Goal: Task Accomplishment & Management: Manage account settings

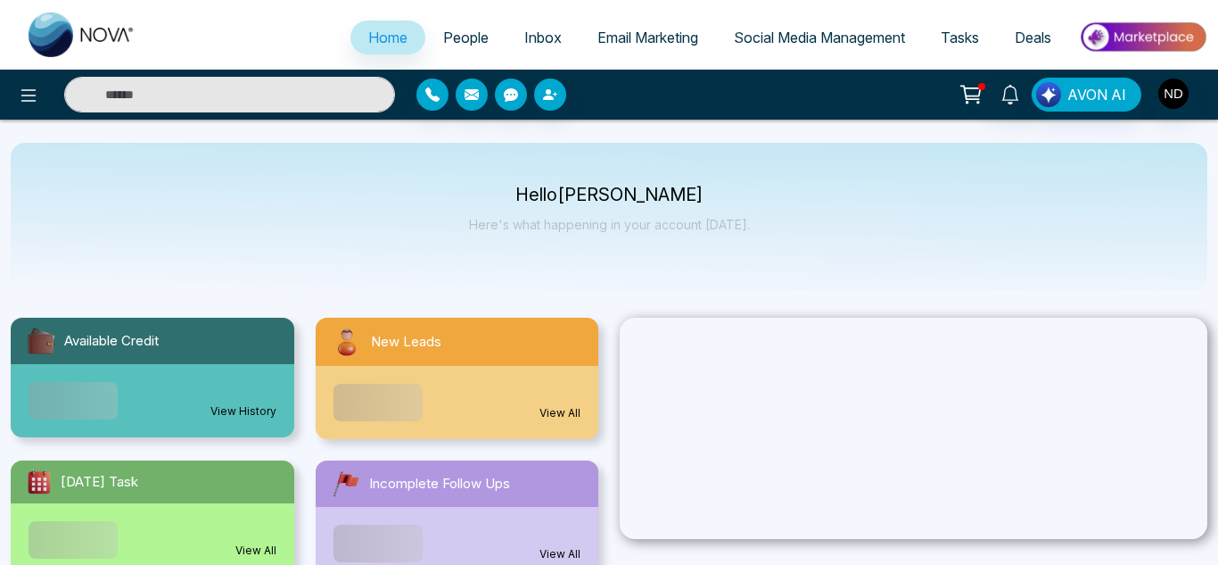
select select "*"
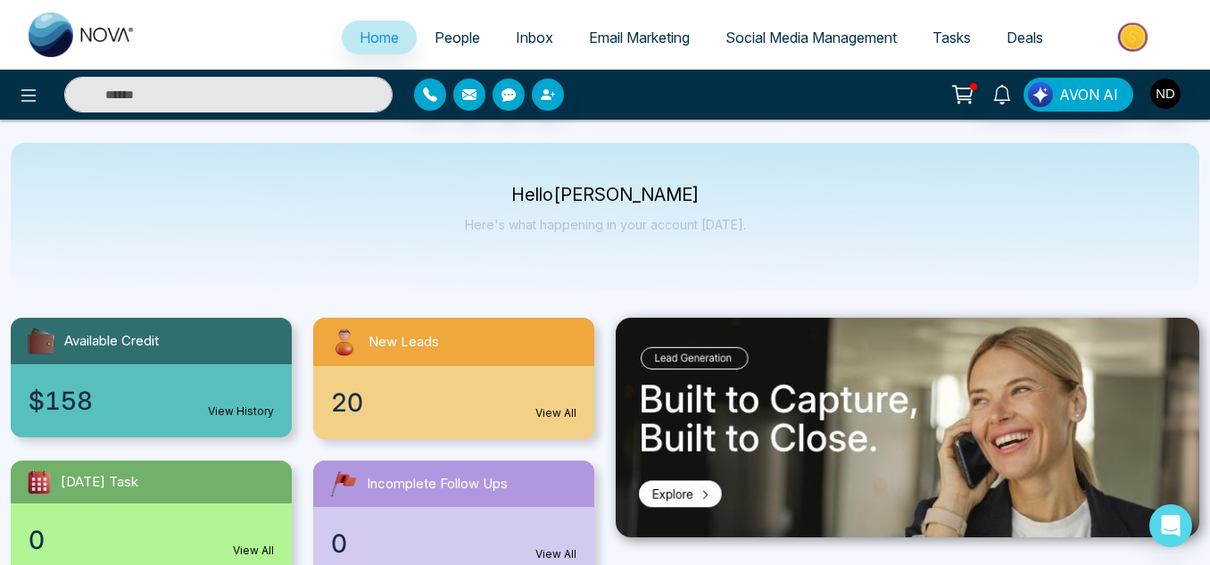
click at [439, 32] on span "People" at bounding box center [456, 38] width 45 height 18
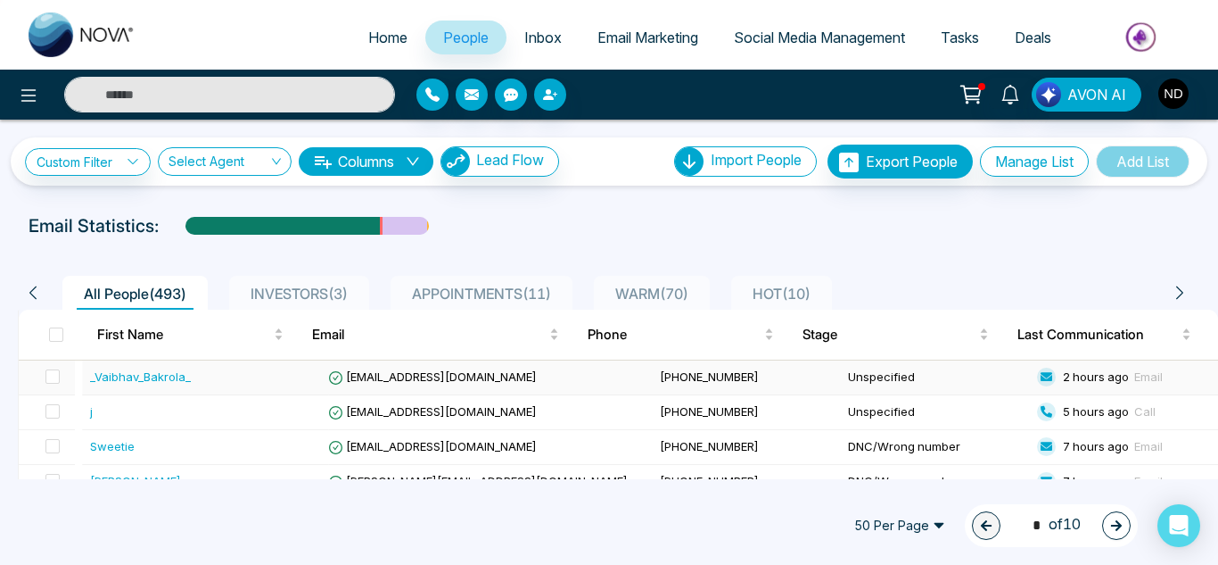
click at [230, 377] on div "_Vaibhav_Bakrola_" at bounding box center [206, 377] width 232 height 18
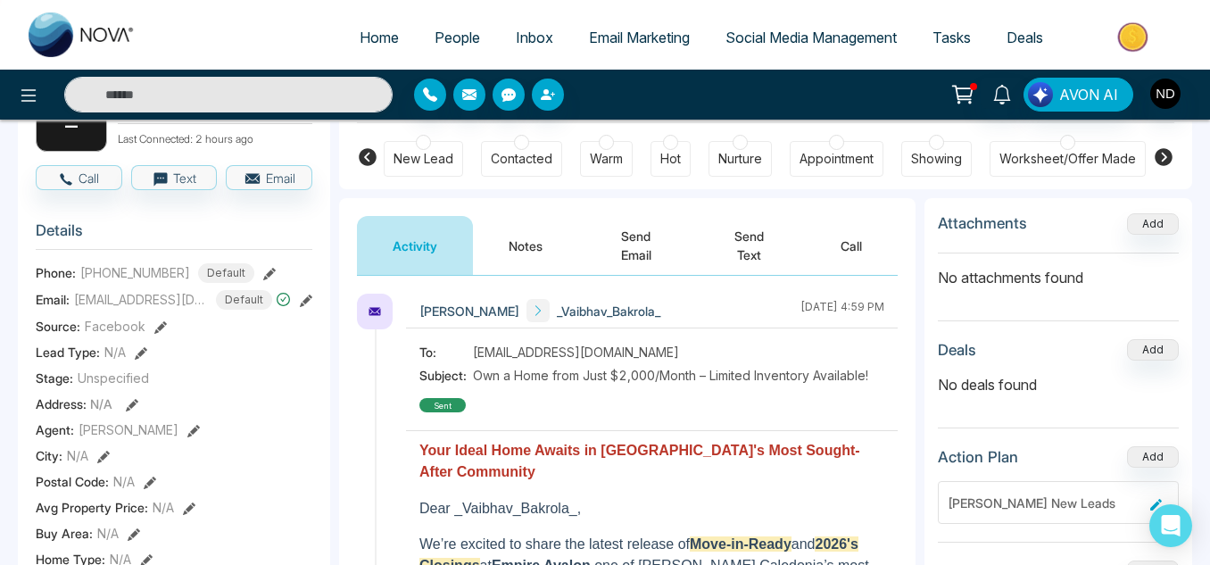
scroll to position [143, 0]
click at [115, 281] on span "[PHONE_NUMBER]" at bounding box center [135, 271] width 110 height 19
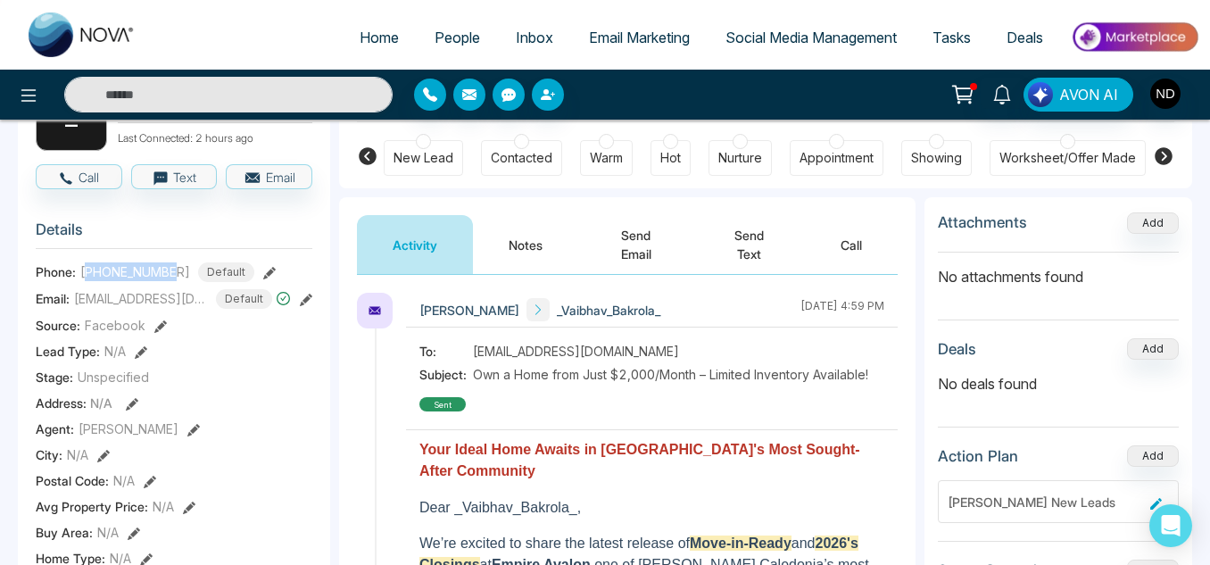
copy span "14379721195"
click at [87, 188] on button "Call" at bounding box center [79, 176] width 87 height 25
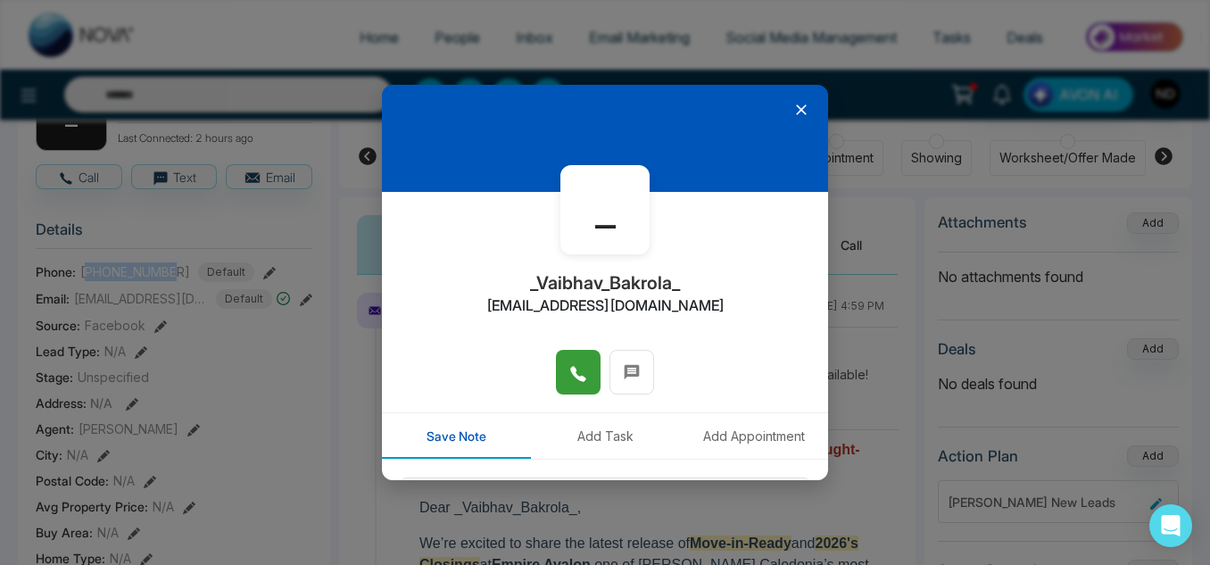
click at [574, 370] on icon at bounding box center [578, 374] width 18 height 18
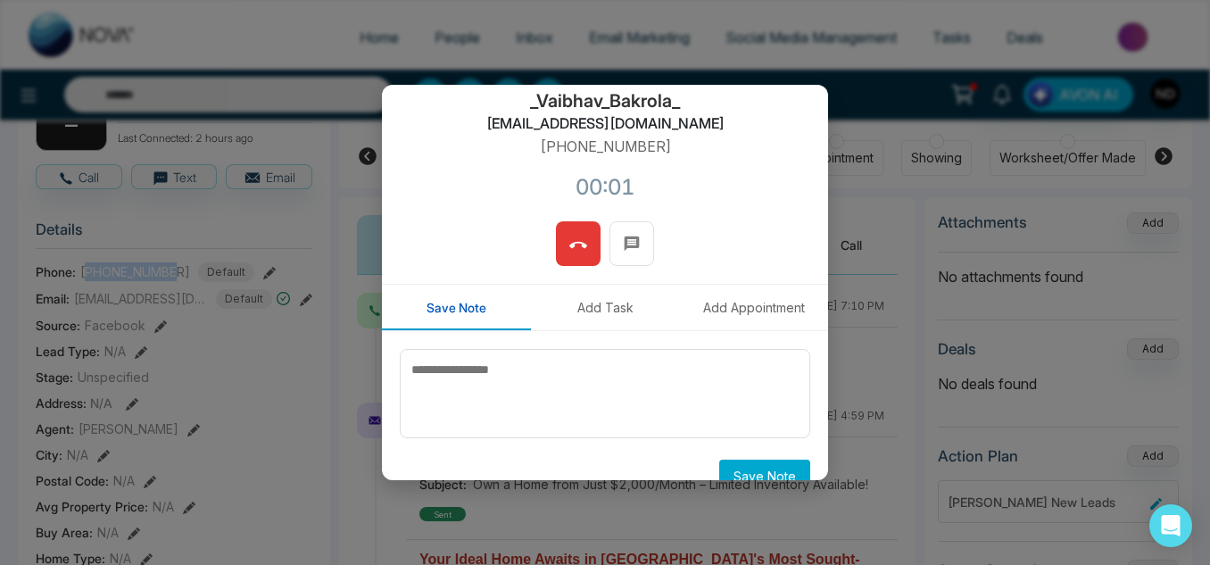
scroll to position [183, 0]
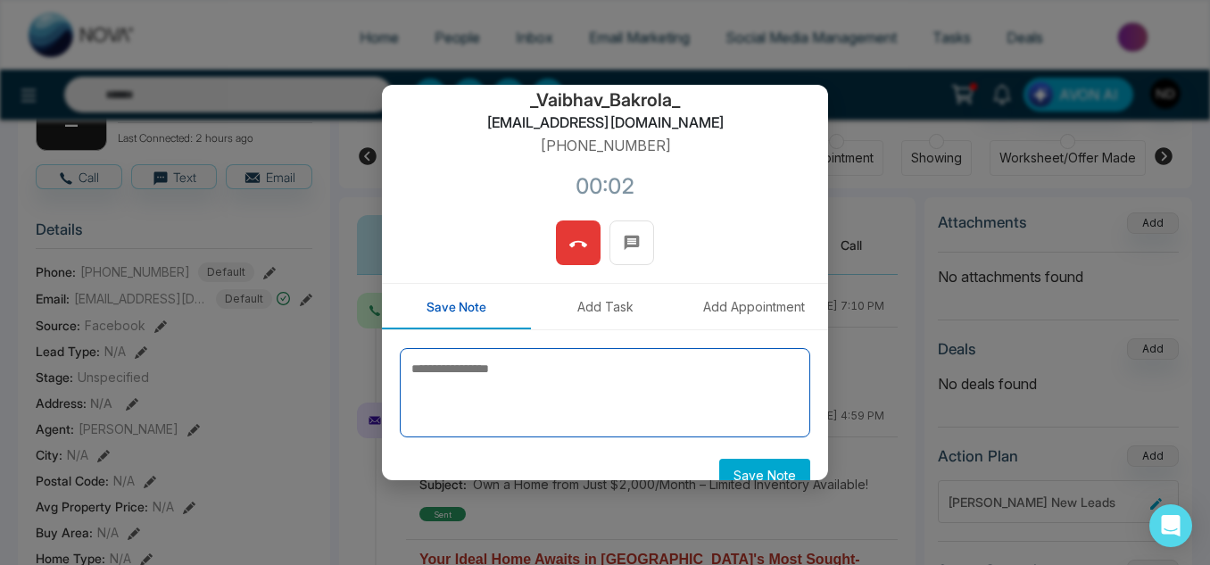
click at [549, 366] on textarea at bounding box center [605, 392] width 410 height 89
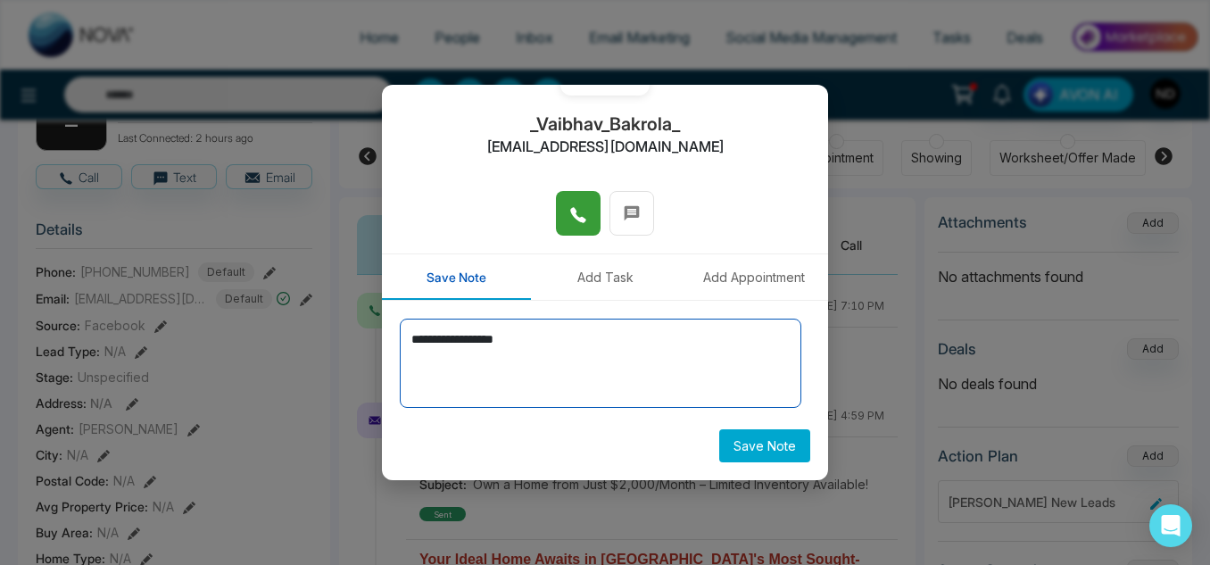
type textarea "**********"
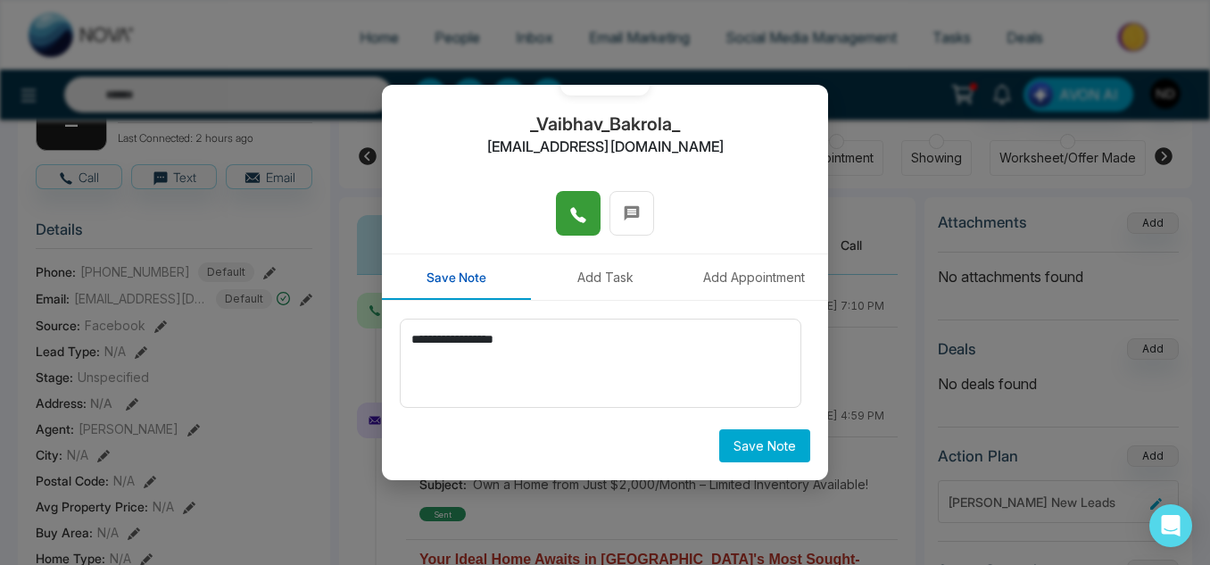
click at [721, 441] on button "Save Note" at bounding box center [764, 445] width 91 height 33
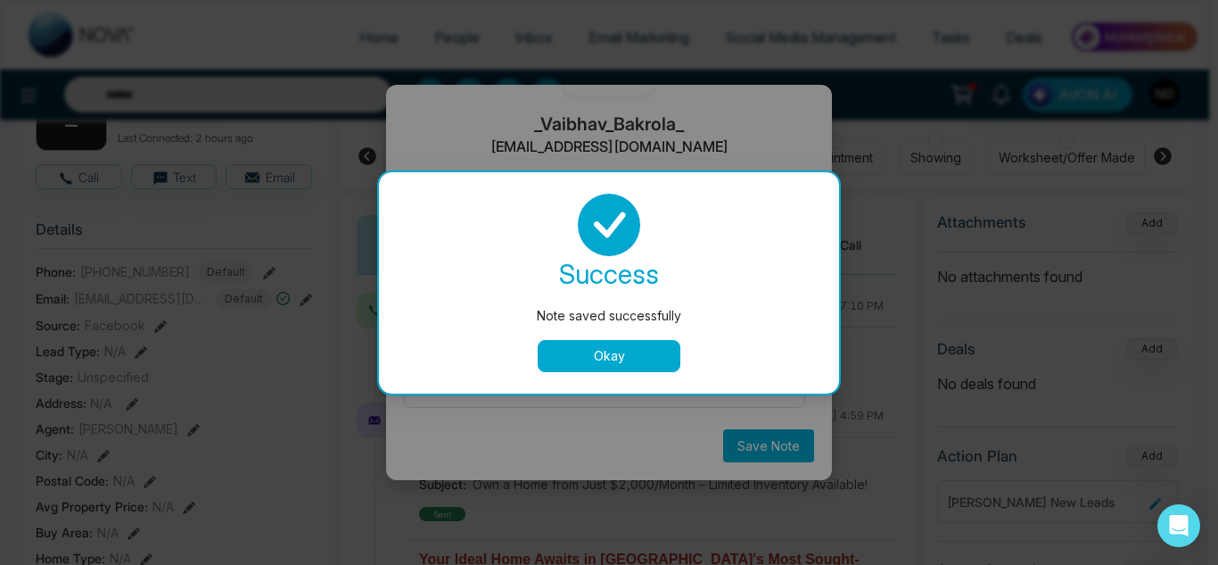
click at [604, 344] on button "Okay" at bounding box center [609, 356] width 143 height 32
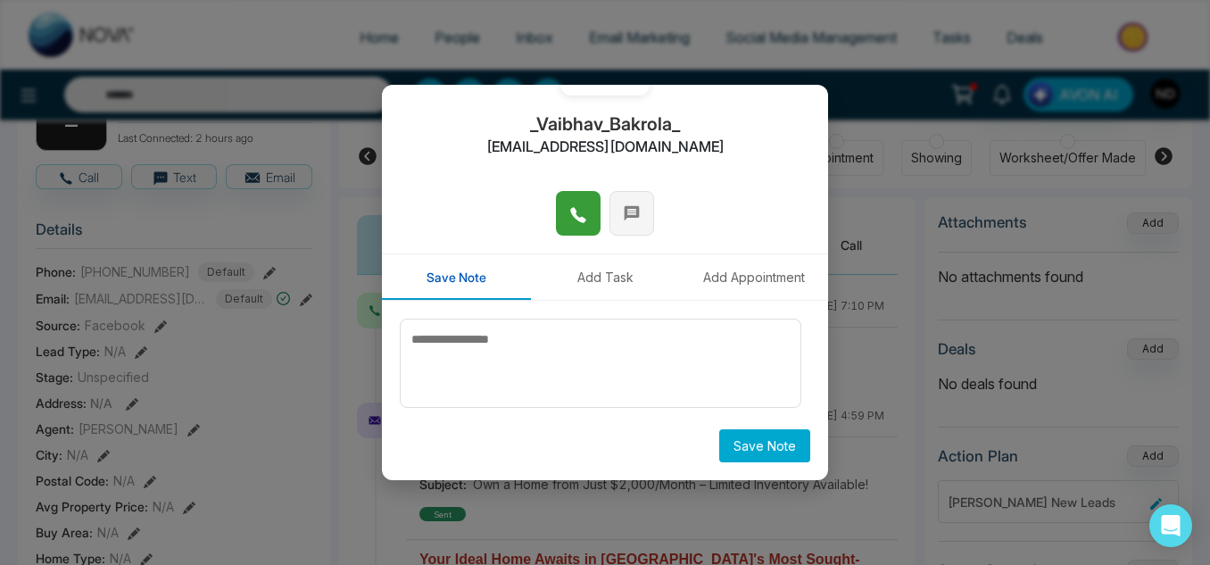
scroll to position [0, 0]
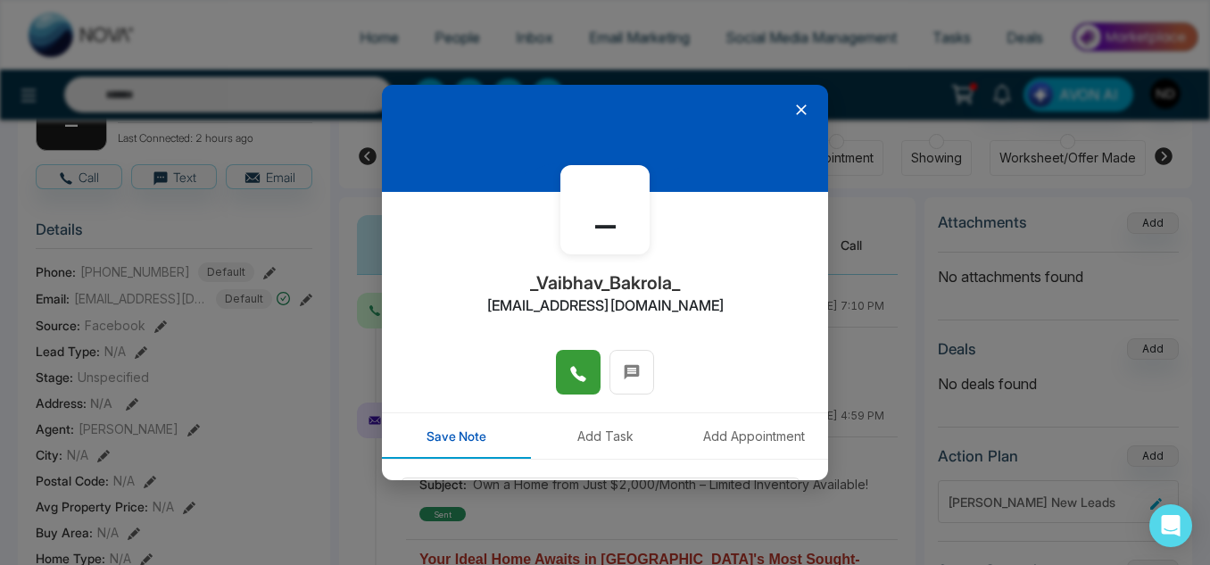
click at [794, 105] on icon at bounding box center [801, 110] width 18 height 18
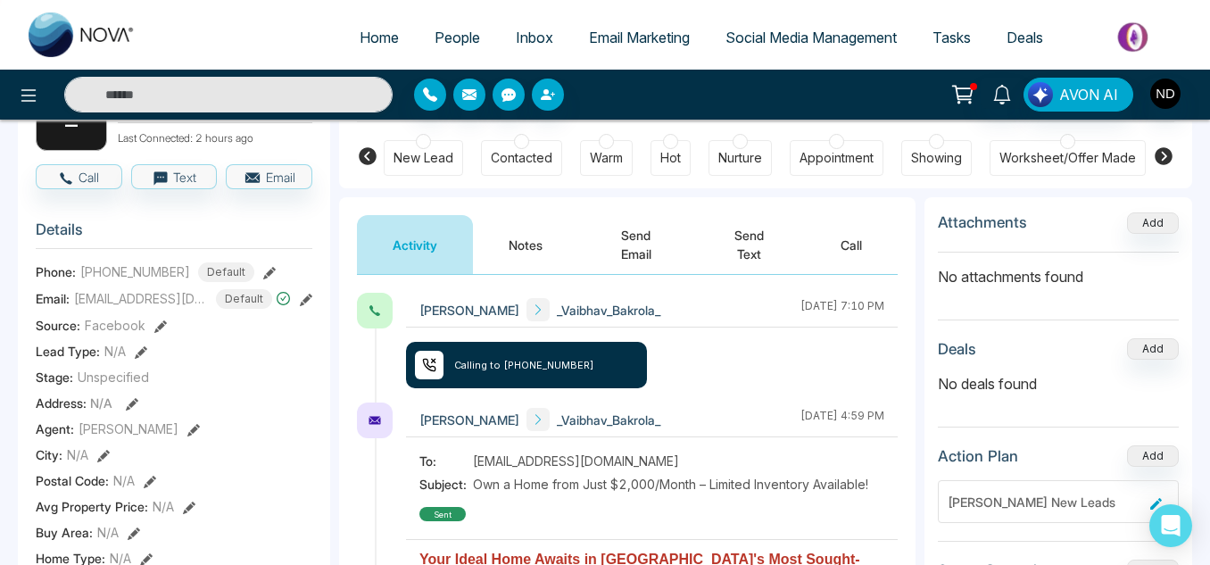
click at [530, 224] on button "Notes" at bounding box center [525, 244] width 105 height 59
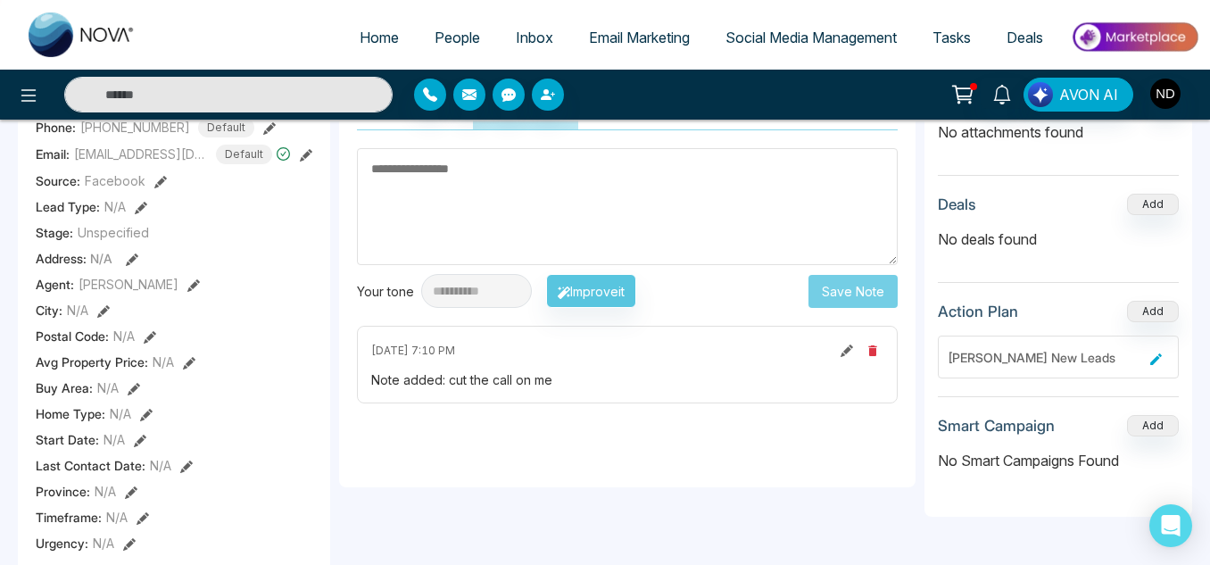
scroll to position [79, 0]
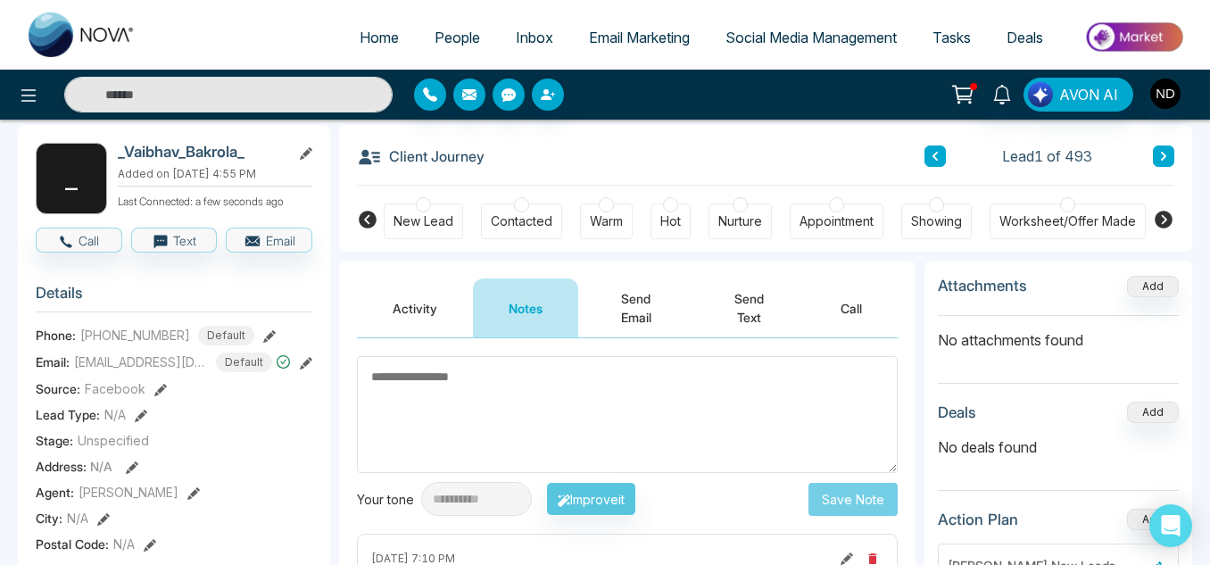
click at [392, 300] on button "Activity" at bounding box center [415, 307] width 116 height 59
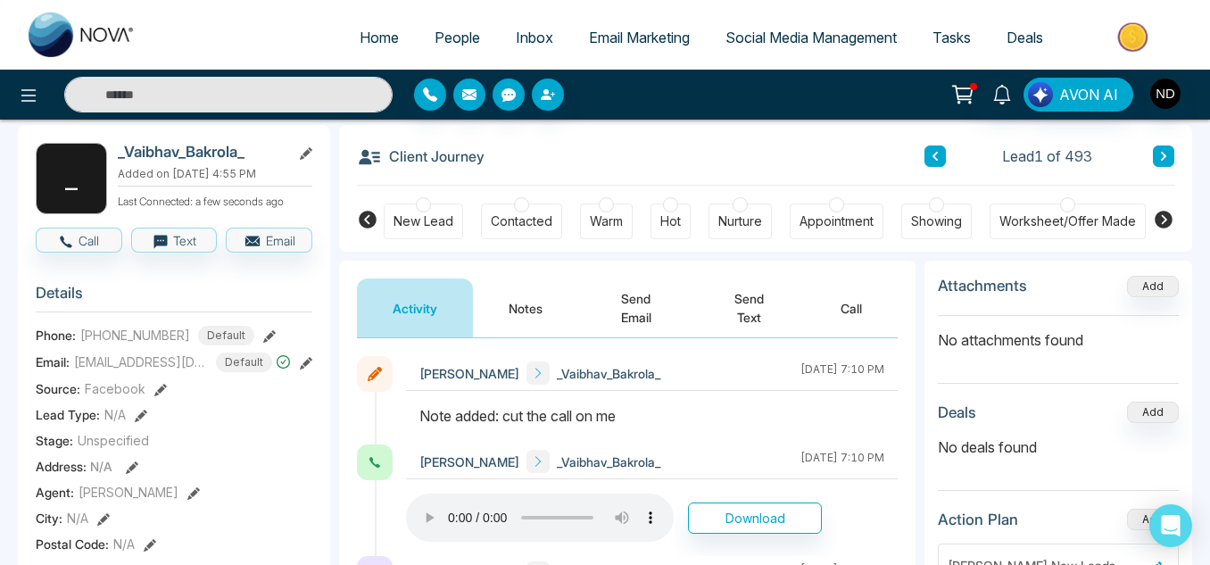
click at [445, 34] on span "People" at bounding box center [456, 38] width 45 height 18
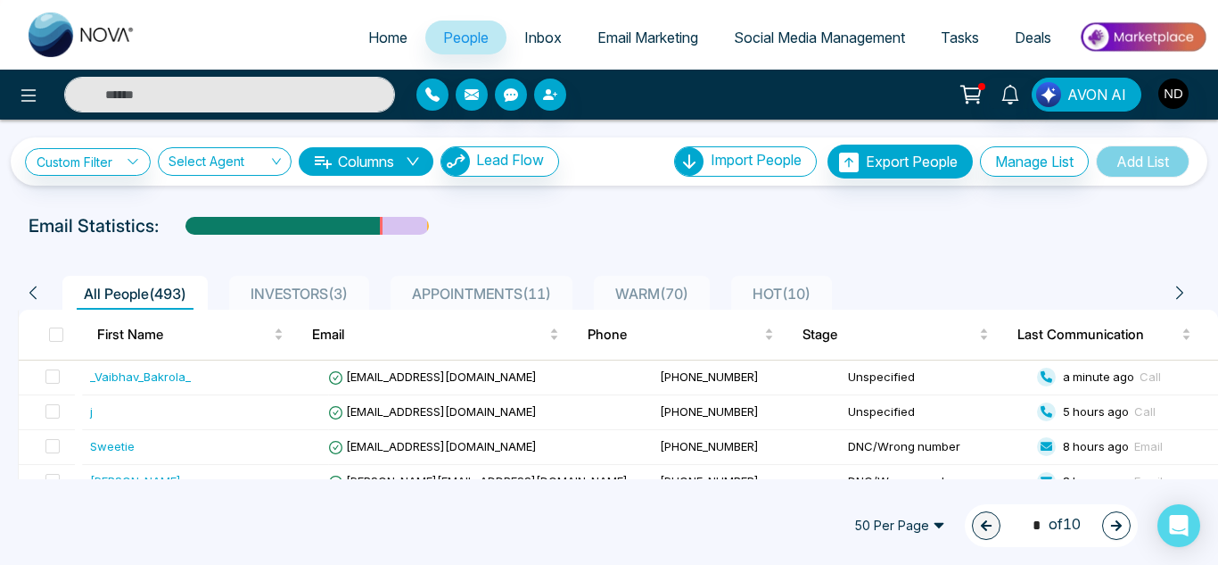
click at [532, 36] on span "Inbox" at bounding box center [542, 38] width 37 height 18
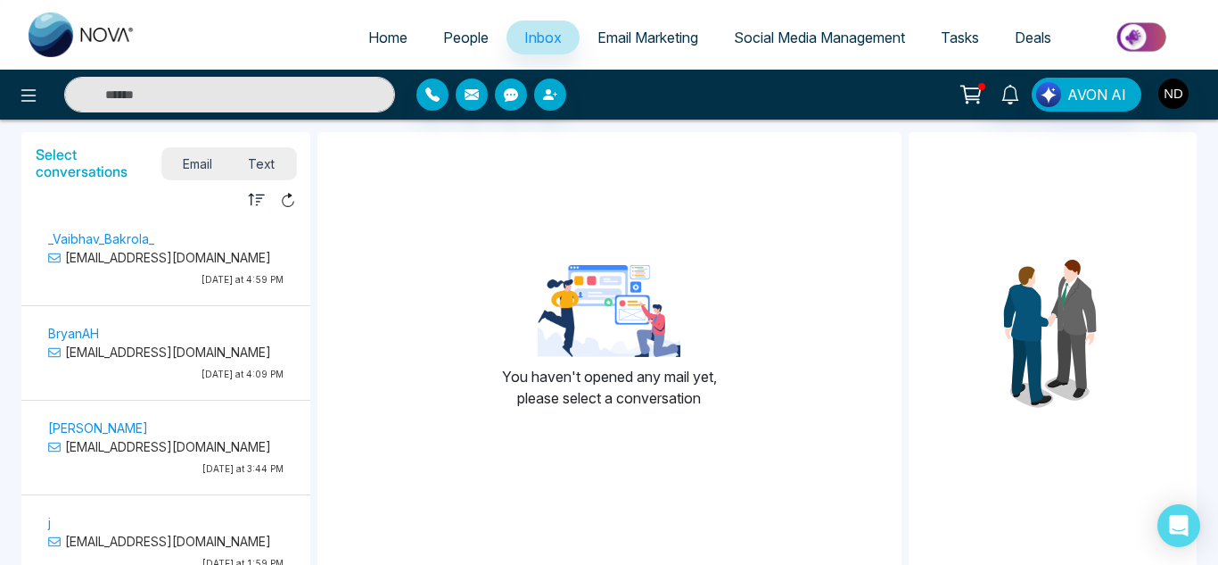
click at [260, 161] on span "Text" at bounding box center [261, 164] width 62 height 24
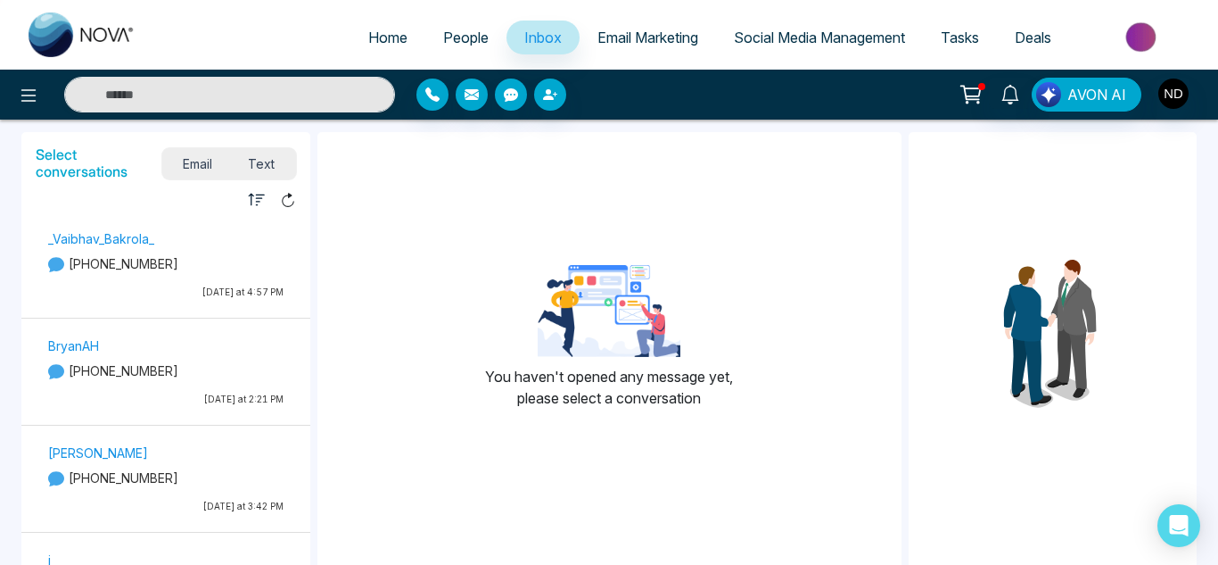
click at [454, 26] on link "People" at bounding box center [465, 38] width 81 height 34
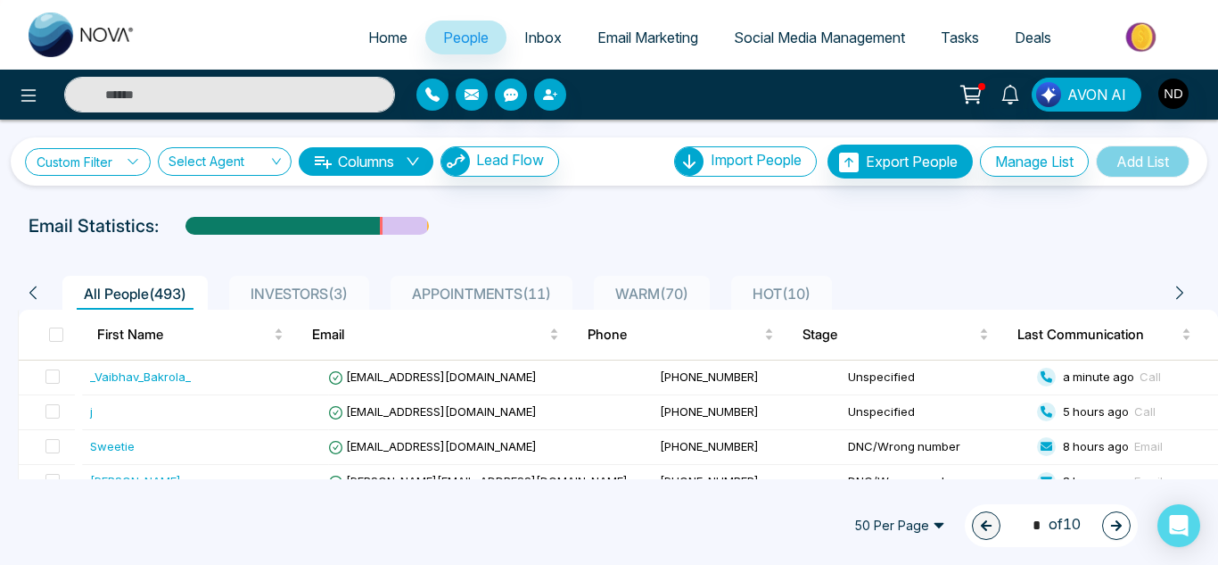
click at [105, 153] on link "Custom Filter" at bounding box center [88, 162] width 126 height 28
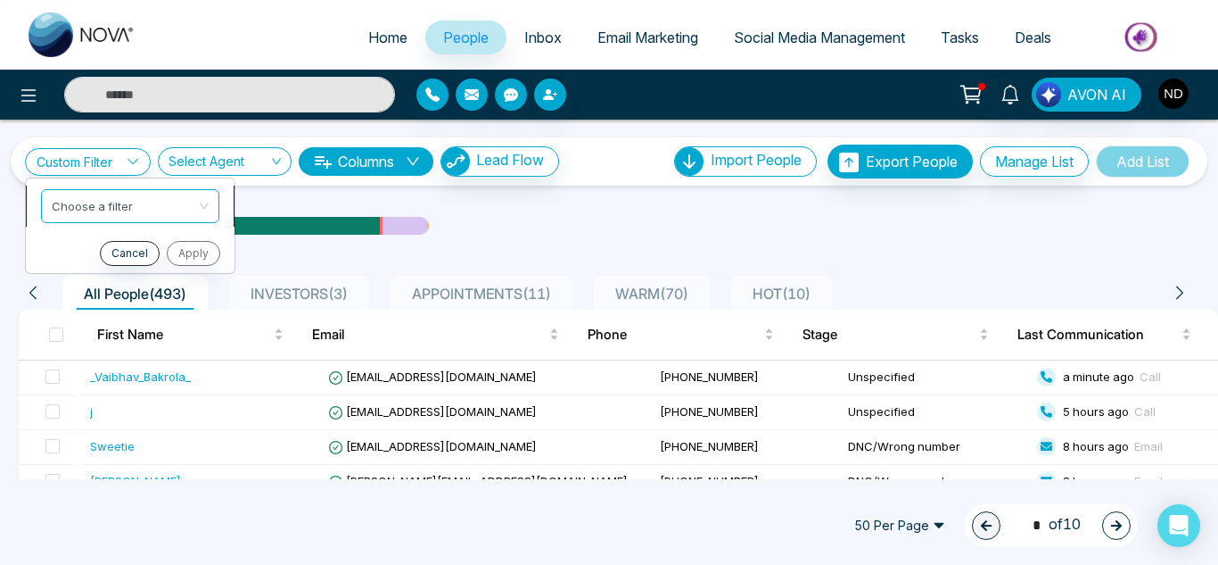
click at [99, 209] on input "search" at bounding box center [124, 203] width 145 height 27
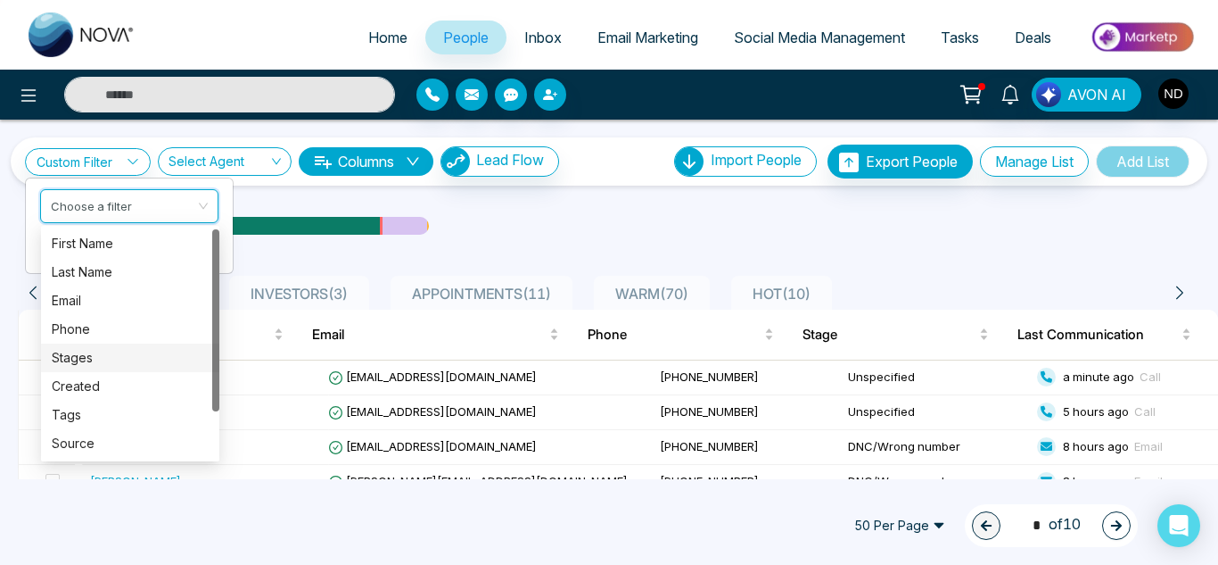
click at [94, 355] on div "Stages" at bounding box center [130, 358] width 157 height 20
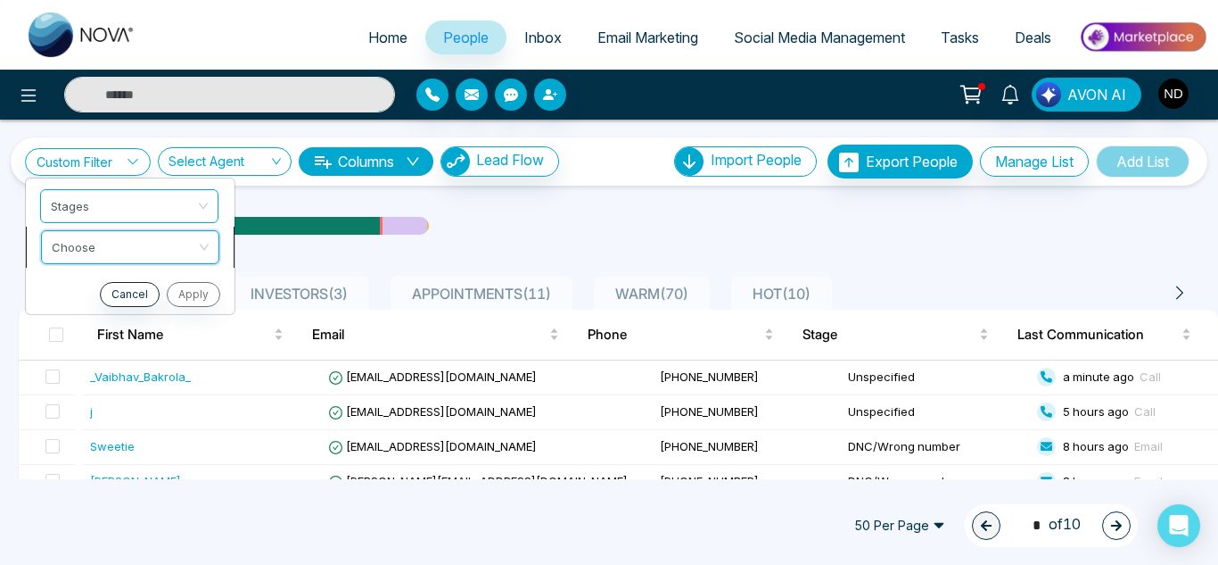
click at [75, 235] on input "search" at bounding box center [124, 244] width 145 height 27
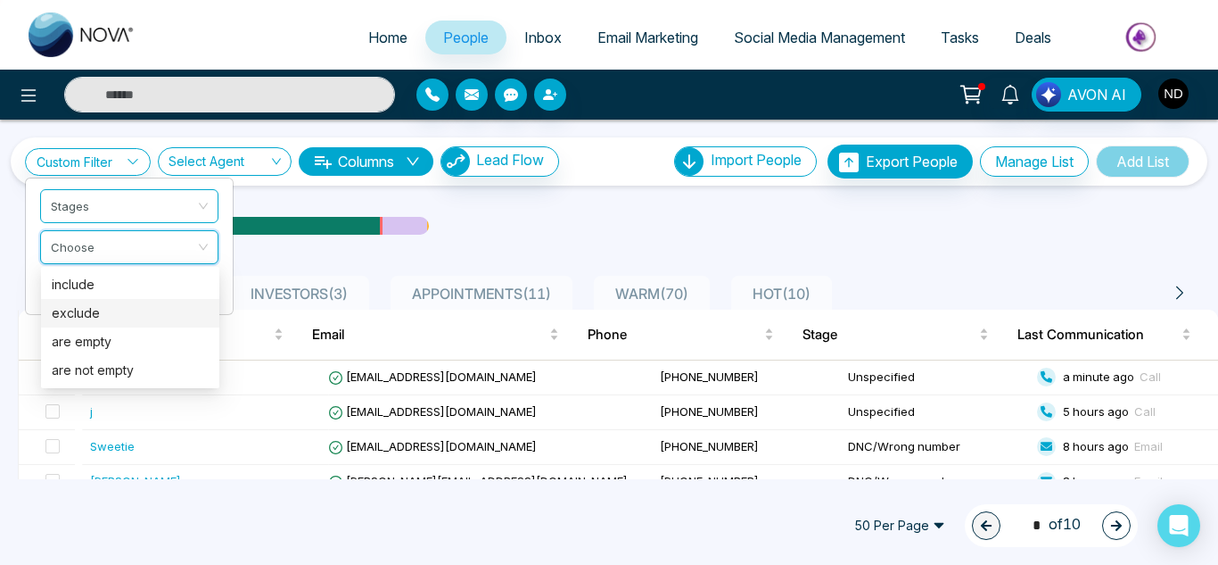
click at [78, 304] on div "exclude" at bounding box center [130, 313] width 157 height 20
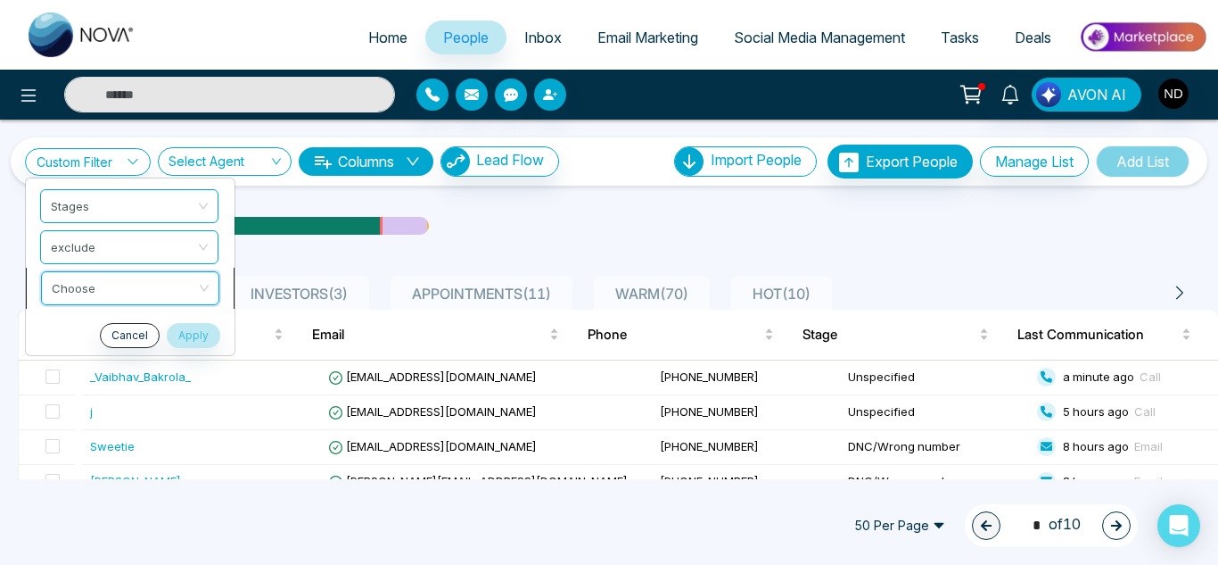
click at [90, 283] on input "search" at bounding box center [124, 285] width 145 height 27
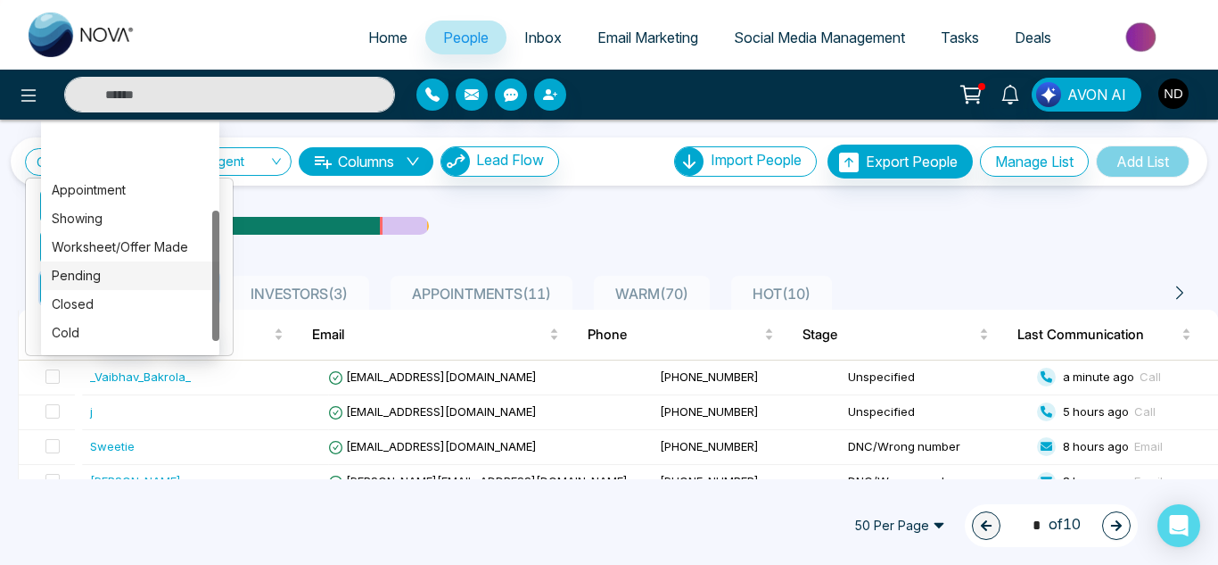
scroll to position [171, 0]
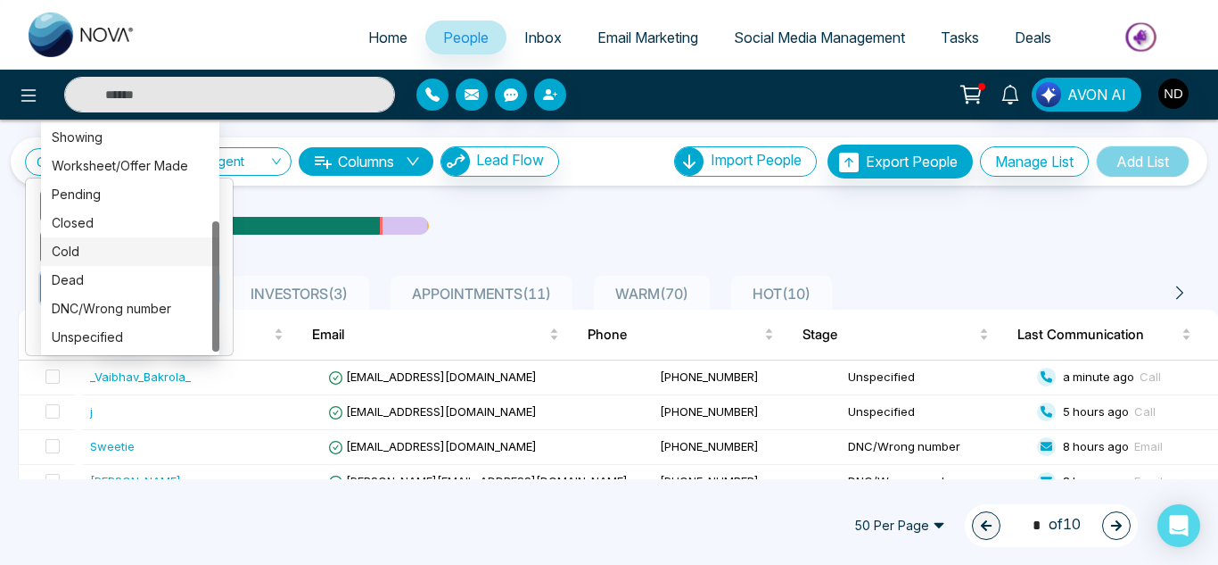
click at [87, 245] on div "Cold" at bounding box center [130, 252] width 157 height 20
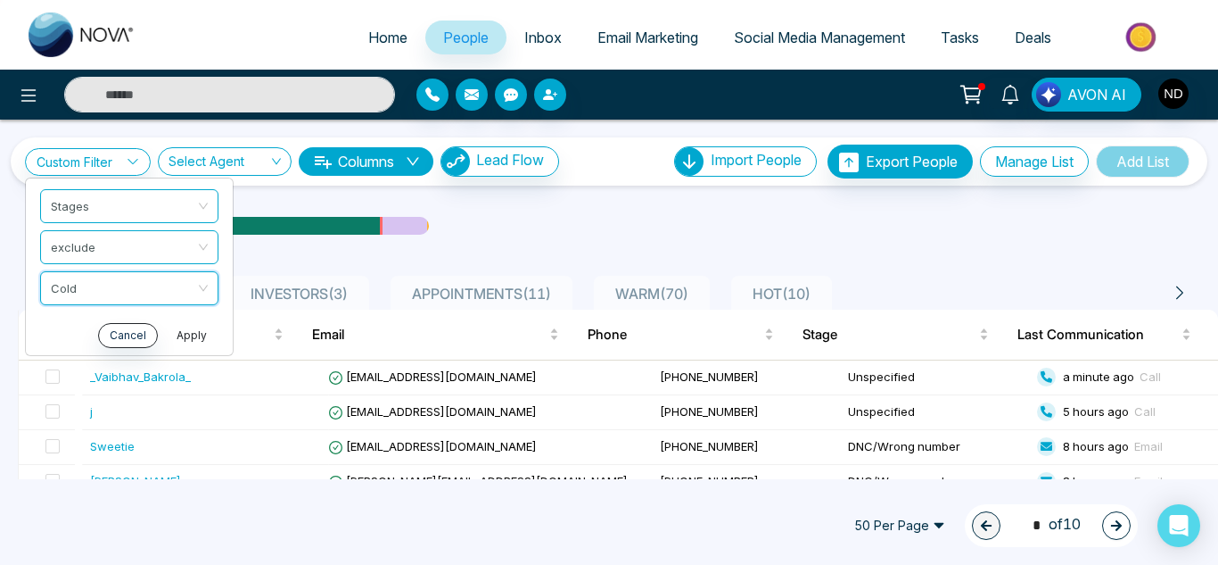
click at [186, 331] on button "Apply" at bounding box center [192, 335] width 54 height 25
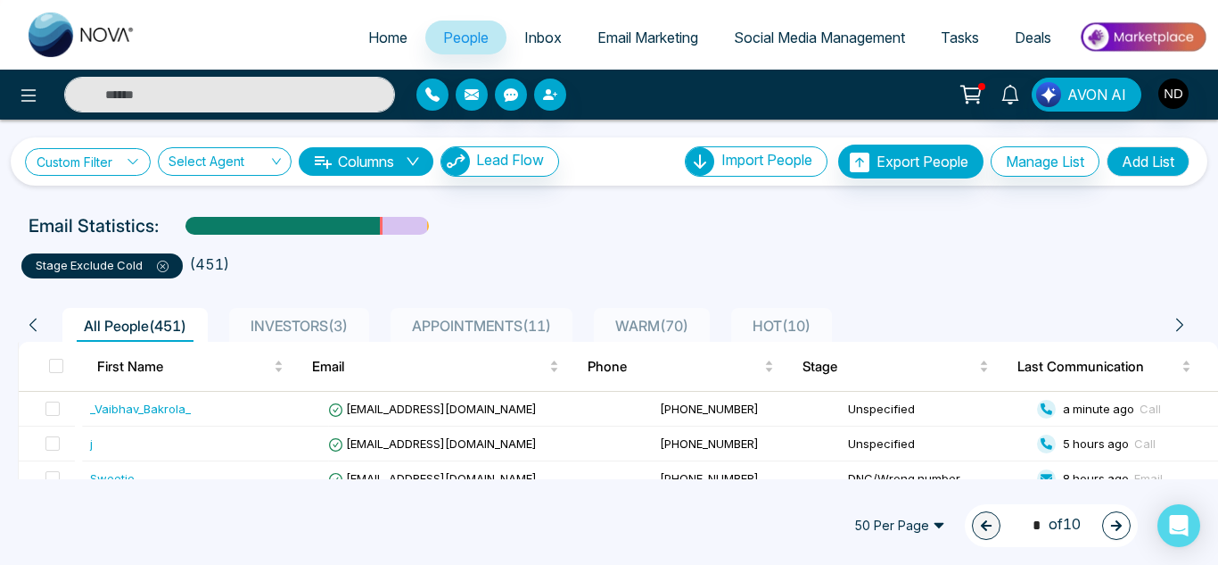
click at [95, 169] on link "Custom Filter" at bounding box center [88, 162] width 126 height 28
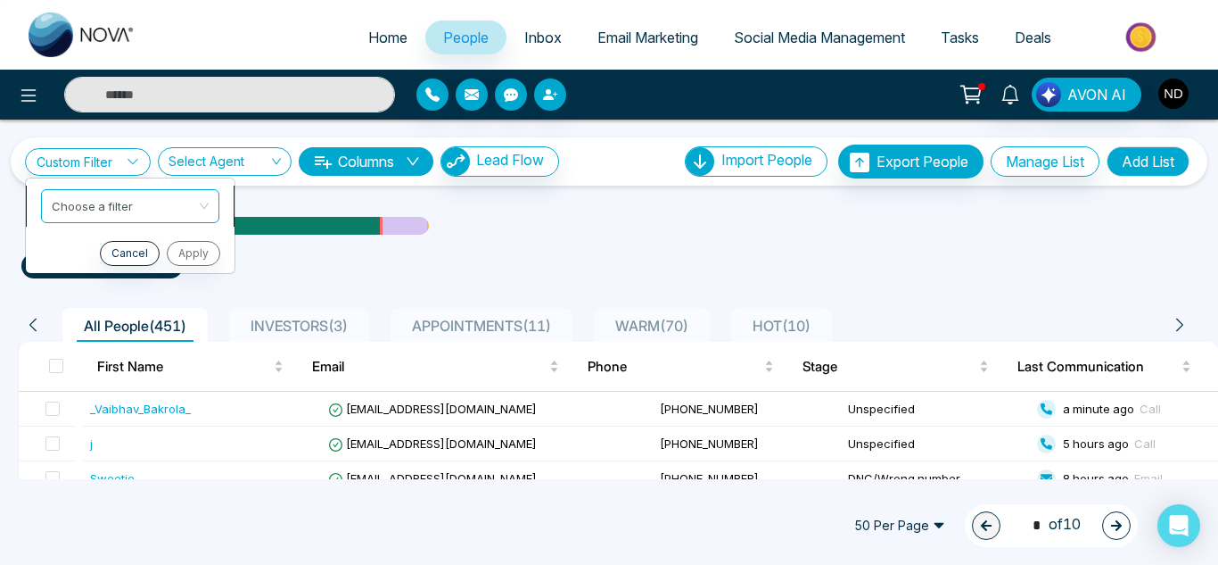
click at [101, 187] on li "Choose a filter" at bounding box center [130, 206] width 209 height 41
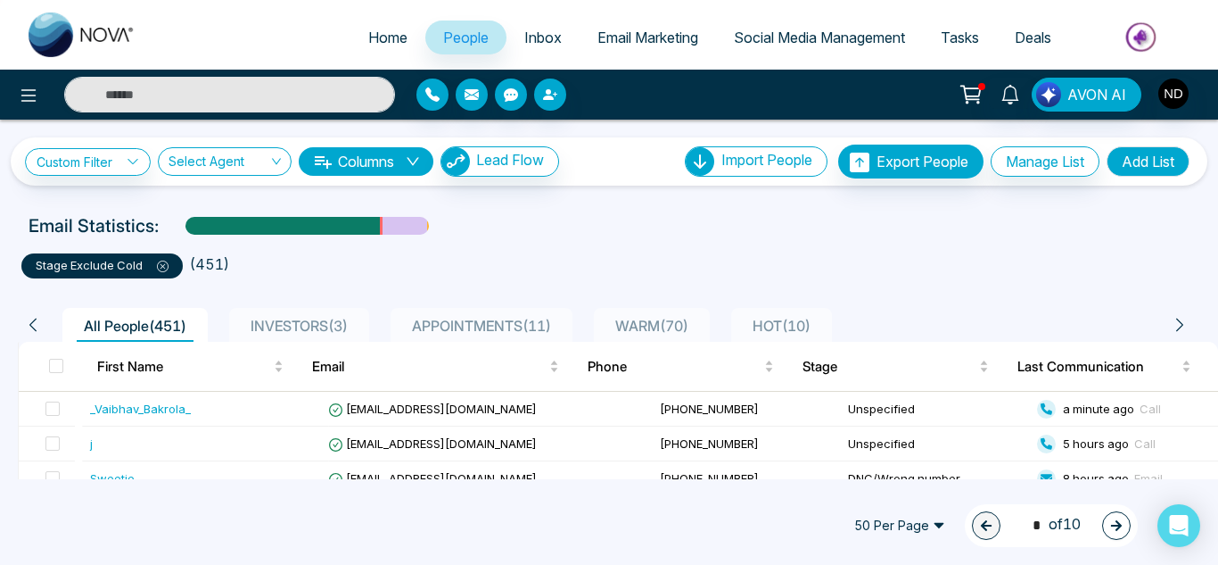
click at [98, 182] on div "Custom Filter Choose a filter Cancel Apply Select Agent Columns Lead Flow Impor…" at bounding box center [609, 161] width 1197 height 48
click at [91, 167] on link "Custom Filter" at bounding box center [88, 162] width 126 height 28
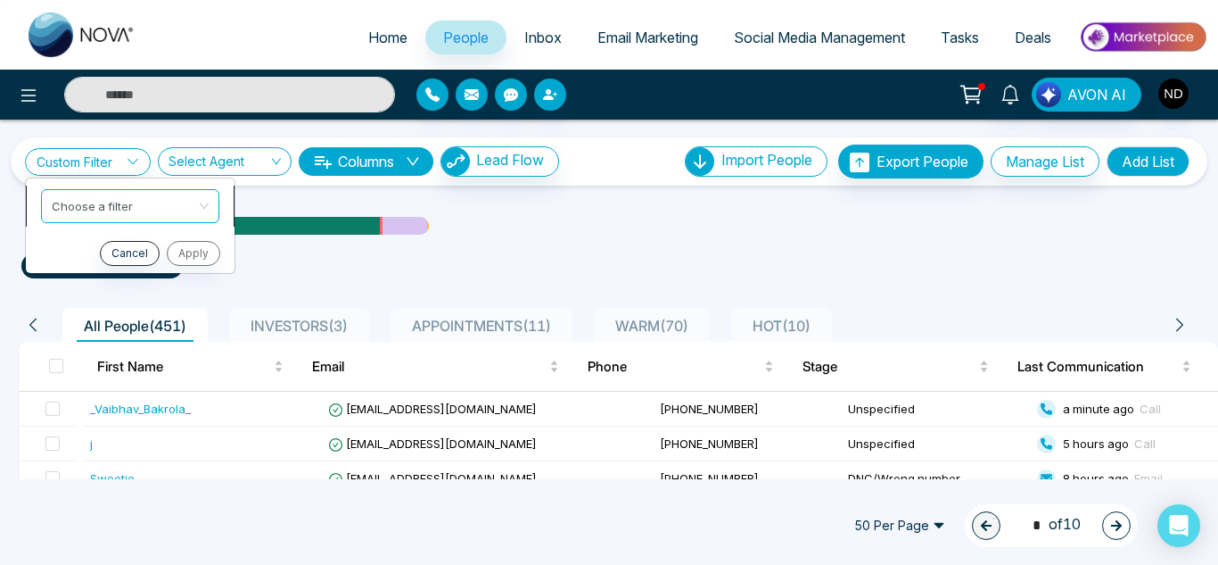
click at [99, 215] on input "search" at bounding box center [124, 203] width 145 height 27
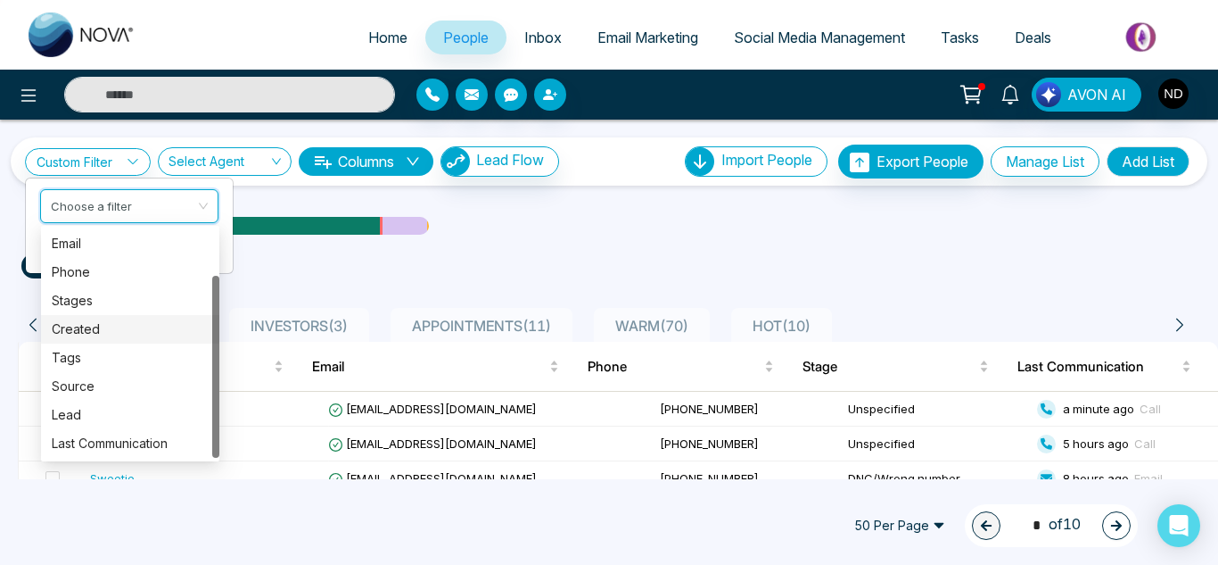
scroll to position [1, 0]
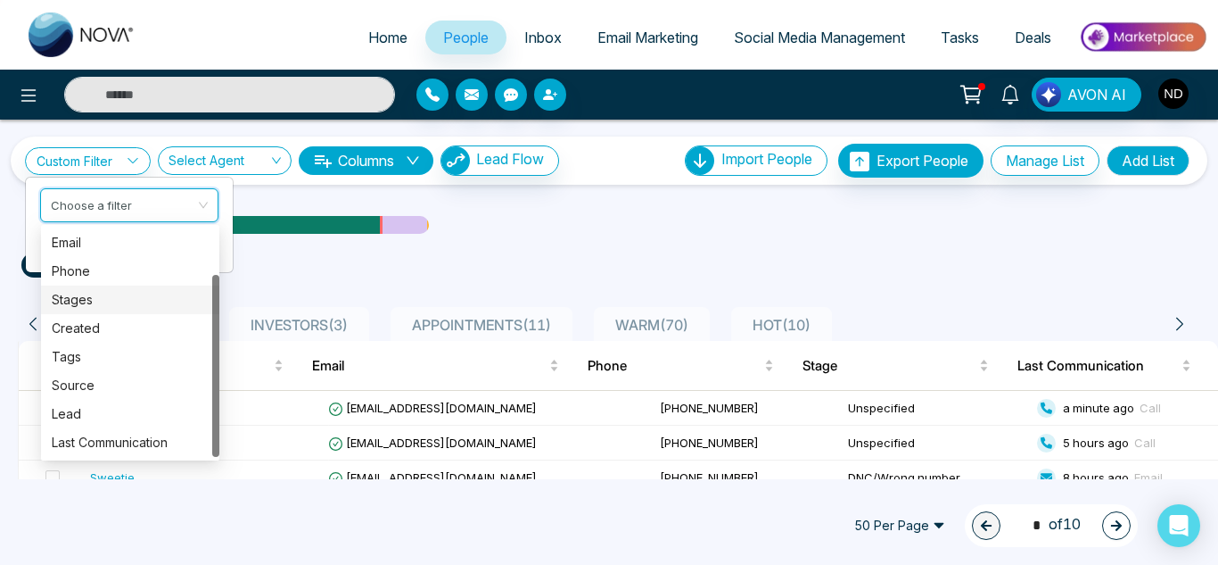
click at [95, 312] on div "Stages" at bounding box center [130, 299] width 178 height 29
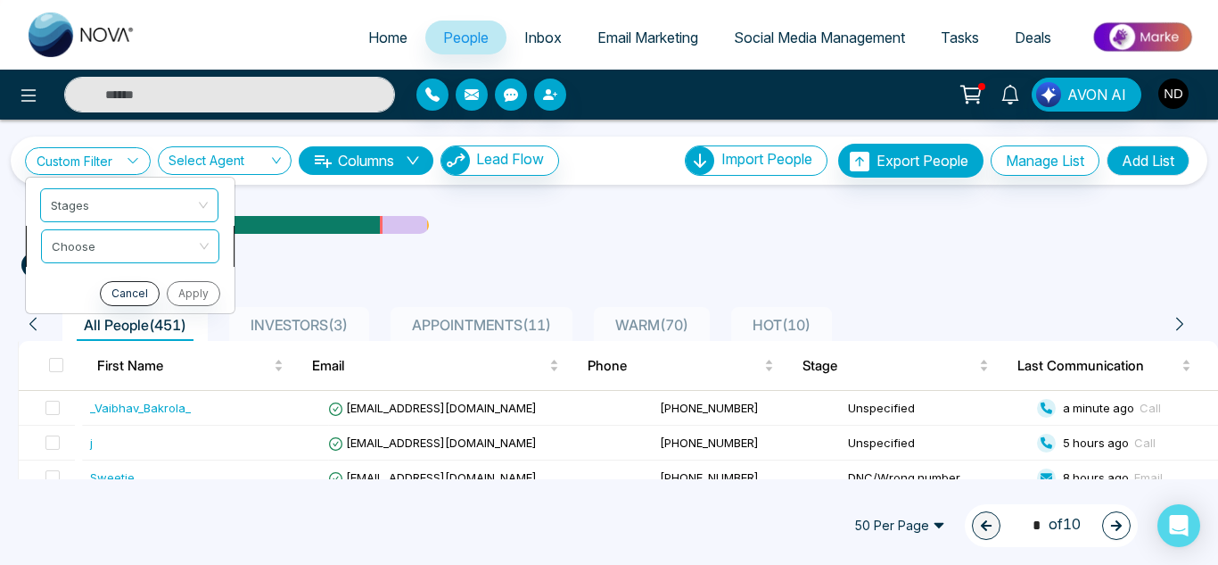
click at [94, 266] on li "Choose" at bounding box center [130, 246] width 209 height 41
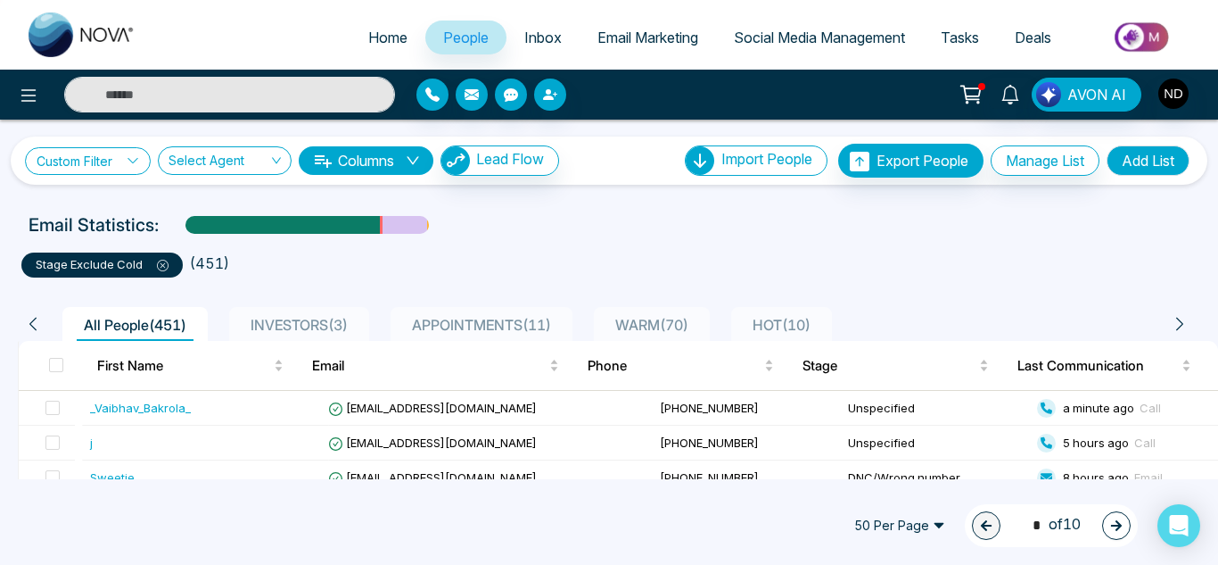
click at [106, 165] on link "Custom Filter" at bounding box center [88, 161] width 126 height 28
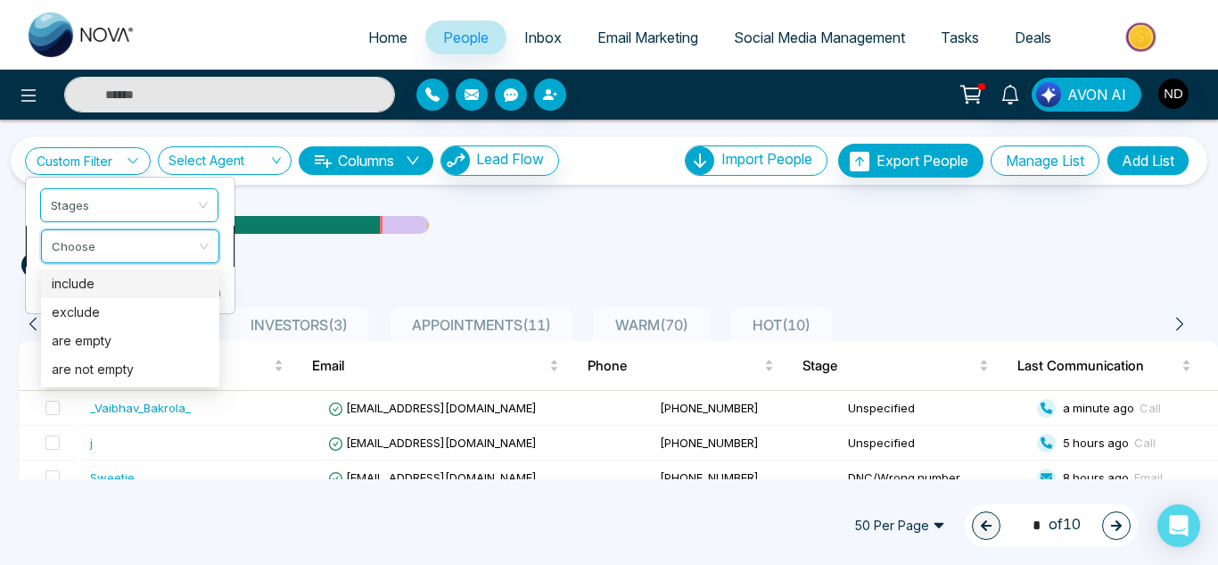
click at [94, 242] on input "search" at bounding box center [124, 243] width 145 height 27
click at [82, 317] on div "exclude" at bounding box center [130, 312] width 157 height 20
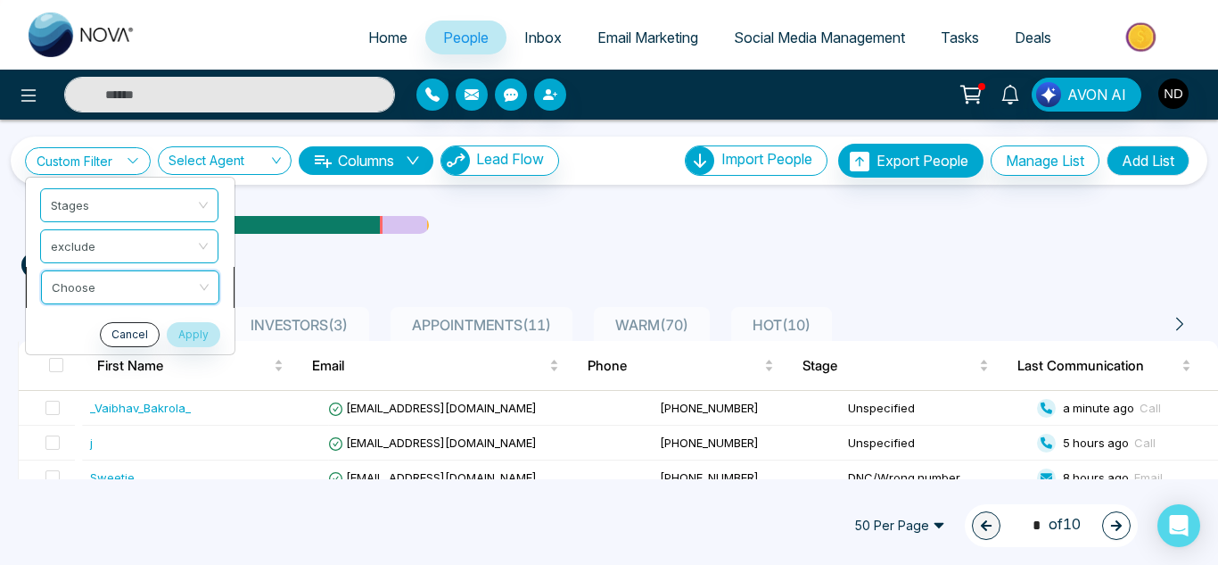
click at [81, 290] on input "search" at bounding box center [124, 284] width 145 height 27
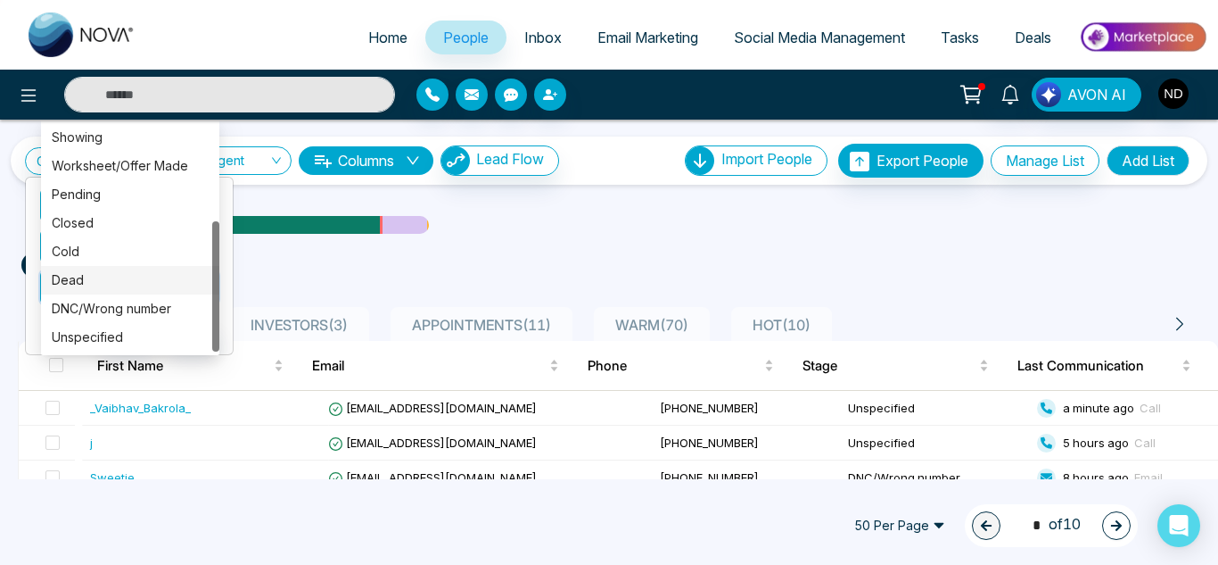
scroll to position [2, 0]
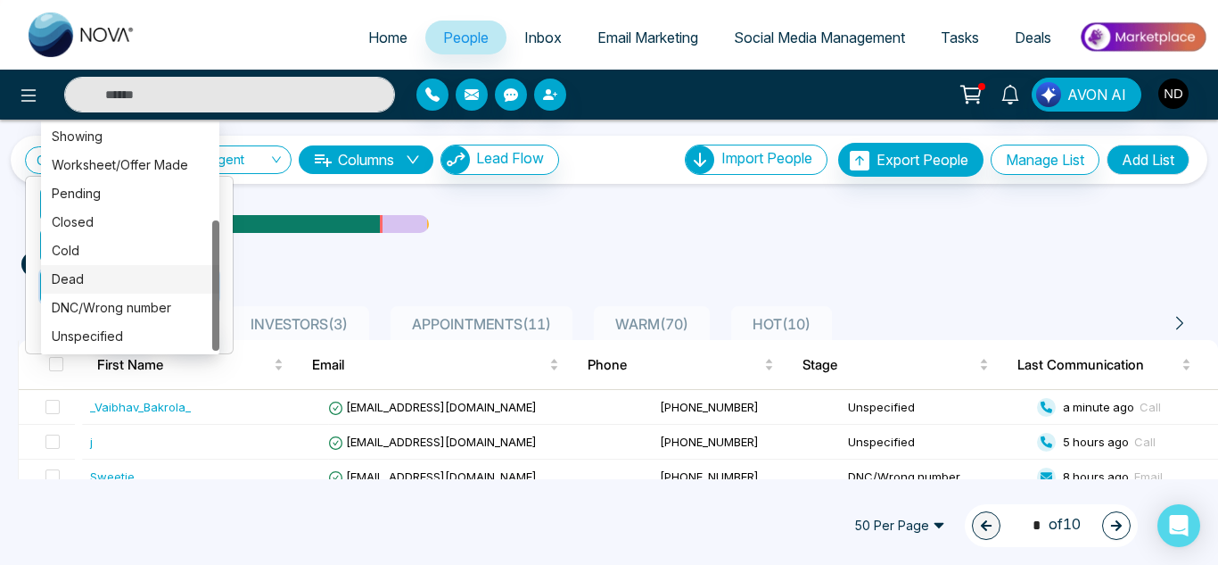
click at [82, 279] on div "Dead" at bounding box center [130, 279] width 157 height 20
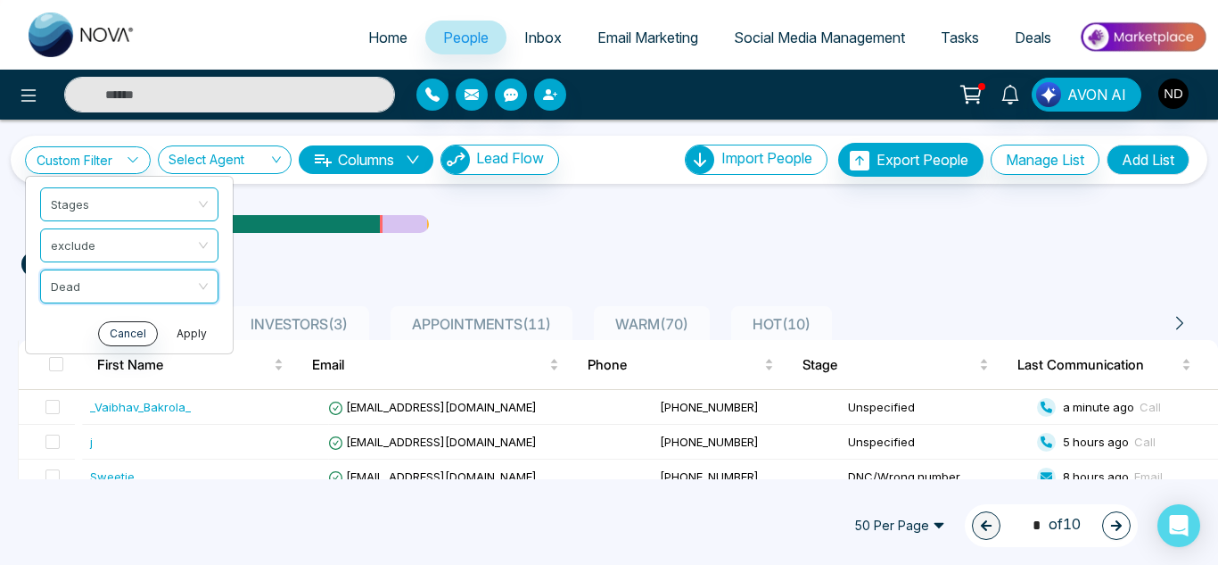
click at [208, 337] on button "Apply" at bounding box center [192, 333] width 54 height 25
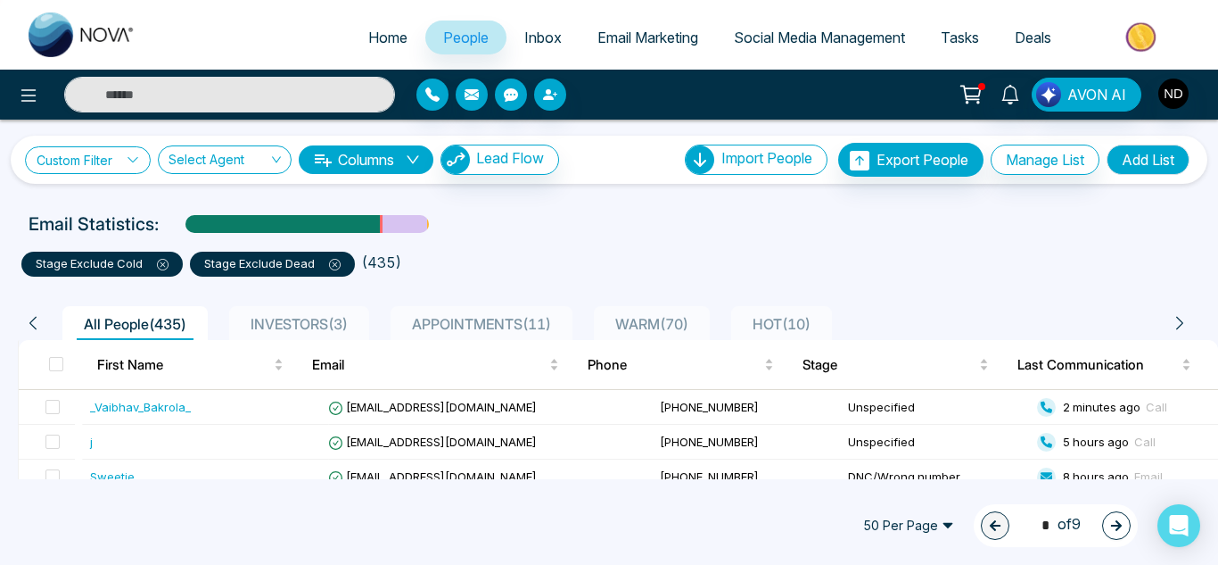
click at [104, 168] on link "Custom Filter" at bounding box center [88, 160] width 126 height 28
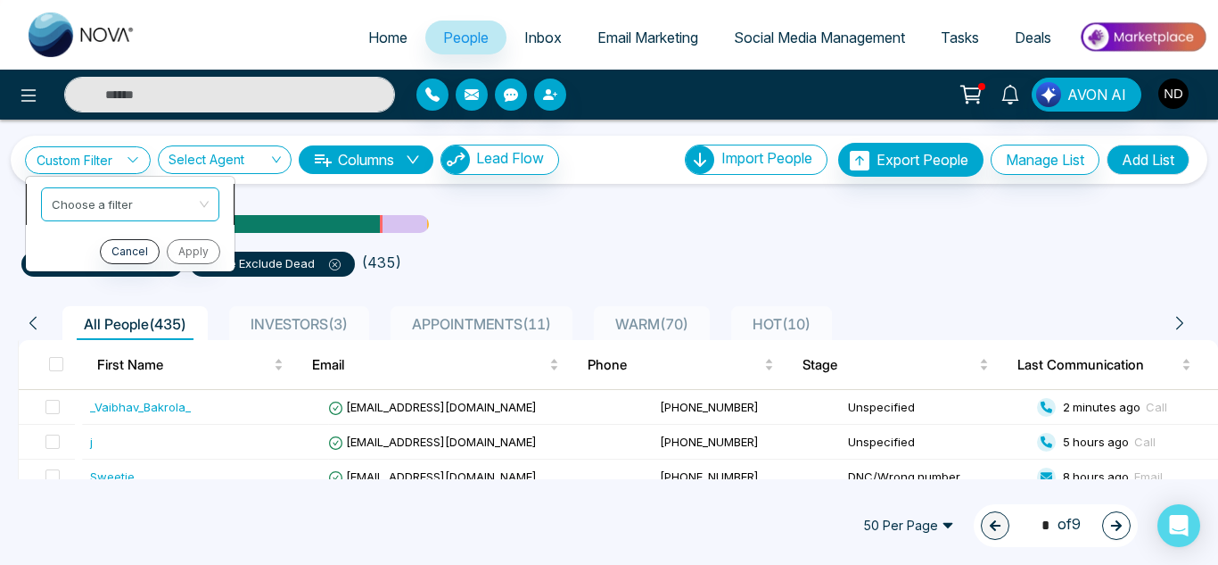
click at [110, 193] on input "search" at bounding box center [124, 201] width 145 height 27
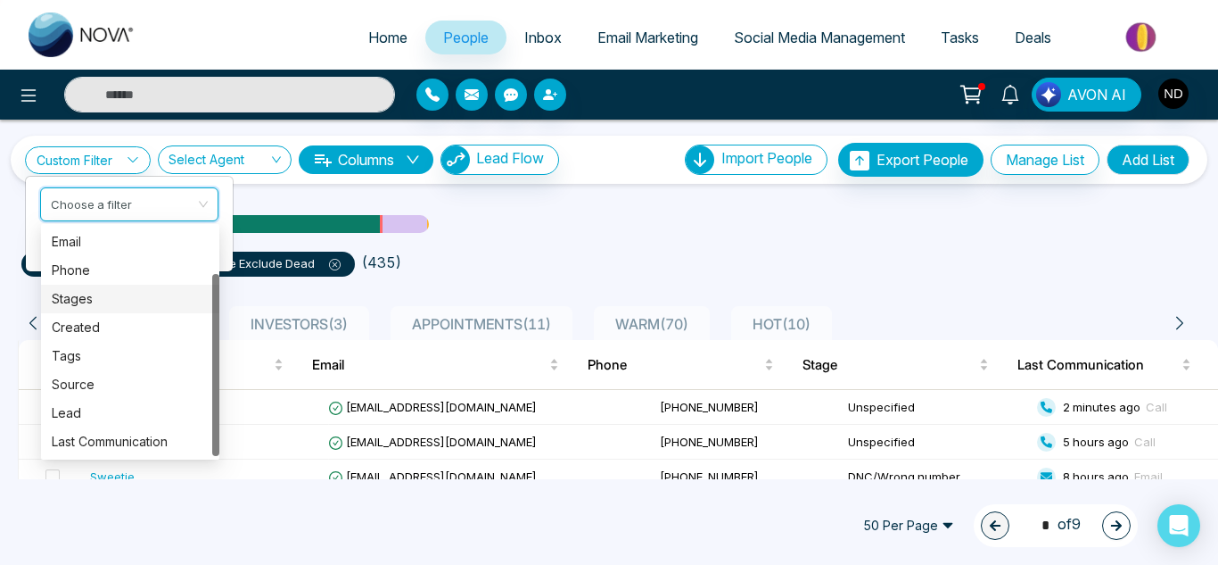
click at [89, 296] on div "Stages" at bounding box center [130, 299] width 157 height 20
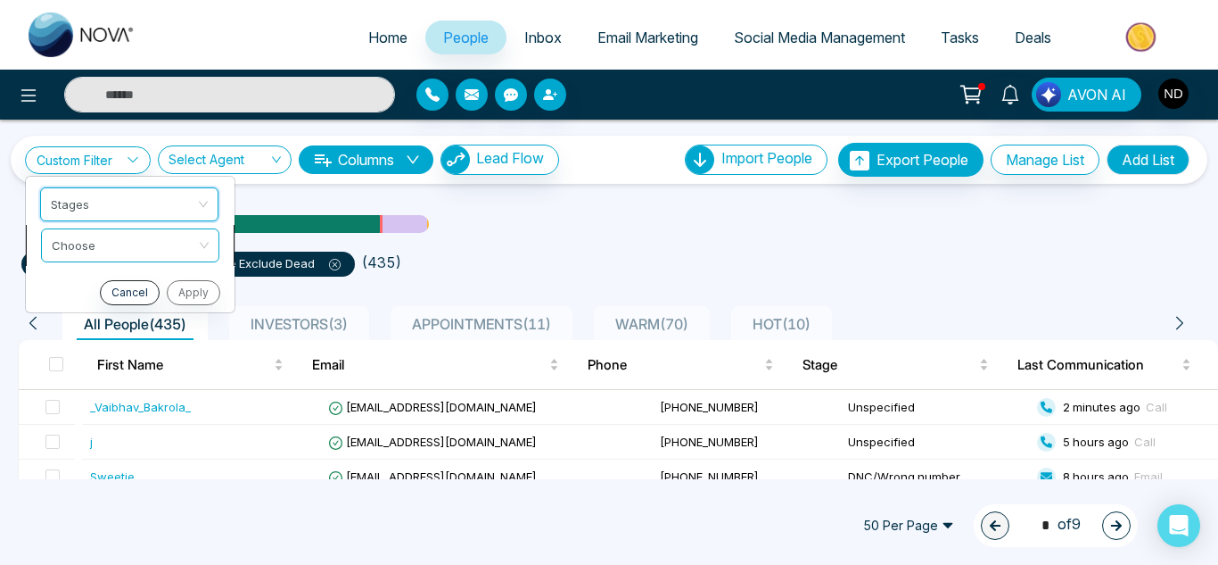
click at [79, 256] on span at bounding box center [124, 245] width 145 height 32
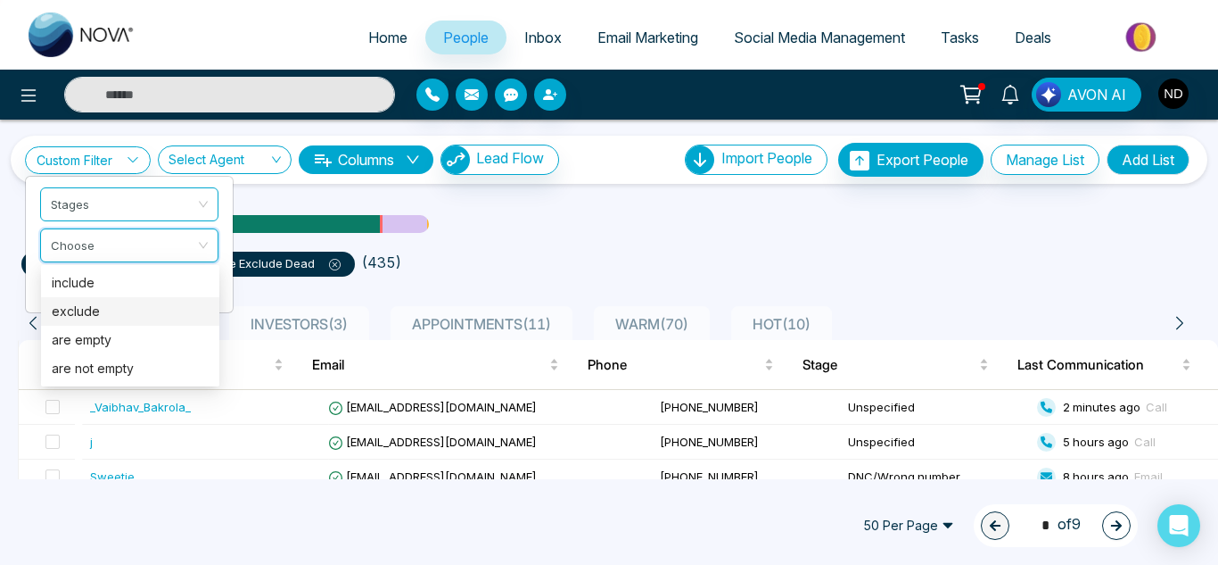
click at [73, 303] on div "exclude" at bounding box center [130, 311] width 157 height 20
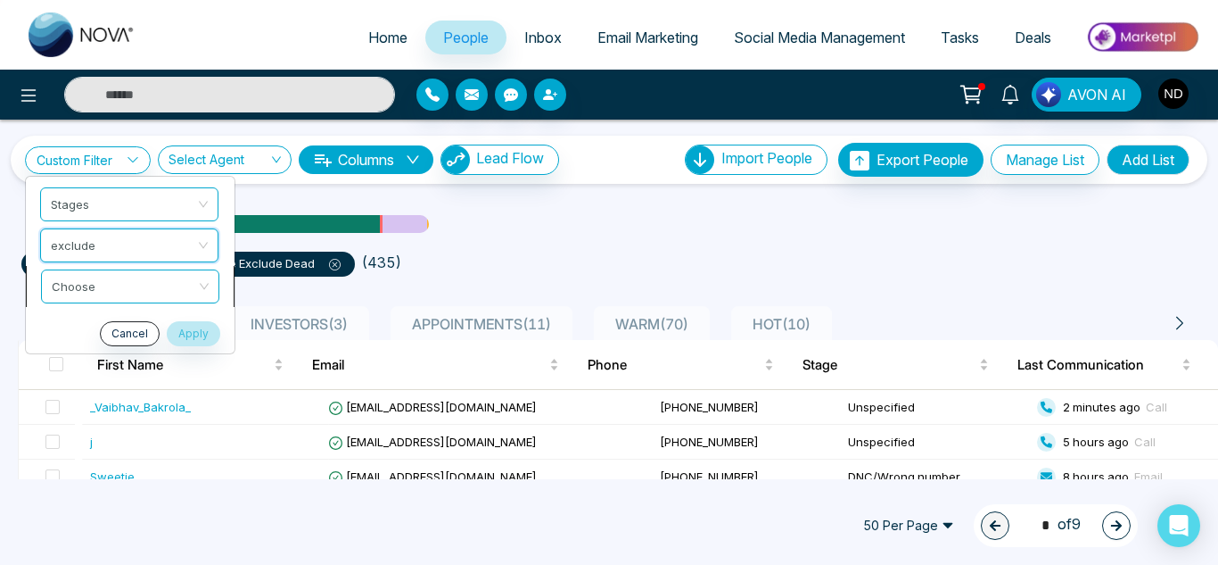
click at [85, 286] on input "search" at bounding box center [124, 283] width 145 height 27
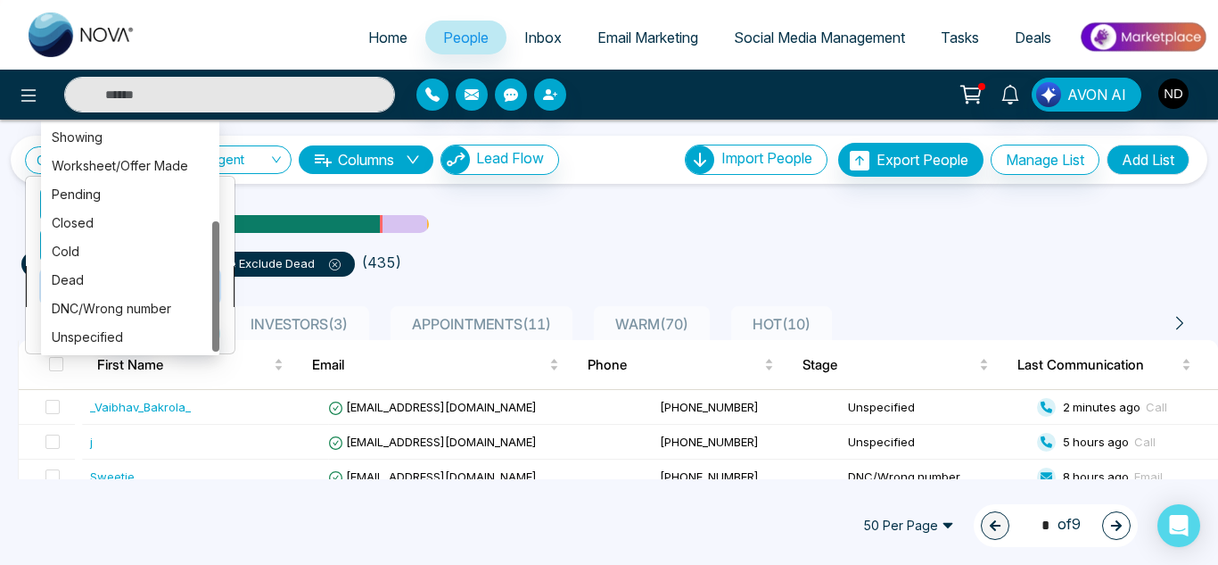
scroll to position [171, 0]
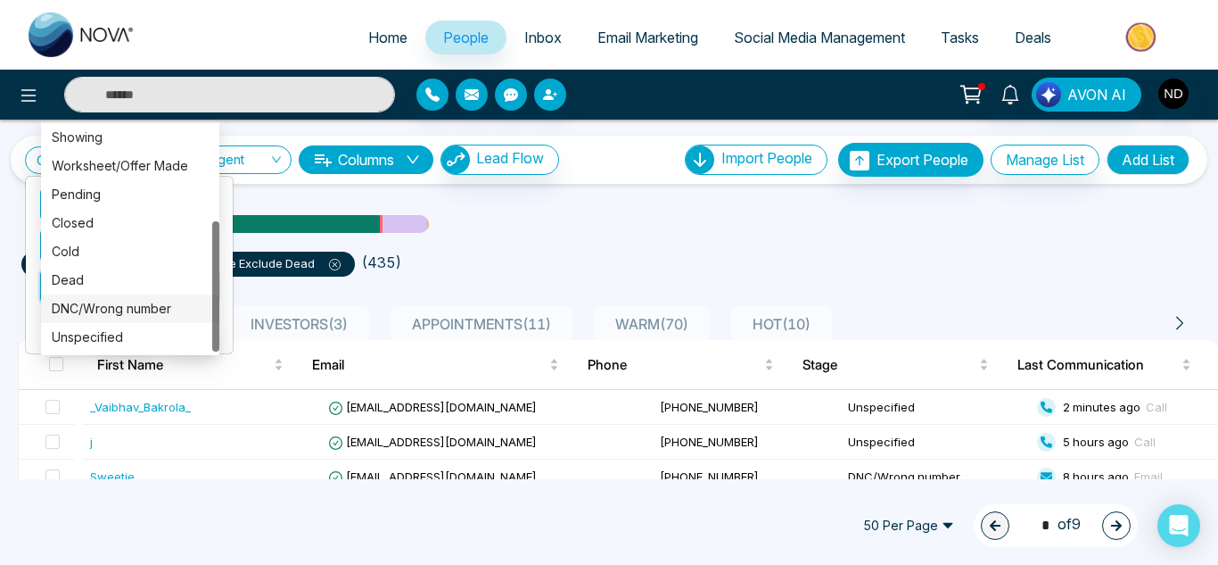
click at [107, 311] on div "DNC/Wrong number" at bounding box center [130, 309] width 157 height 20
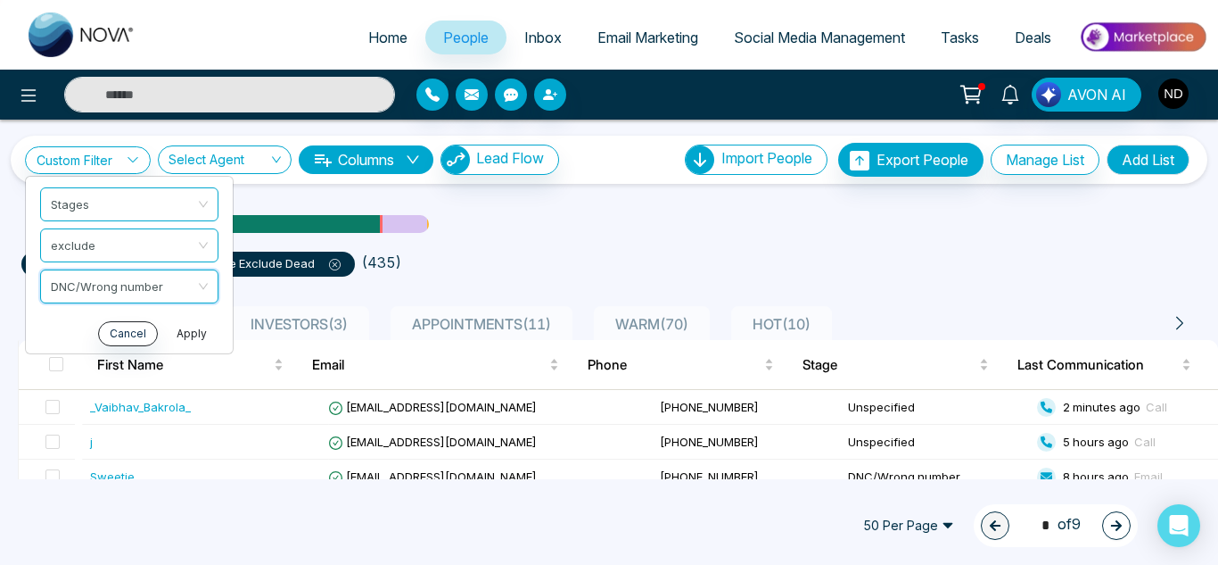
click at [183, 337] on button "Apply" at bounding box center [192, 333] width 54 height 25
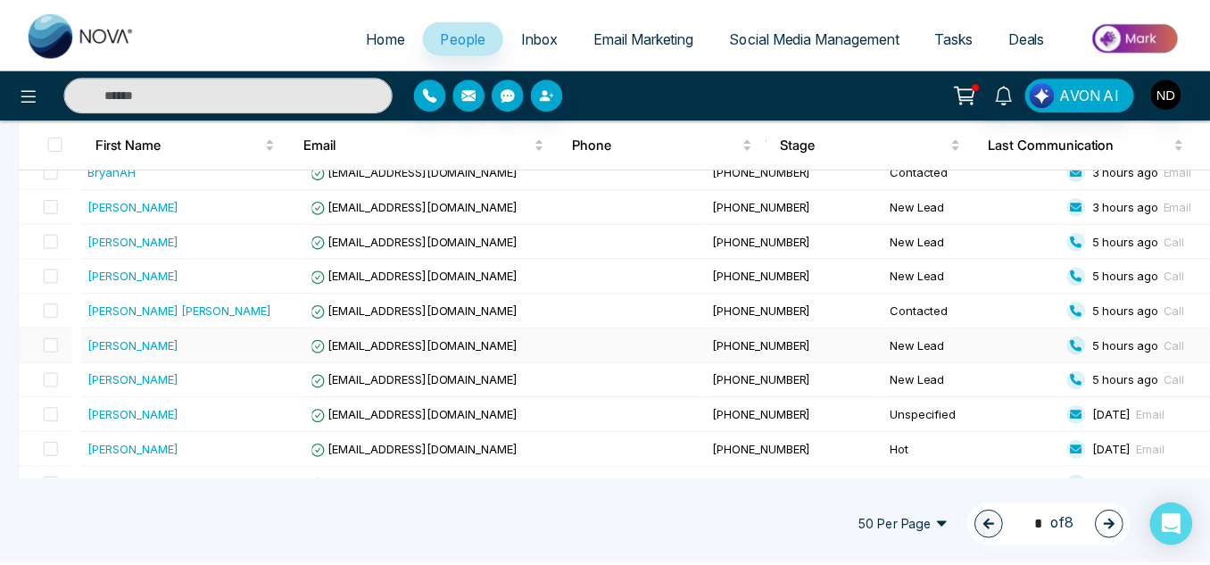
scroll to position [451, 0]
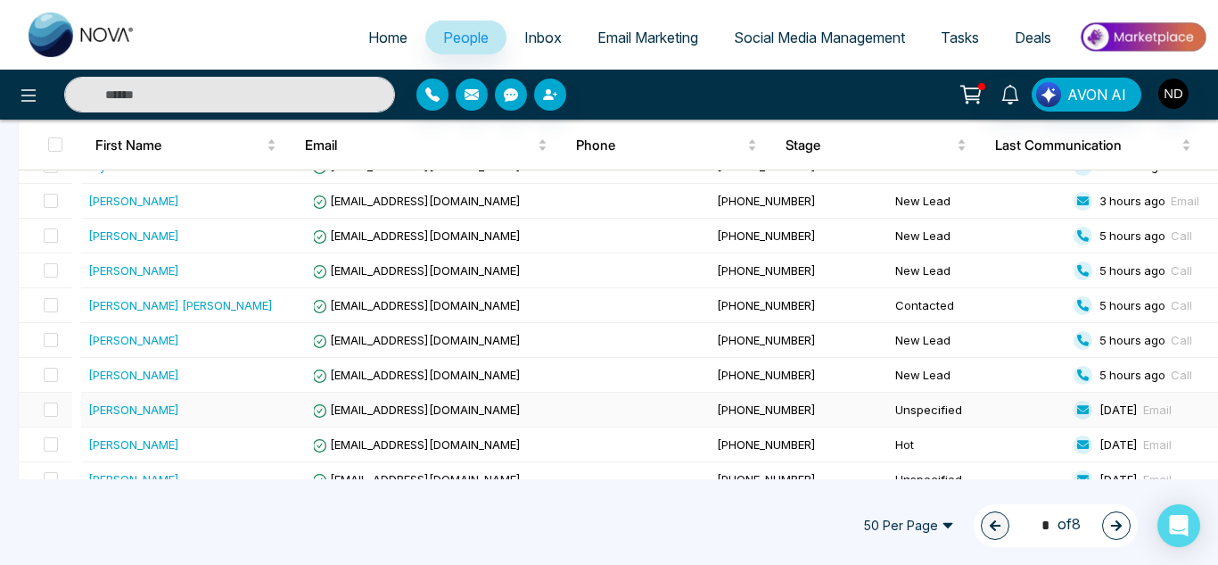
click at [223, 409] on div "[PERSON_NAME]" at bounding box center [197, 410] width 219 height 18
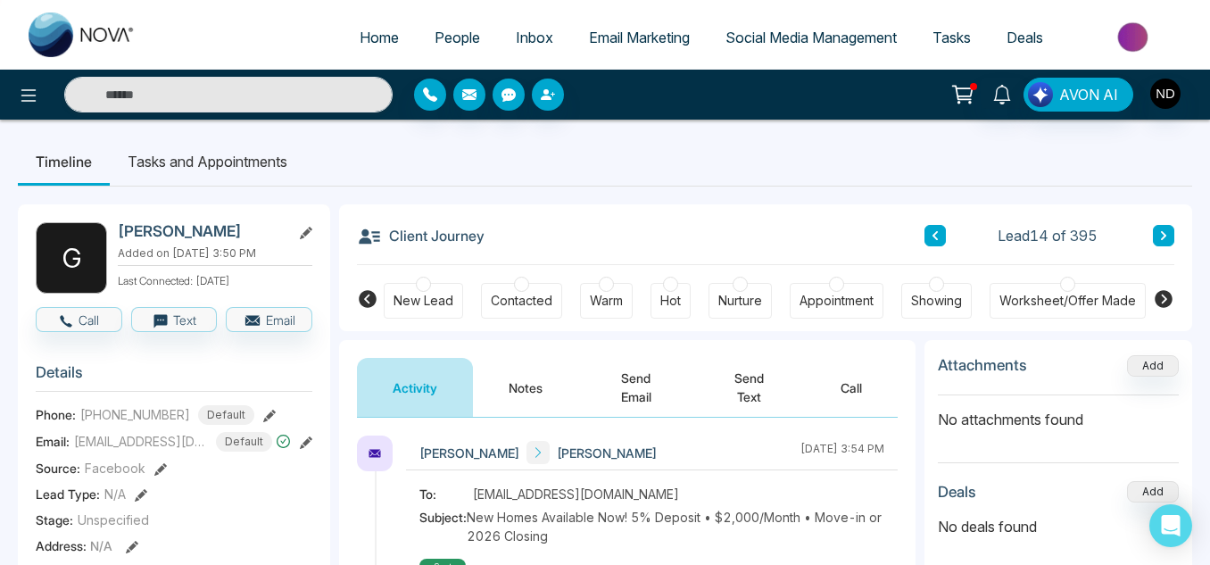
click at [509, 369] on button "Notes" at bounding box center [525, 387] width 105 height 59
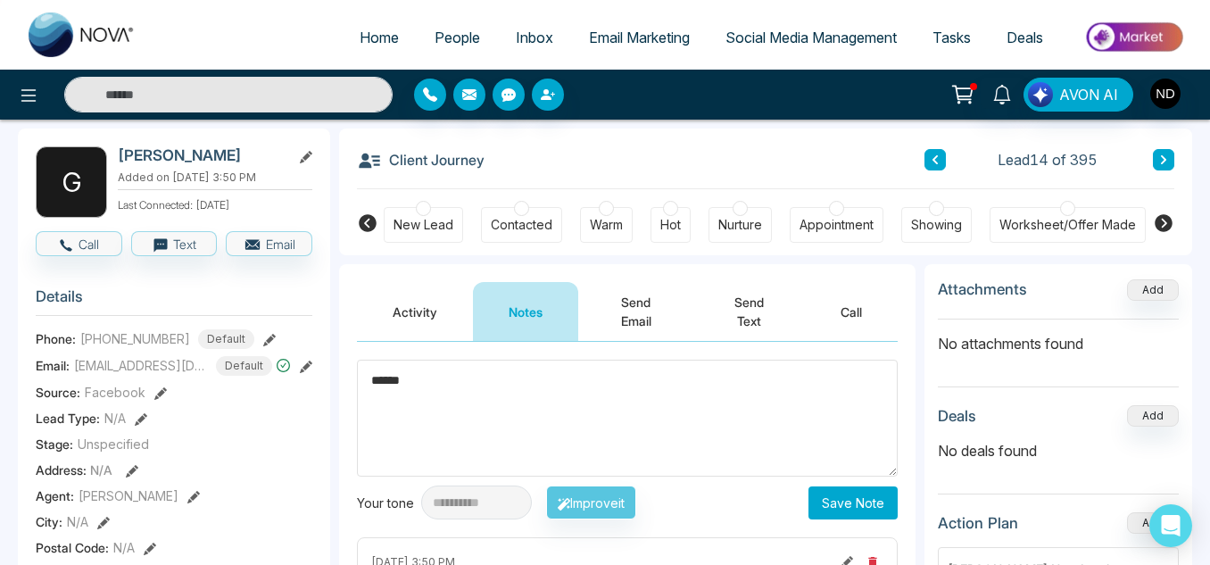
scroll to position [165, 0]
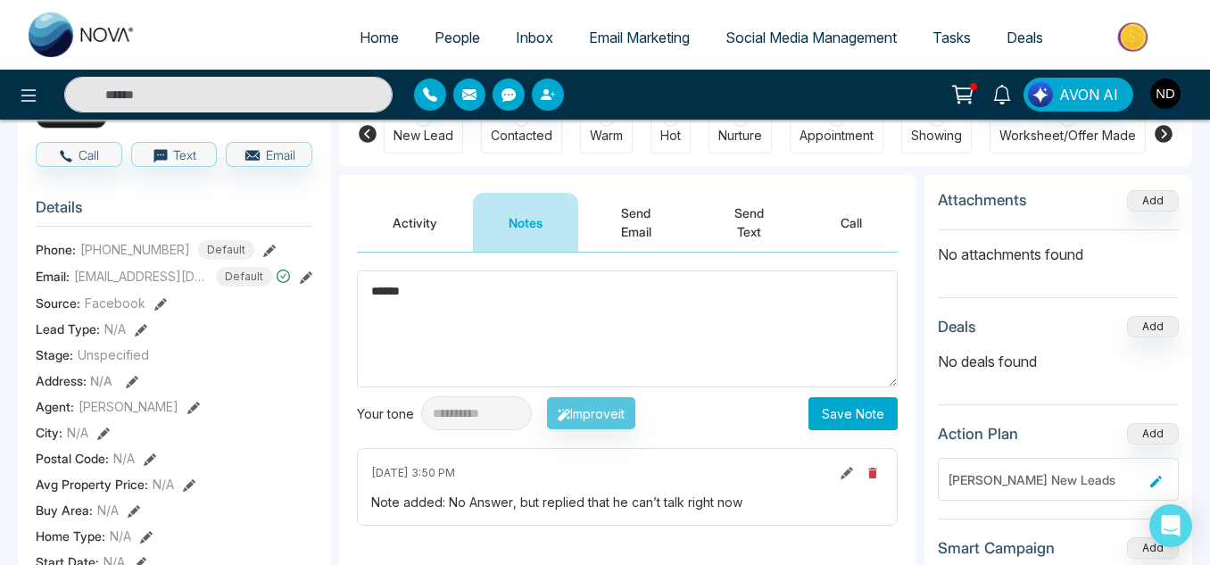
type textarea "******"
click at [827, 417] on button "Save Note" at bounding box center [852, 413] width 89 height 33
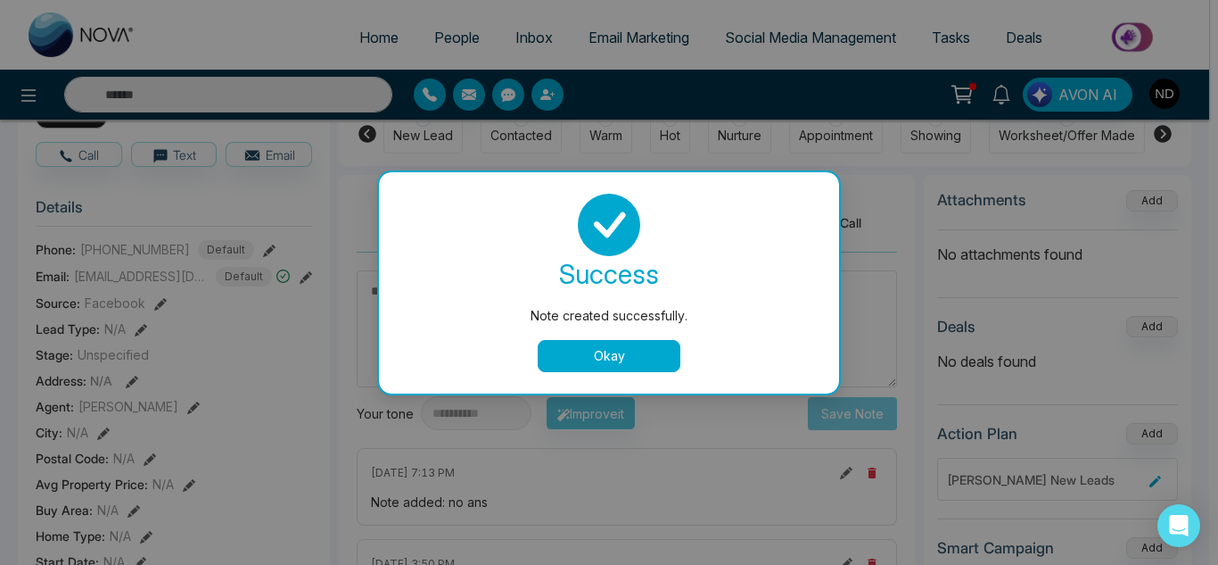
click at [593, 343] on button "Okay" at bounding box center [609, 356] width 143 height 32
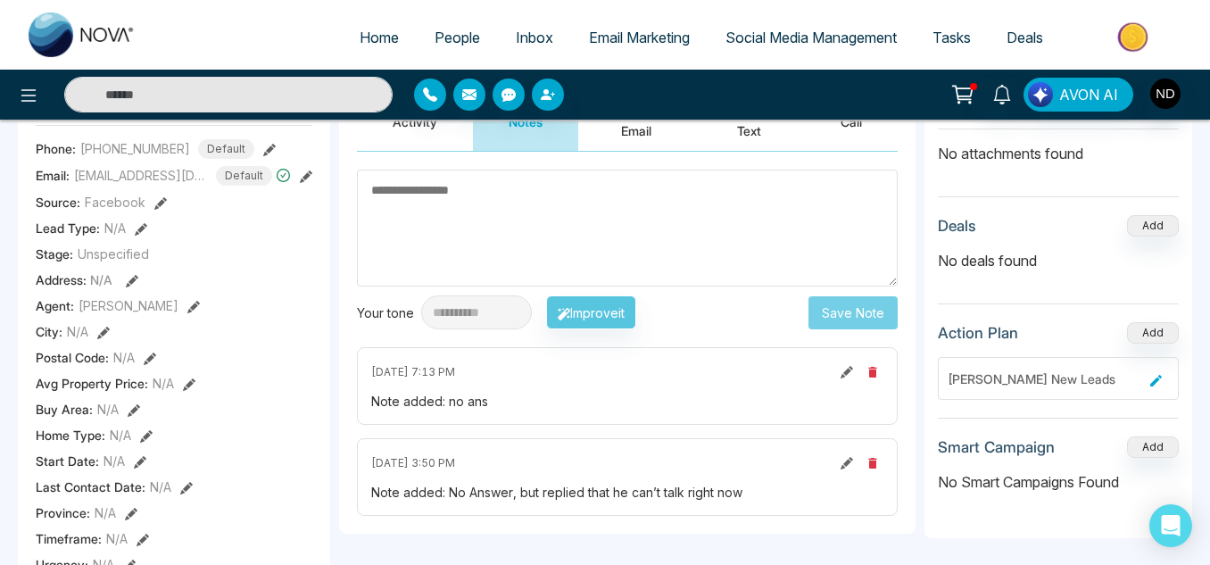
scroll to position [267, 0]
click at [843, 378] on button at bounding box center [847, 371] width 20 height 20
type textarea "******"
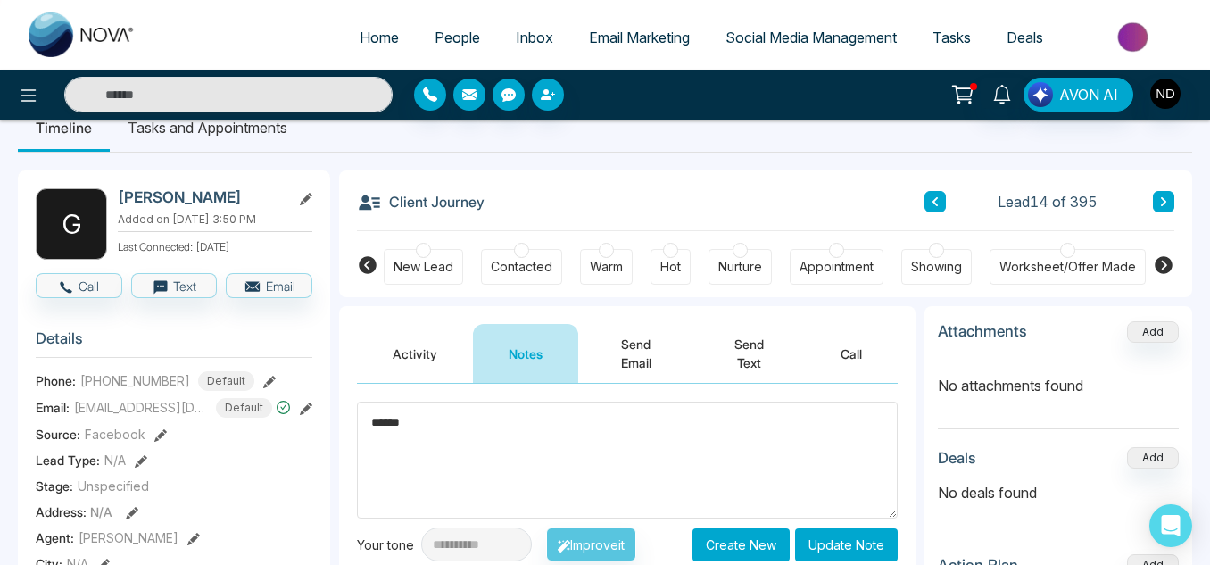
scroll to position [0, 0]
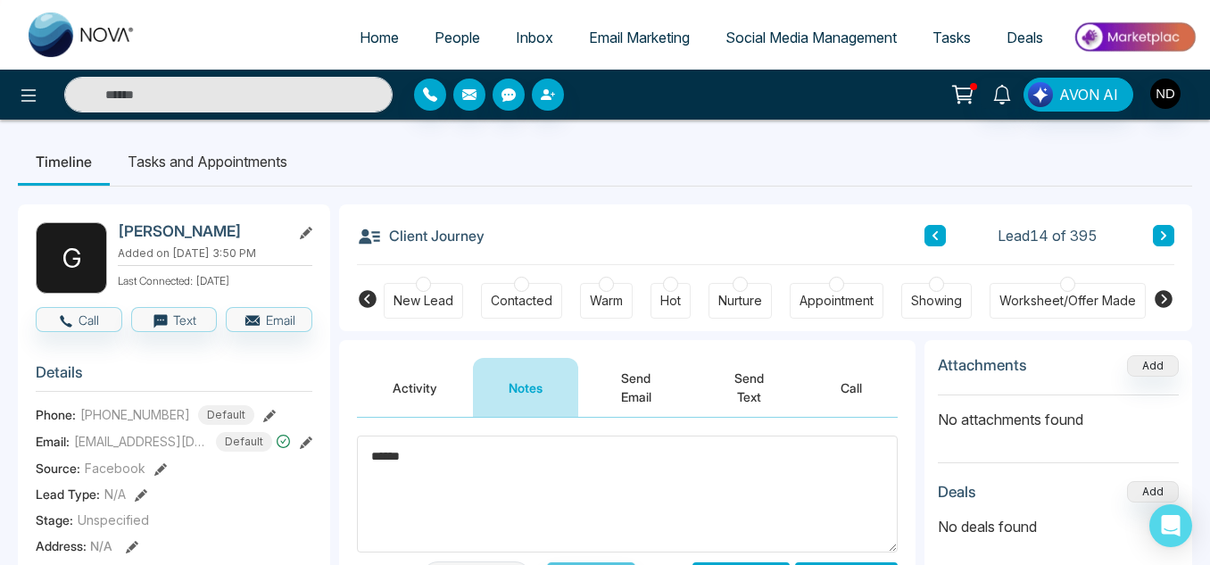
click at [459, 444] on textarea "******" at bounding box center [627, 493] width 541 height 117
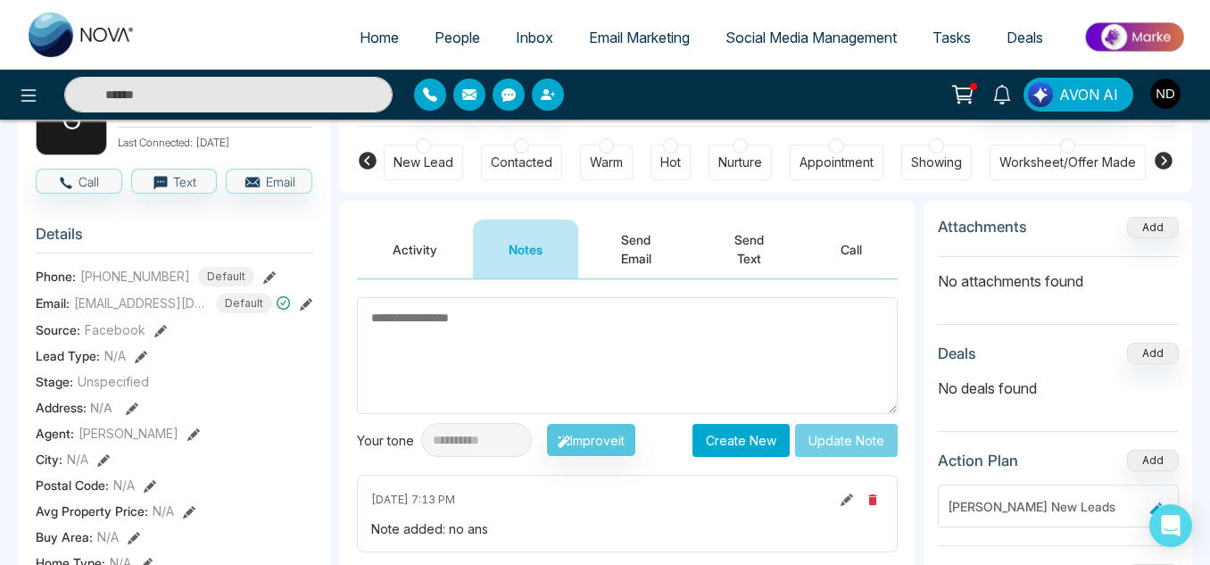
click at [450, 238] on button "Activity" at bounding box center [415, 248] width 116 height 59
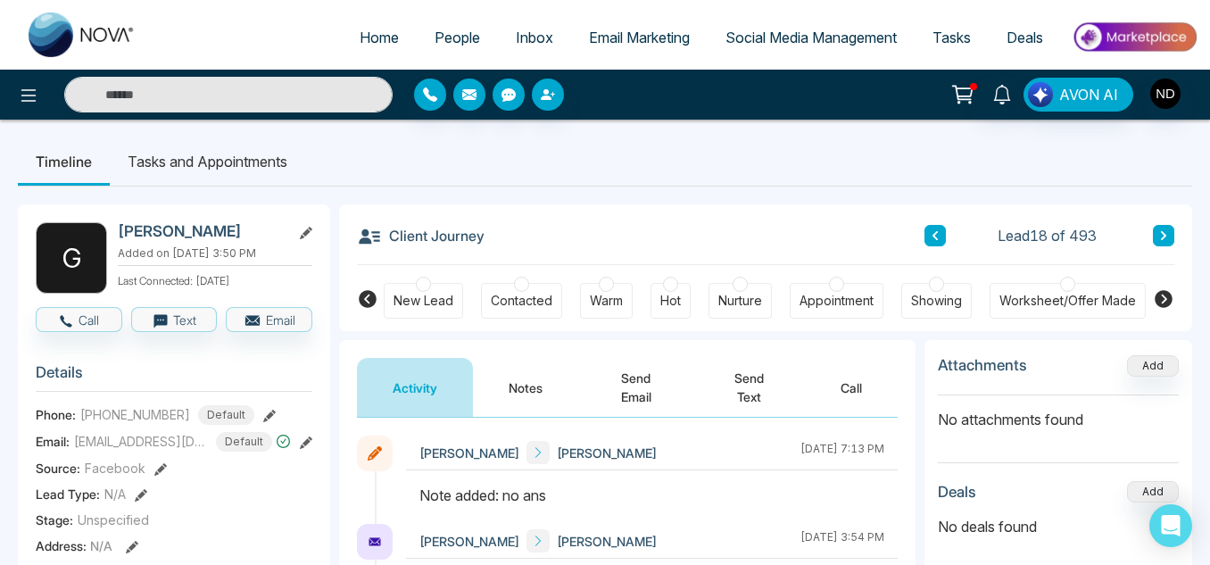
click at [514, 385] on button "Notes" at bounding box center [525, 387] width 105 height 59
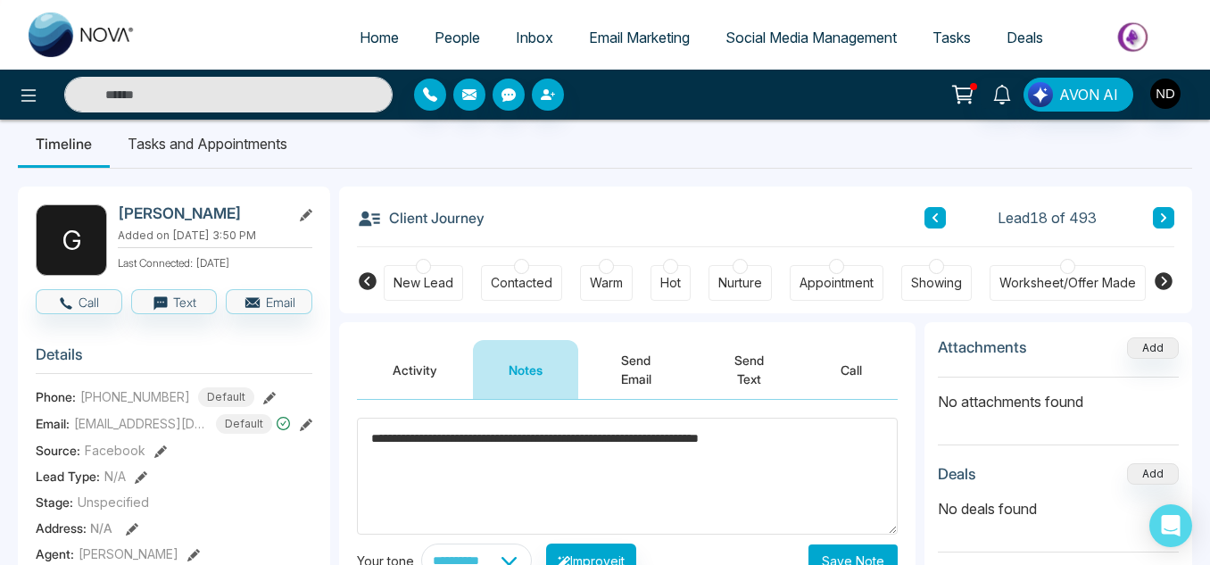
scroll to position [111, 0]
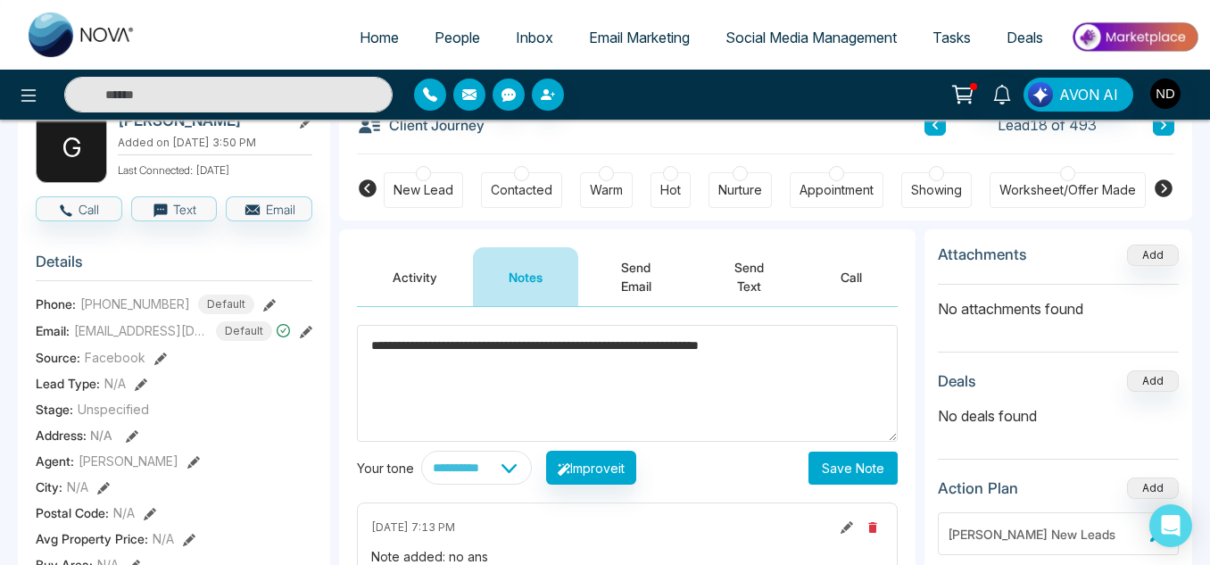
type textarea "**********"
click at [838, 467] on button "Save Note" at bounding box center [852, 467] width 89 height 33
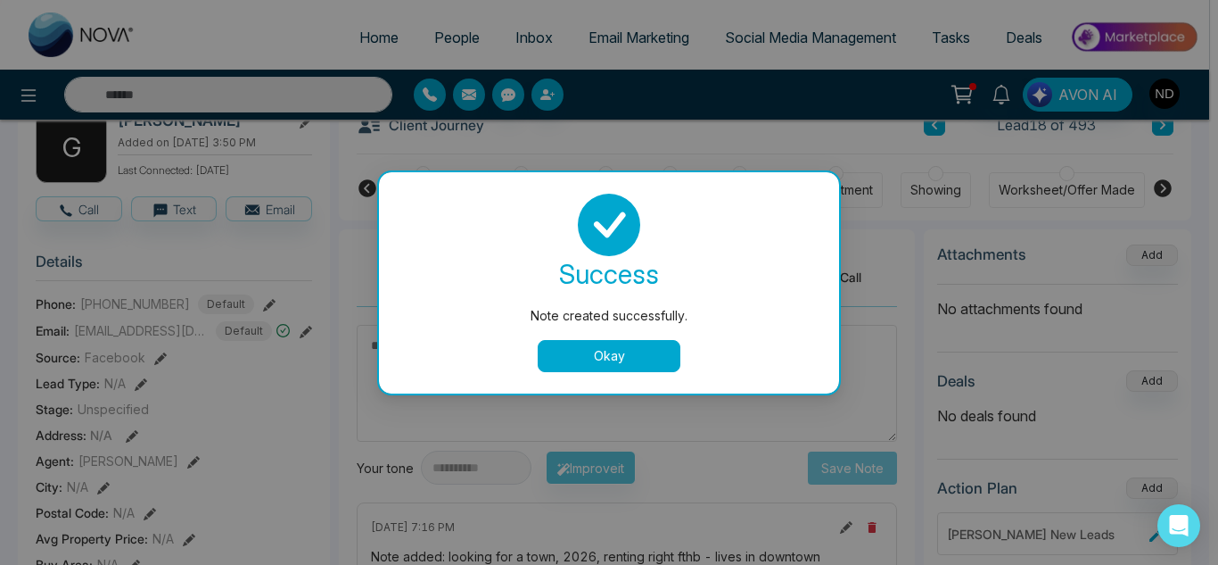
click at [563, 366] on button "Okay" at bounding box center [609, 356] width 143 height 32
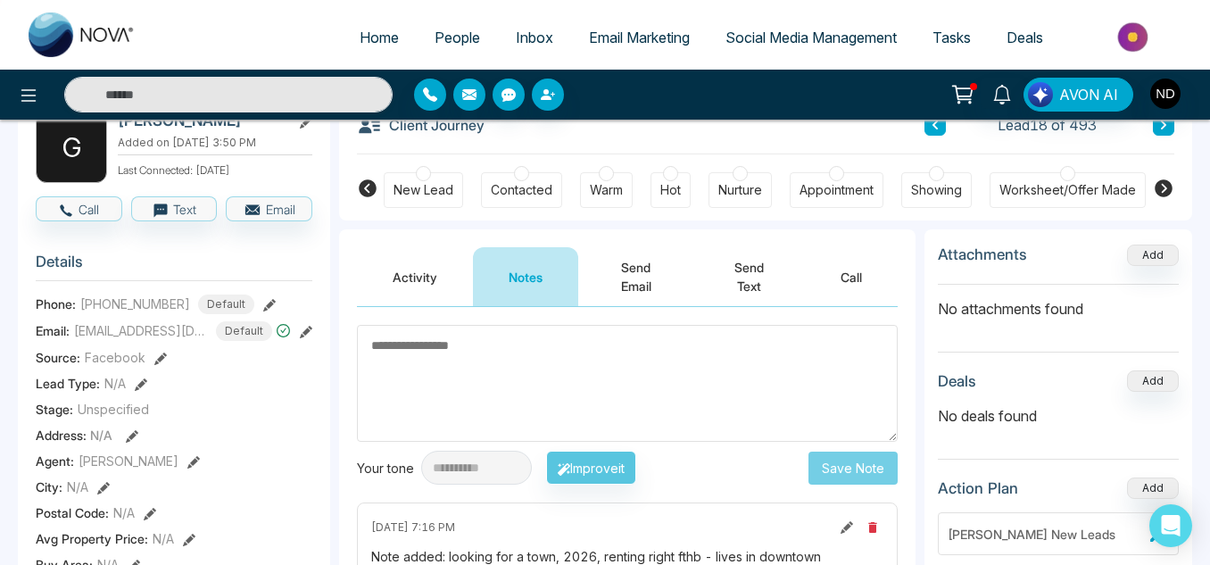
scroll to position [0, 0]
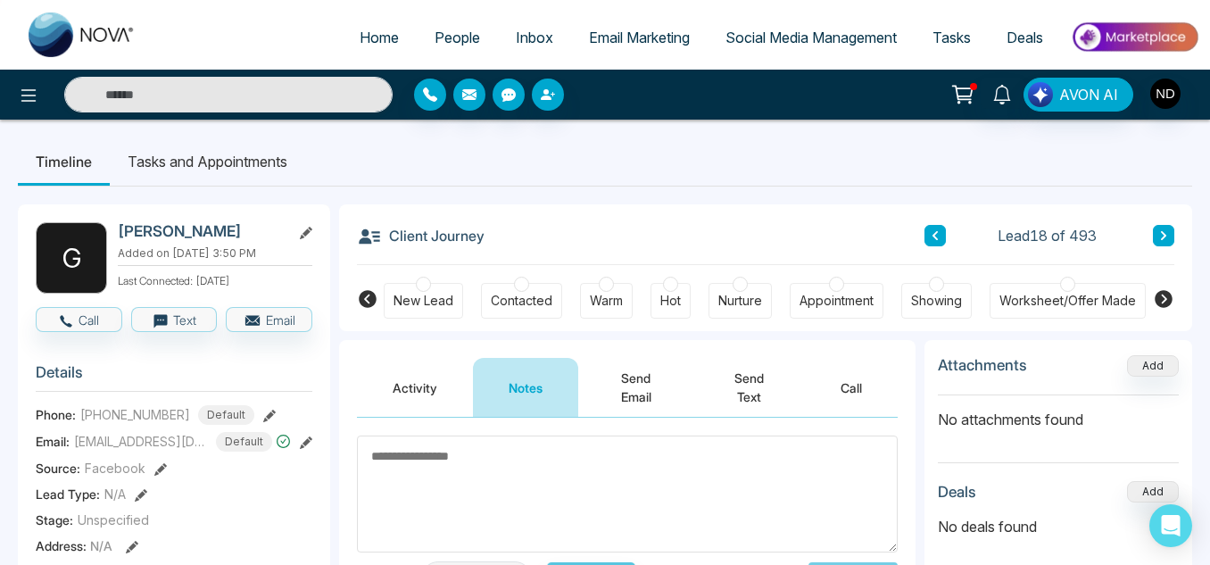
drag, startPoint x: 605, startPoint y: 275, endPoint x: 608, endPoint y: 293, distance: 19.1
click at [608, 293] on div "New Lead Contacted Warm Hot Nurture Appointment Showing Worksheet/Offer Made Pe…" at bounding box center [766, 298] width 764 height 66
click at [608, 293] on div "Warm" at bounding box center [606, 301] width 33 height 18
click at [1166, 233] on icon at bounding box center [1163, 235] width 9 height 11
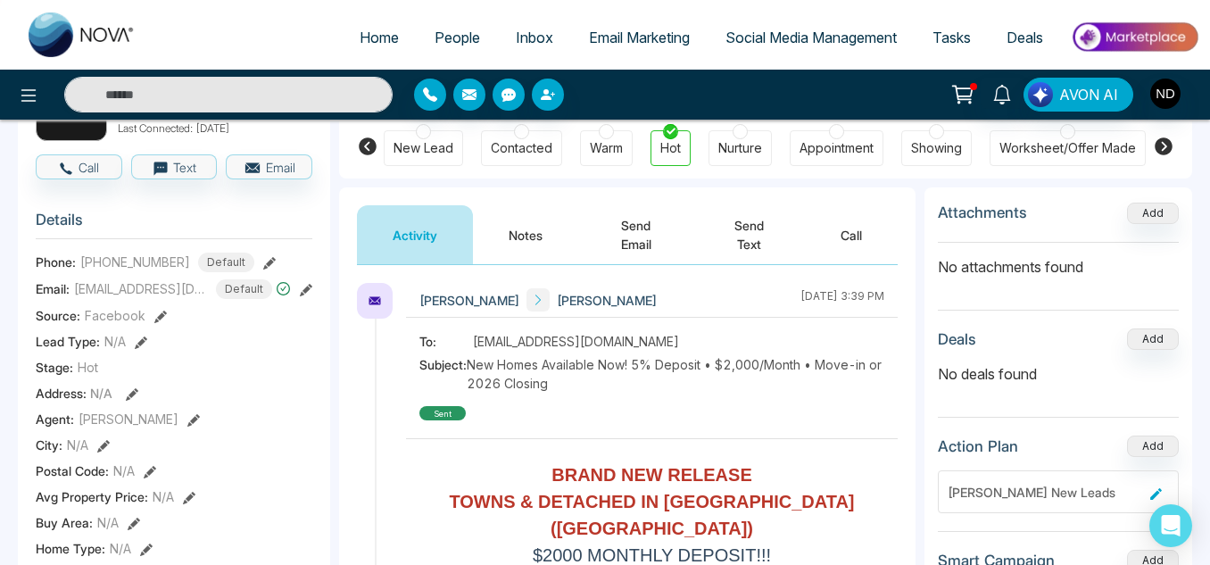
click at [494, 239] on button "Notes" at bounding box center [525, 234] width 105 height 59
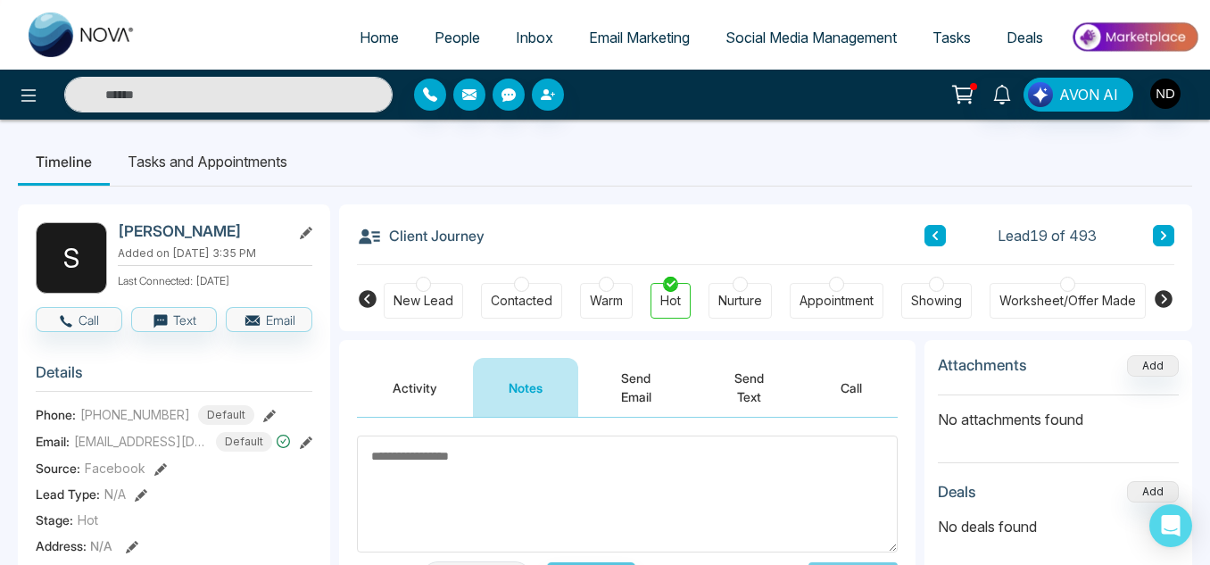
click at [227, 177] on li "Tasks and Appointments" at bounding box center [207, 161] width 195 height 48
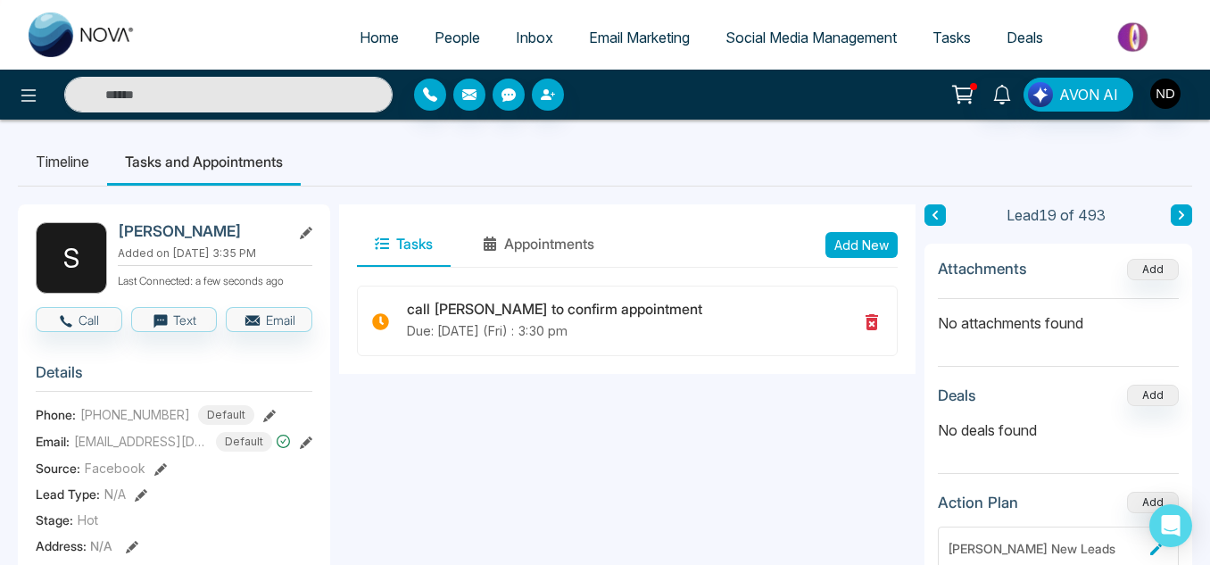
click at [81, 164] on li "Timeline" at bounding box center [62, 161] width 89 height 48
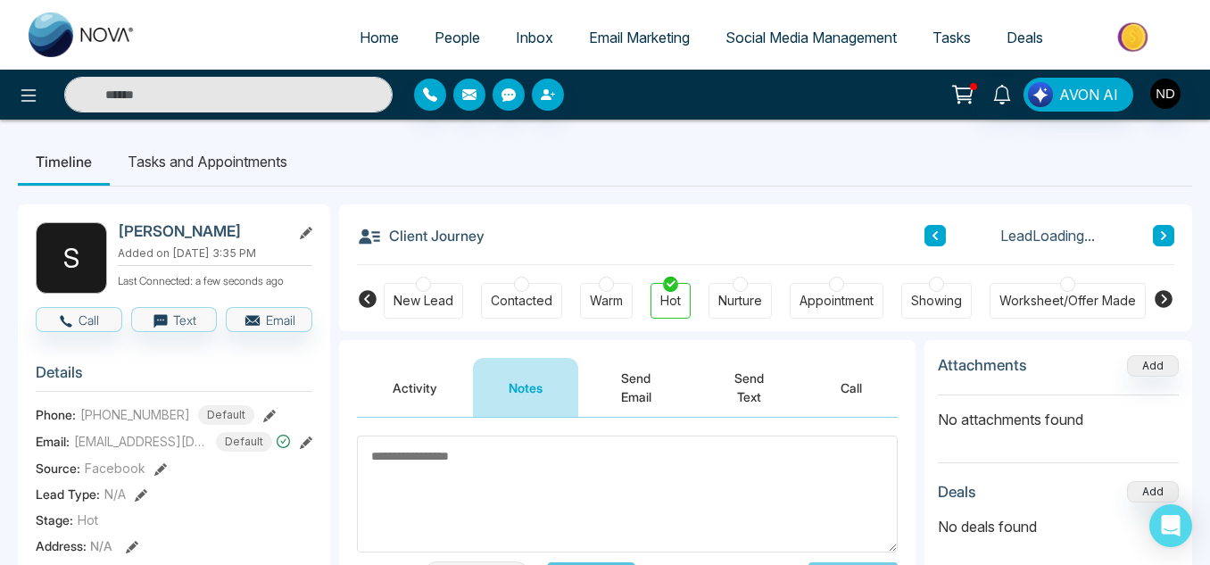
click at [164, 161] on li "Tasks and Appointments" at bounding box center [207, 161] width 195 height 48
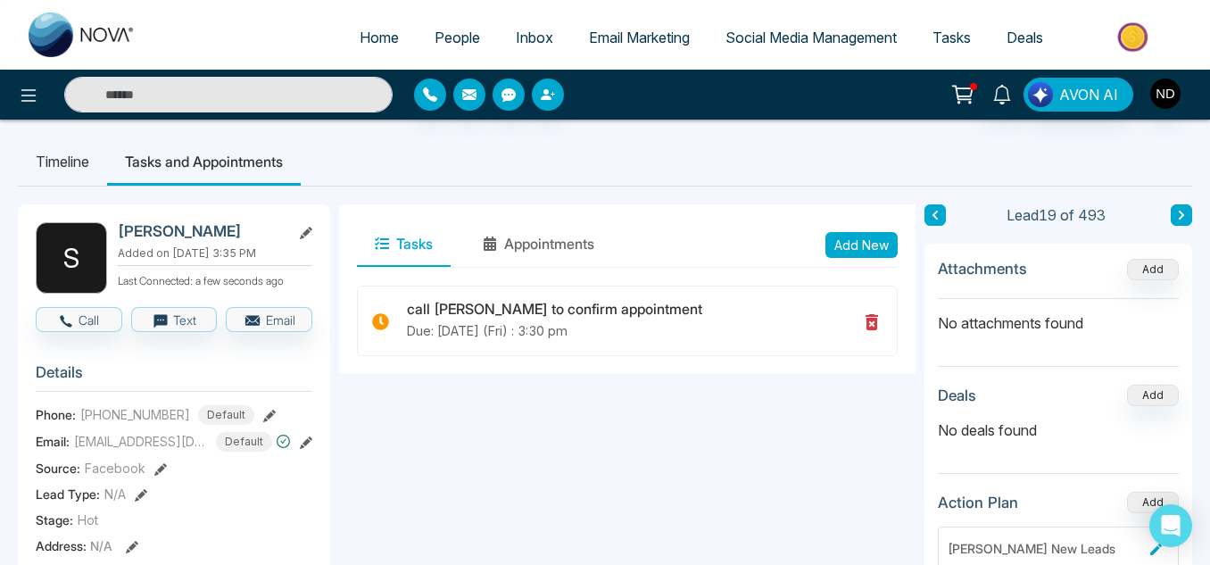
click at [1182, 206] on button at bounding box center [1180, 214] width 21 height 21
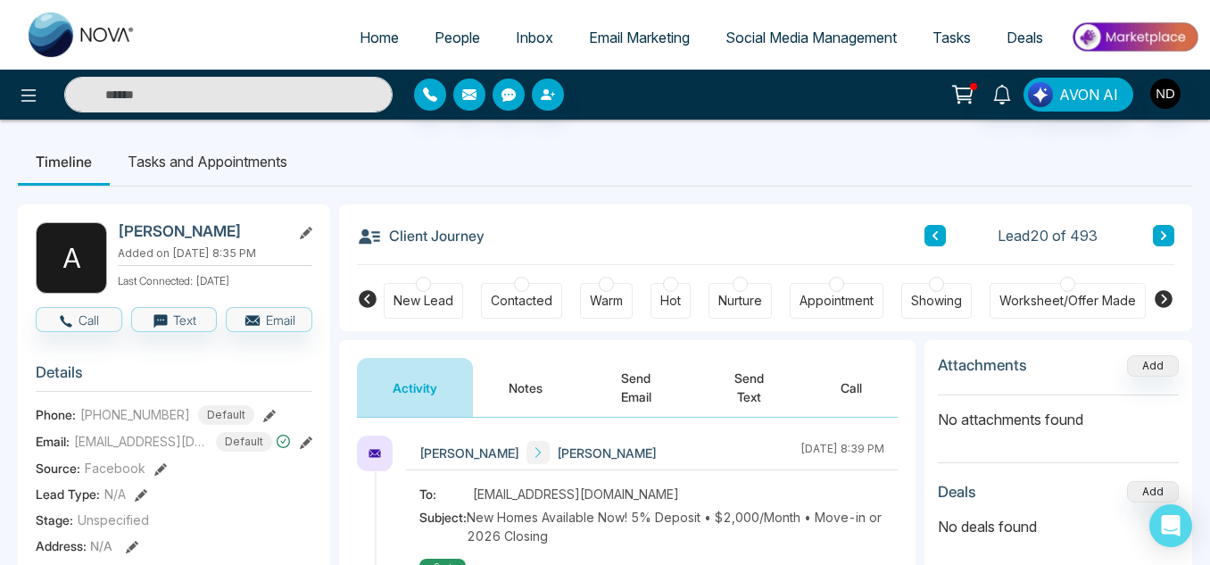
click at [1169, 305] on icon at bounding box center [1162, 298] width 21 height 21
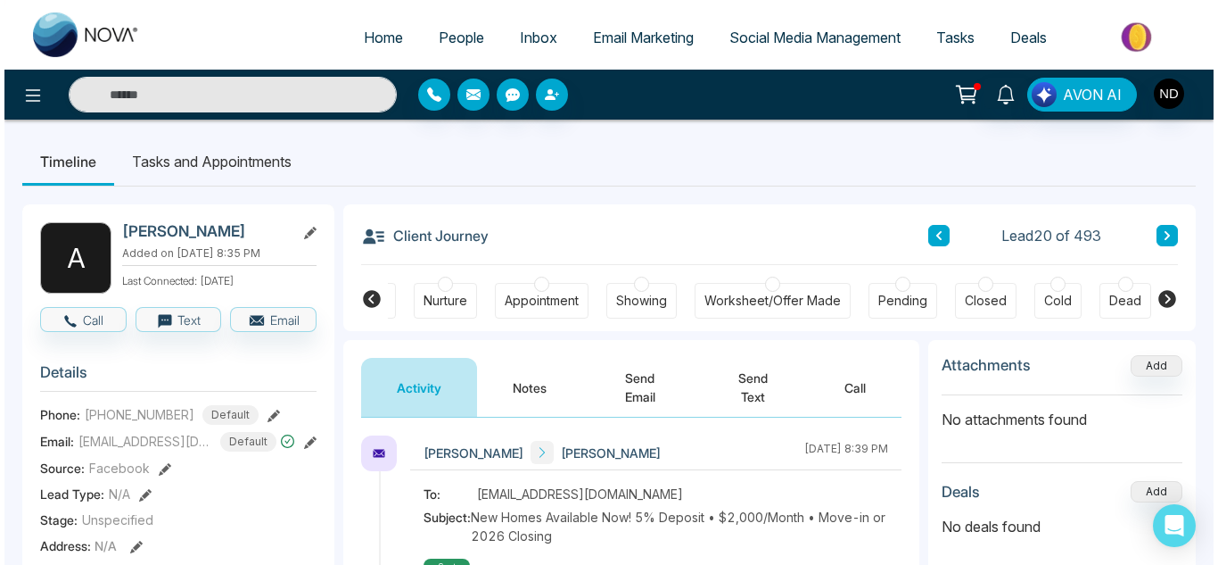
scroll to position [0, 382]
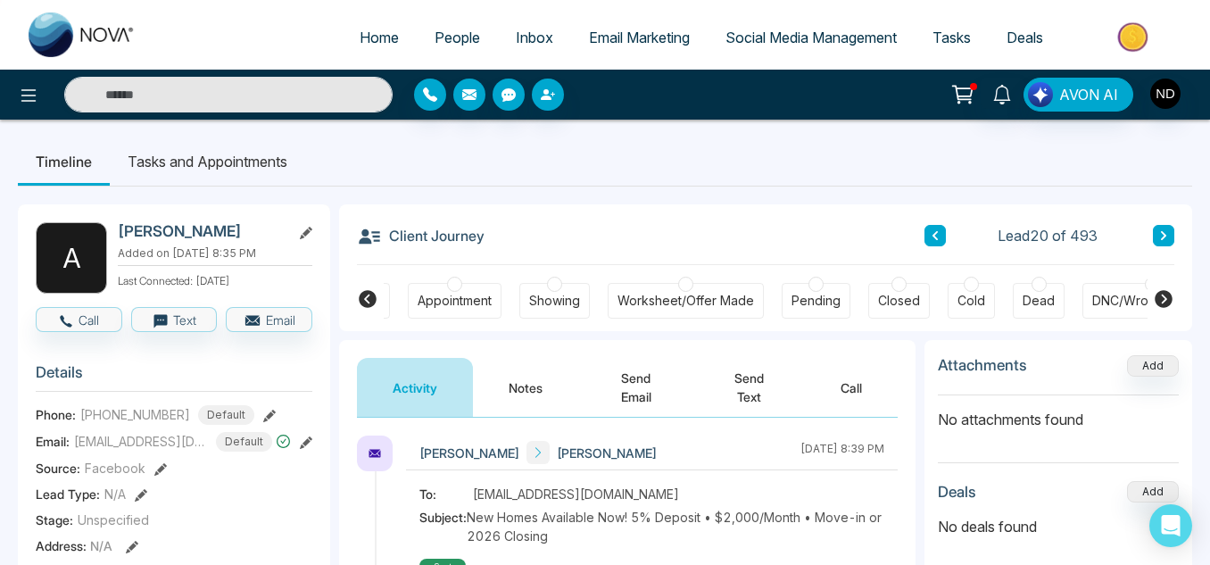
click at [1116, 300] on div "DNC/Wrong number" at bounding box center [1152, 301] width 120 height 18
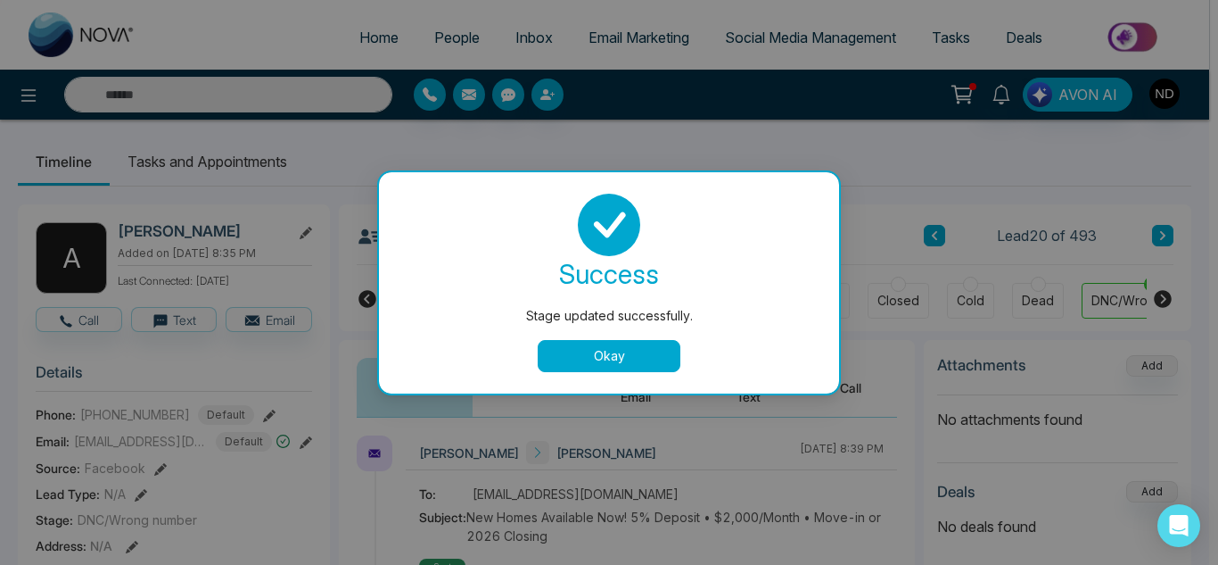
click at [631, 349] on button "Okay" at bounding box center [609, 356] width 143 height 32
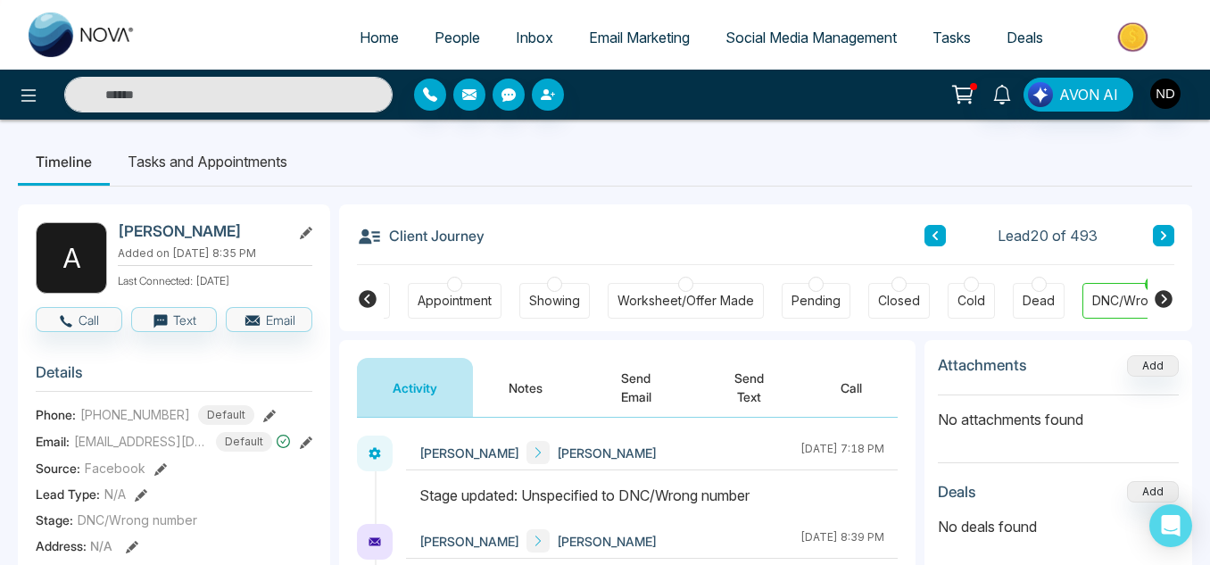
click at [65, 159] on li "Timeline" at bounding box center [64, 161] width 92 height 48
click at [34, 87] on icon at bounding box center [28, 95] width 21 height 21
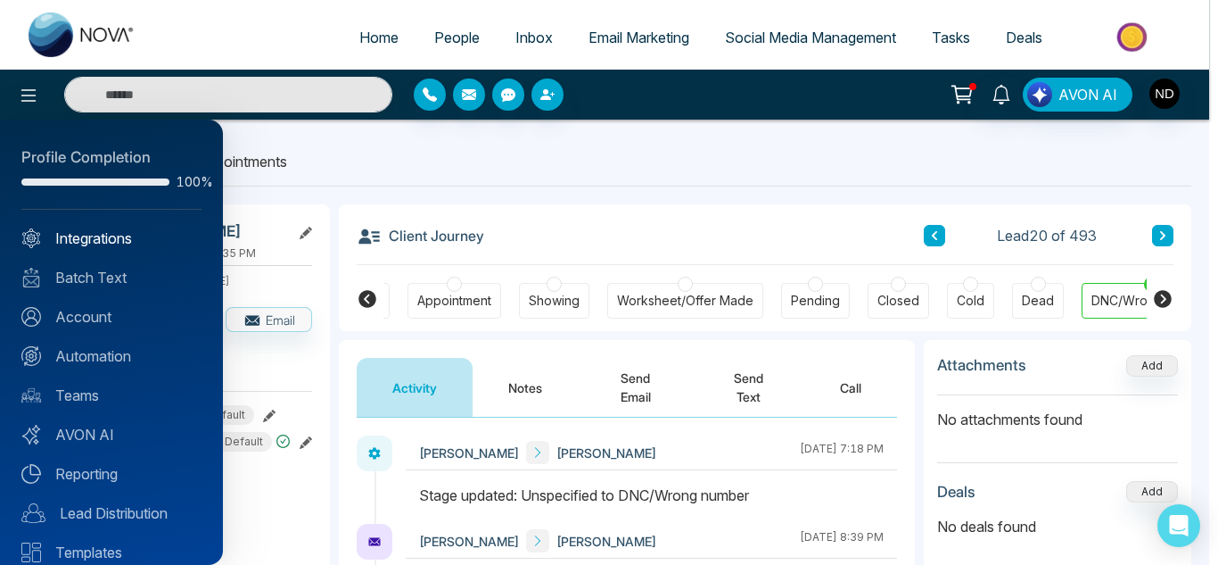
click at [91, 233] on link "Integrations" at bounding box center [111, 237] width 180 height 21
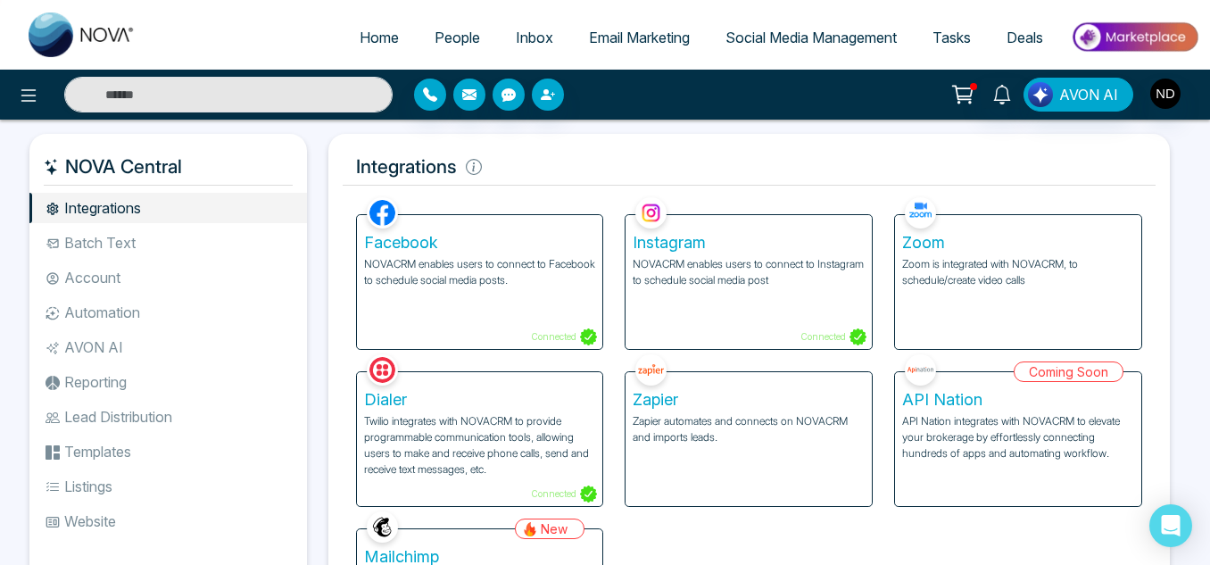
click at [434, 42] on span "People" at bounding box center [456, 38] width 45 height 18
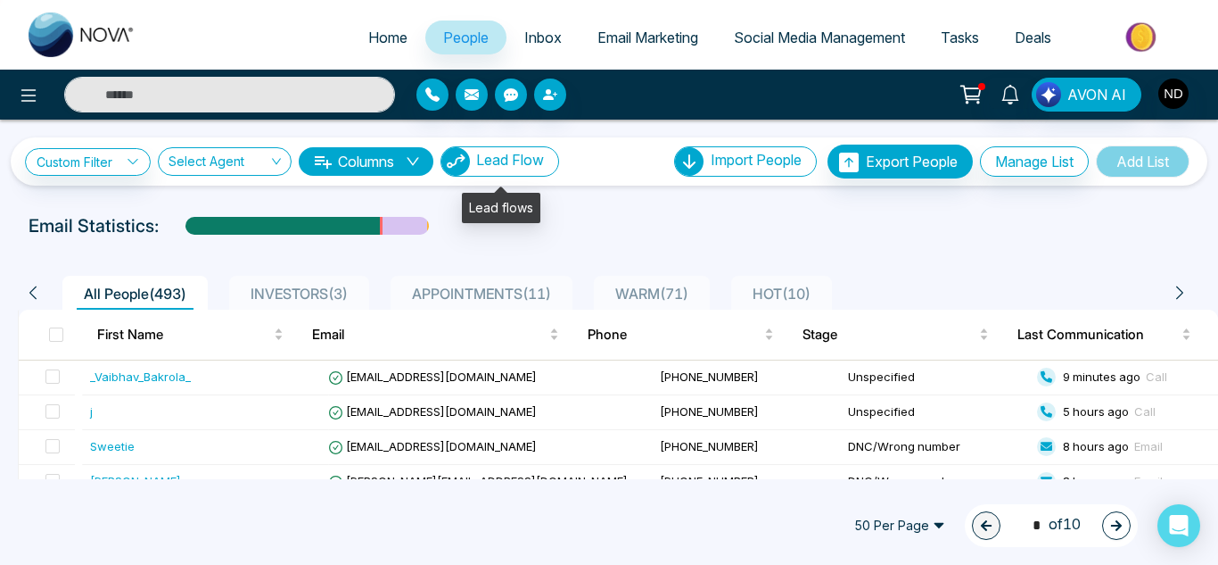
click at [510, 169] on button "Lead Flow" at bounding box center [500, 161] width 119 height 30
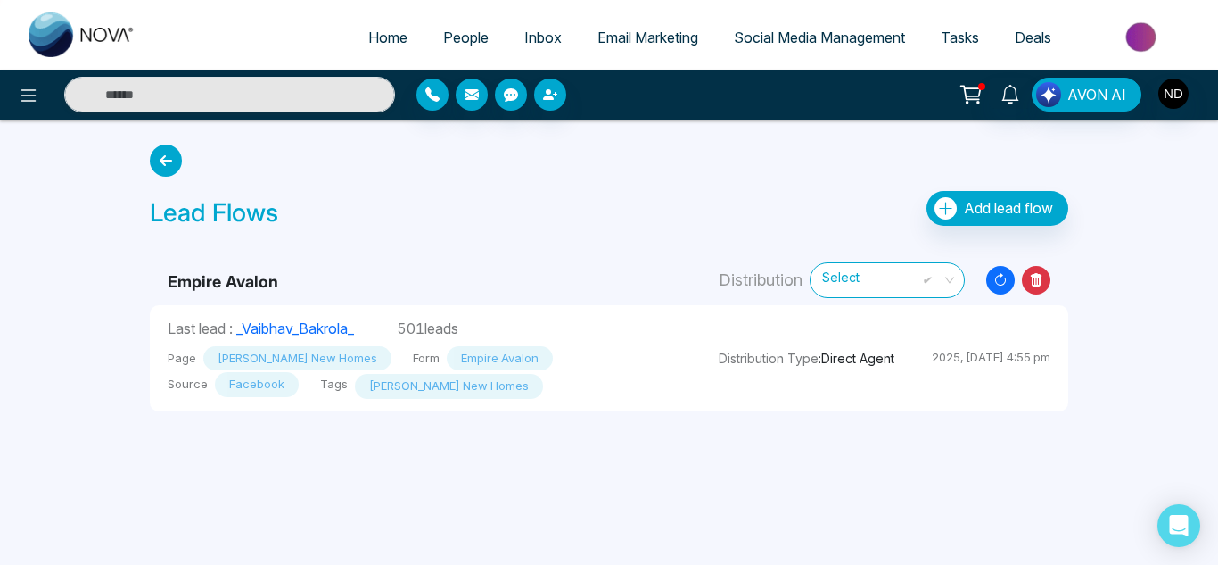
click at [162, 179] on div "Lead Flows Add lead flow" at bounding box center [609, 186] width 940 height 98
click at [162, 166] on icon at bounding box center [166, 161] width 32 height 32
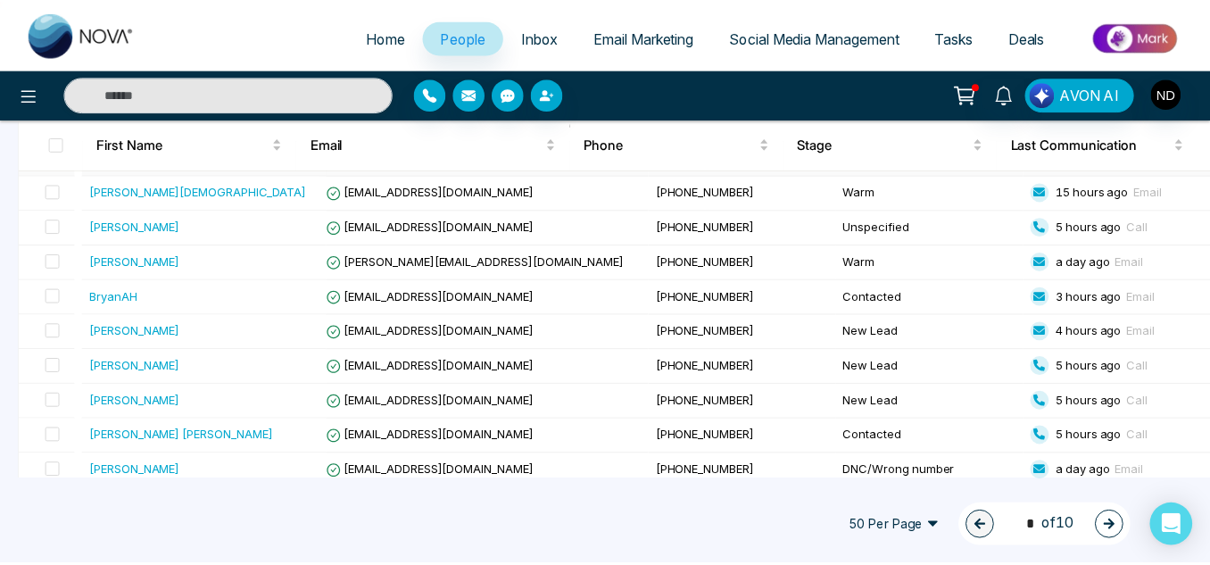
scroll to position [367, 0]
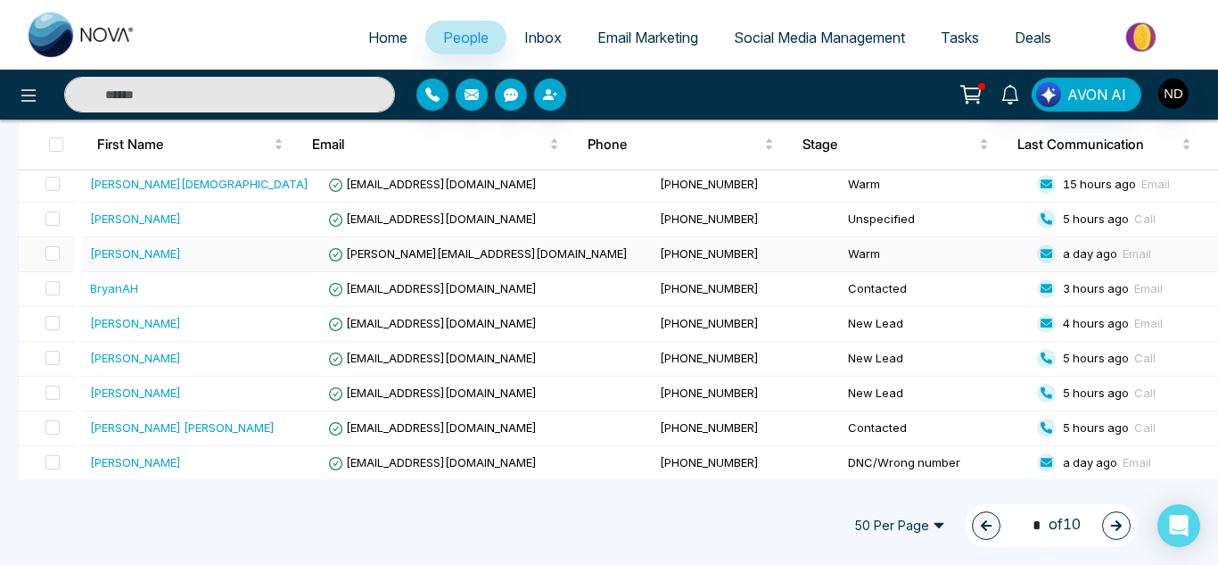
click at [172, 252] on div "[PERSON_NAME]" at bounding box center [206, 253] width 232 height 18
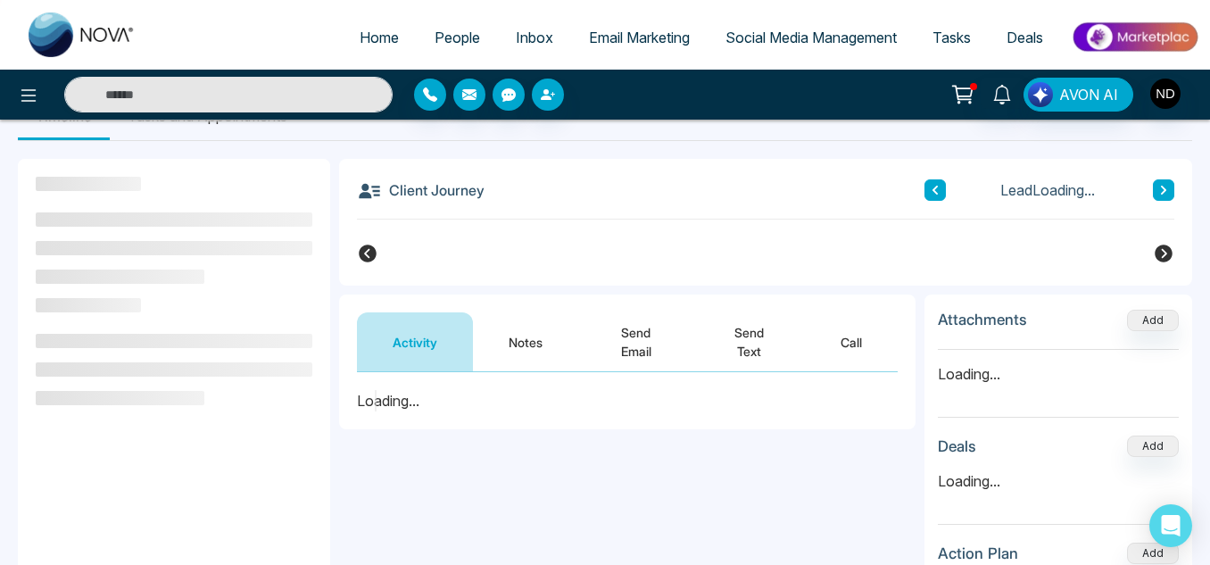
scroll to position [49, 0]
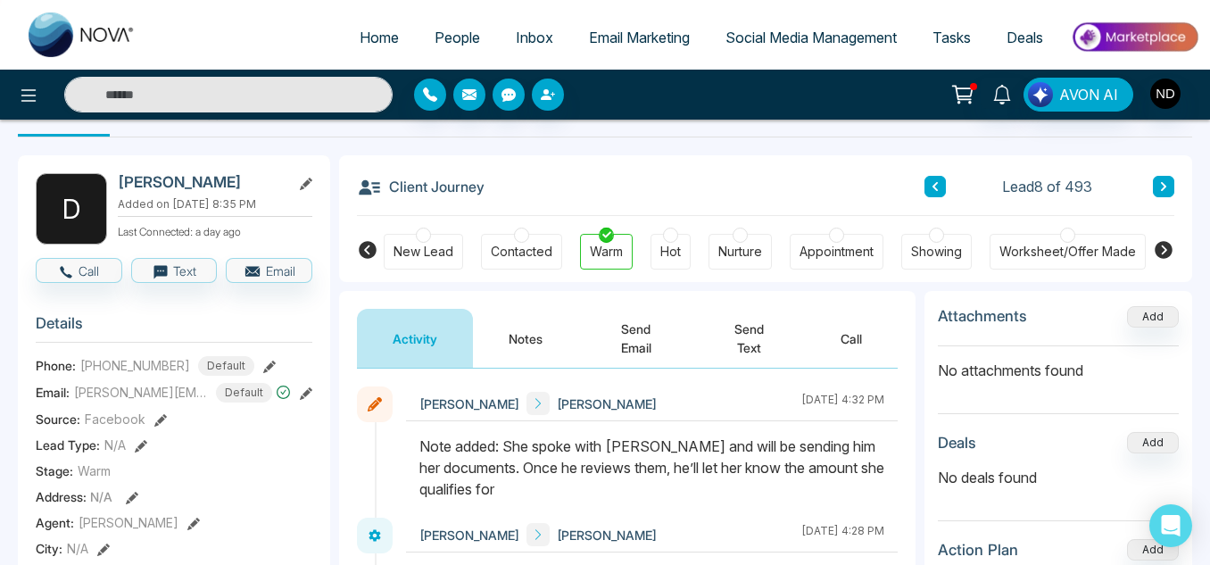
click at [434, 51] on link "People" at bounding box center [457, 38] width 81 height 34
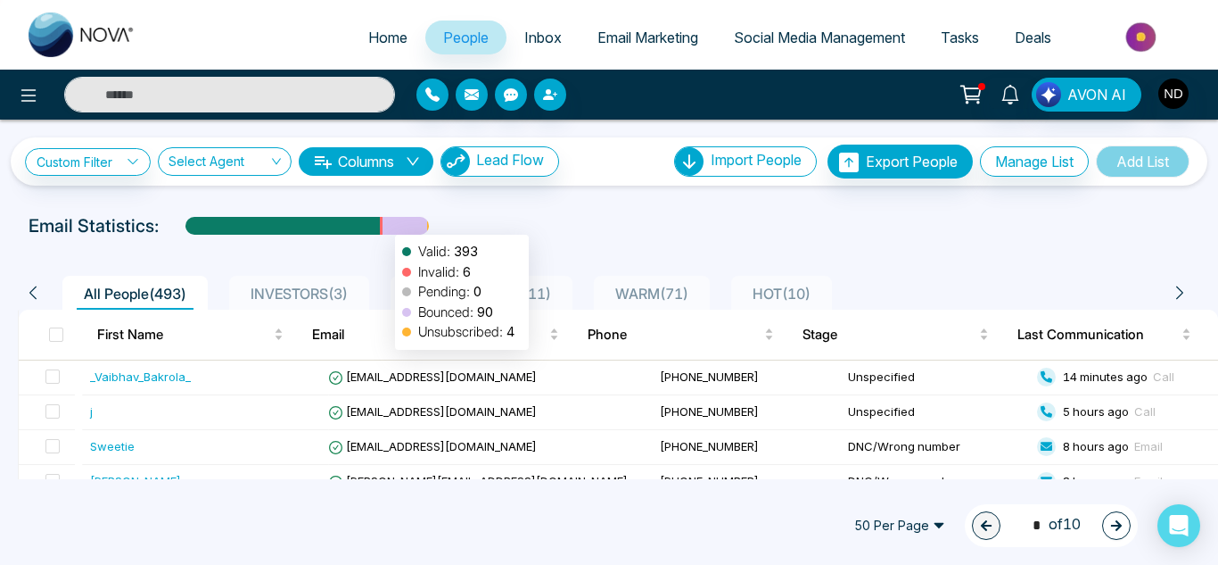
click at [386, 226] on div at bounding box center [405, 232] width 45 height 31
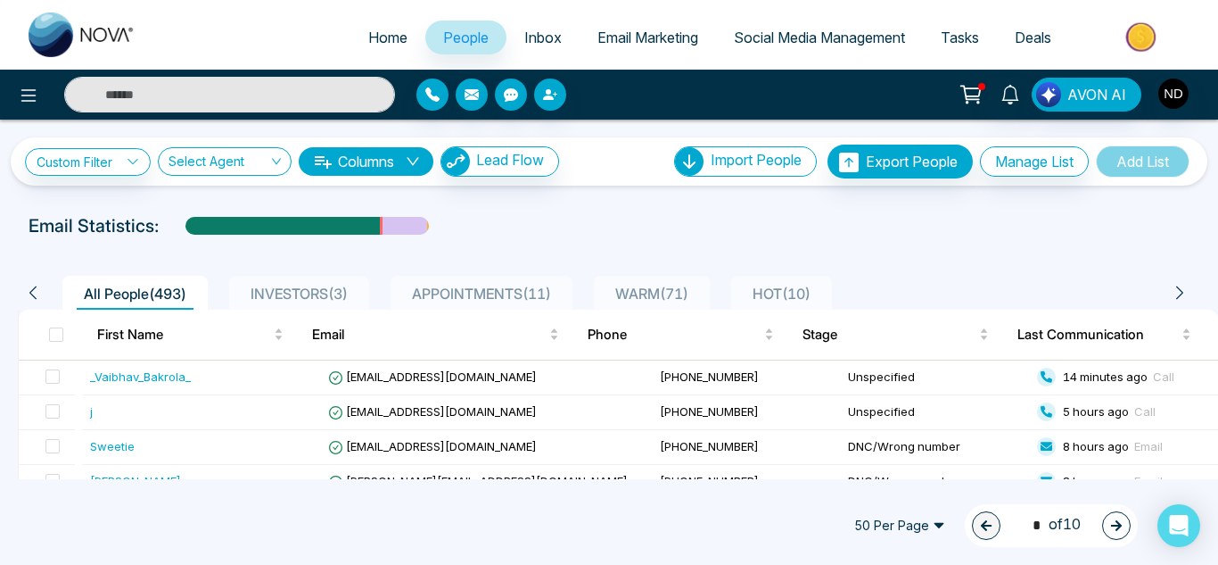
click at [537, 277] on li "APPOINTMENTS ( 11 )" at bounding box center [482, 293] width 182 height 34
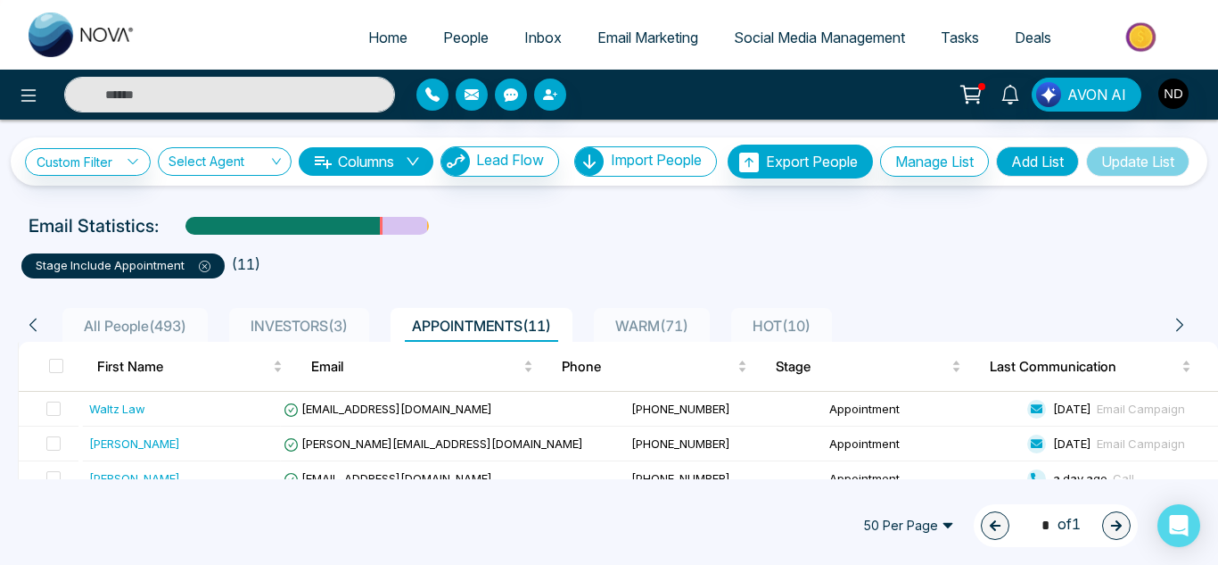
click at [130, 335] on div "All People ( 493 )" at bounding box center [135, 325] width 117 height 21
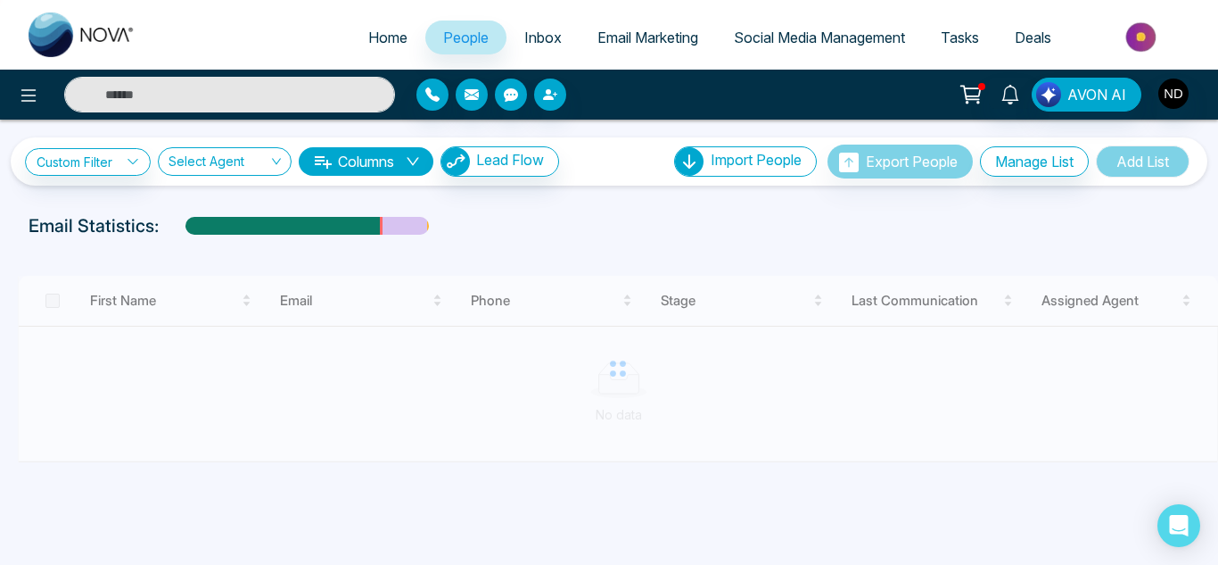
click at [154, 85] on input "text" at bounding box center [229, 95] width 331 height 36
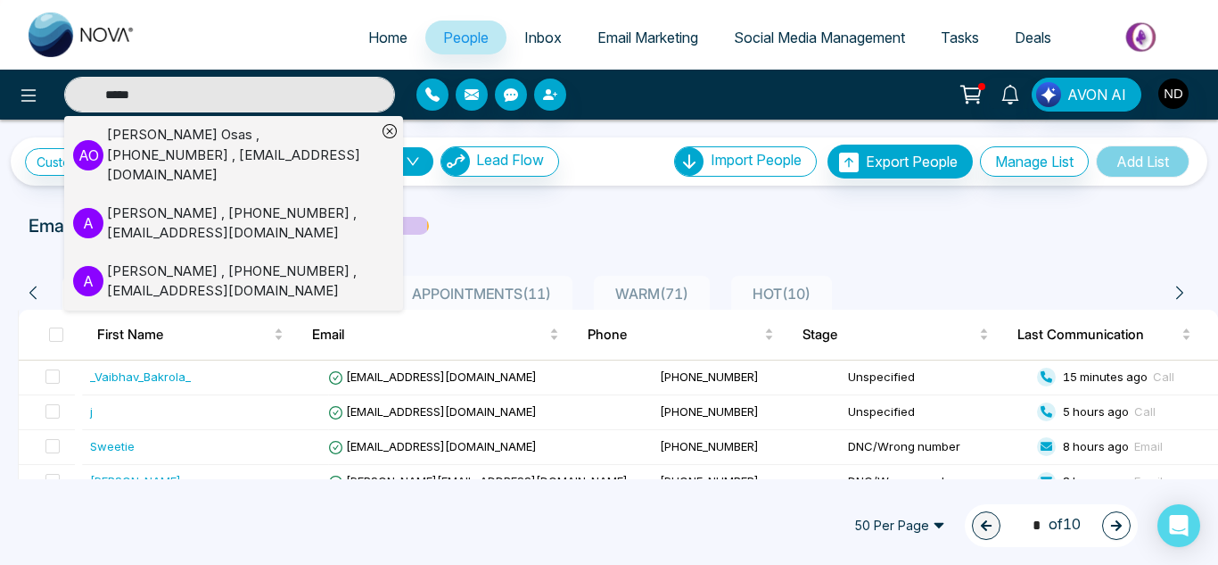
type input "*******"
click at [192, 139] on div "Anthony Osas , +16475346306 , anothonymatthew2017@gmail.com" at bounding box center [241, 155] width 269 height 61
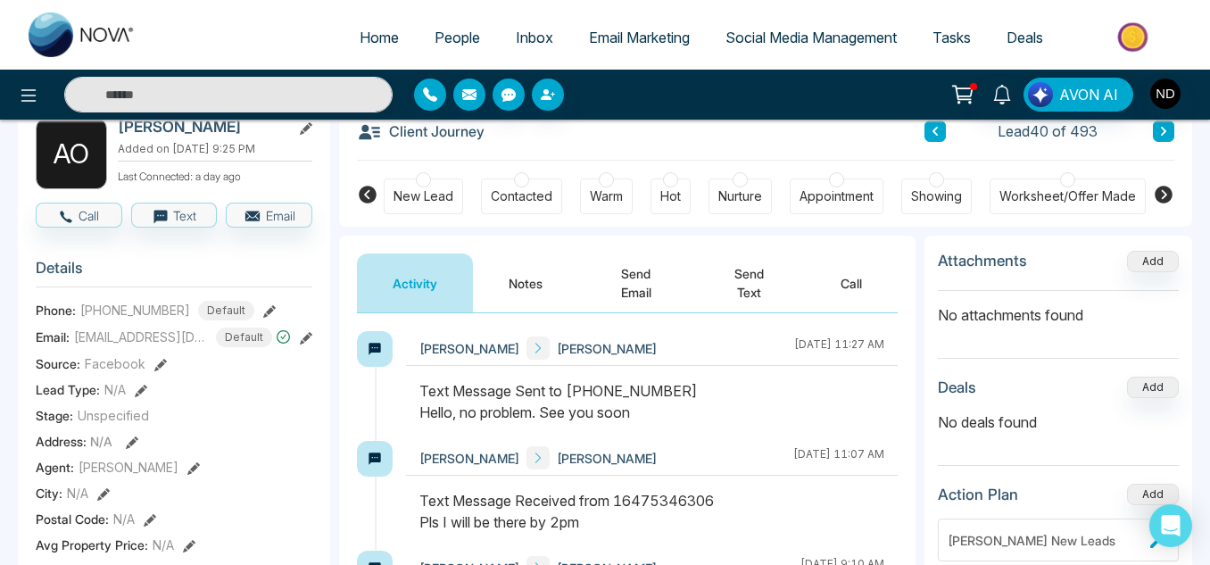
scroll to position [63, 0]
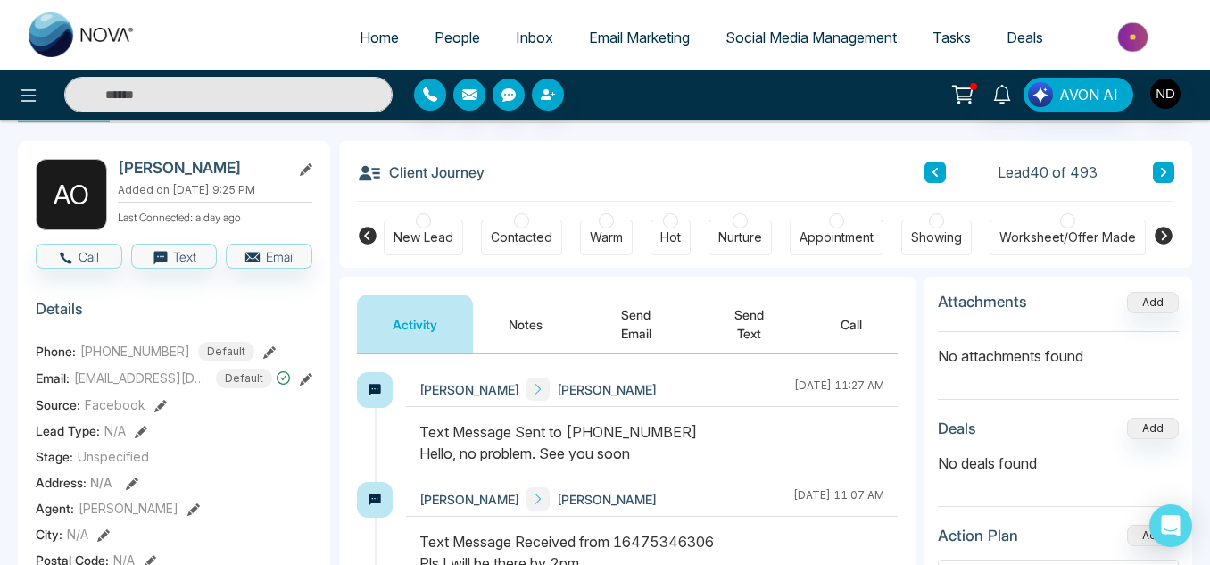
click at [820, 237] on div "Appointment" at bounding box center [836, 237] width 74 height 18
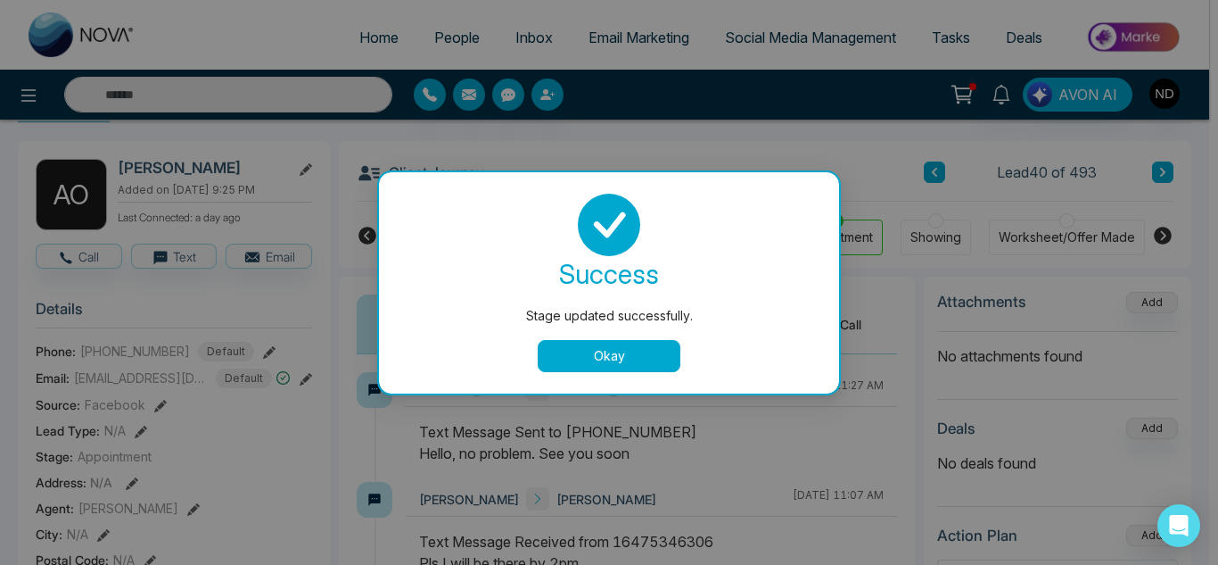
click at [597, 368] on button "Okay" at bounding box center [609, 356] width 143 height 32
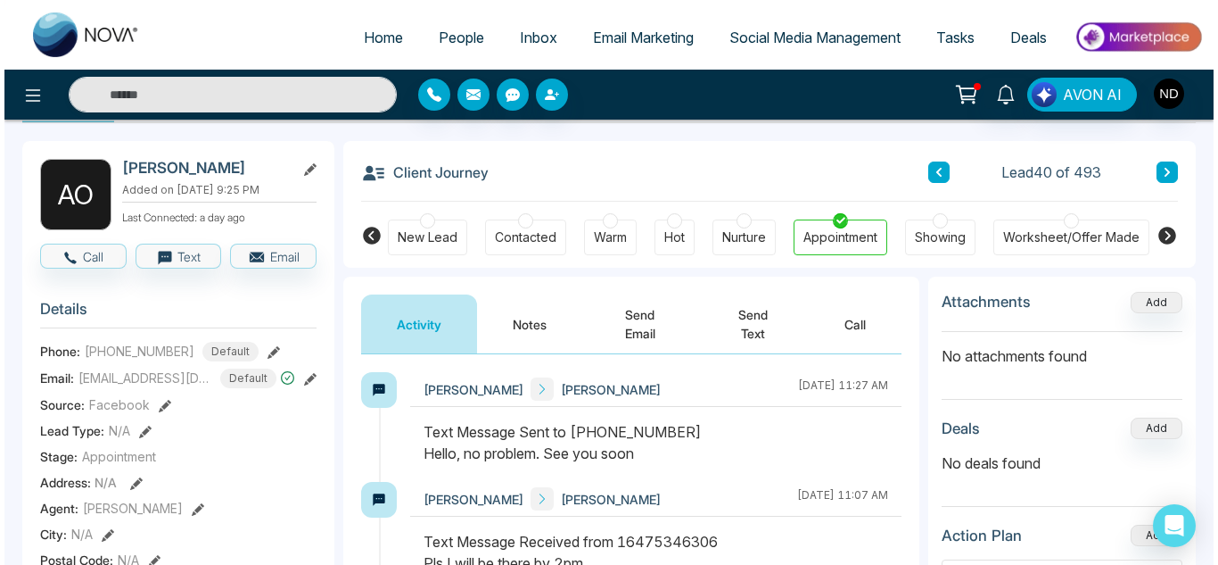
scroll to position [0, 0]
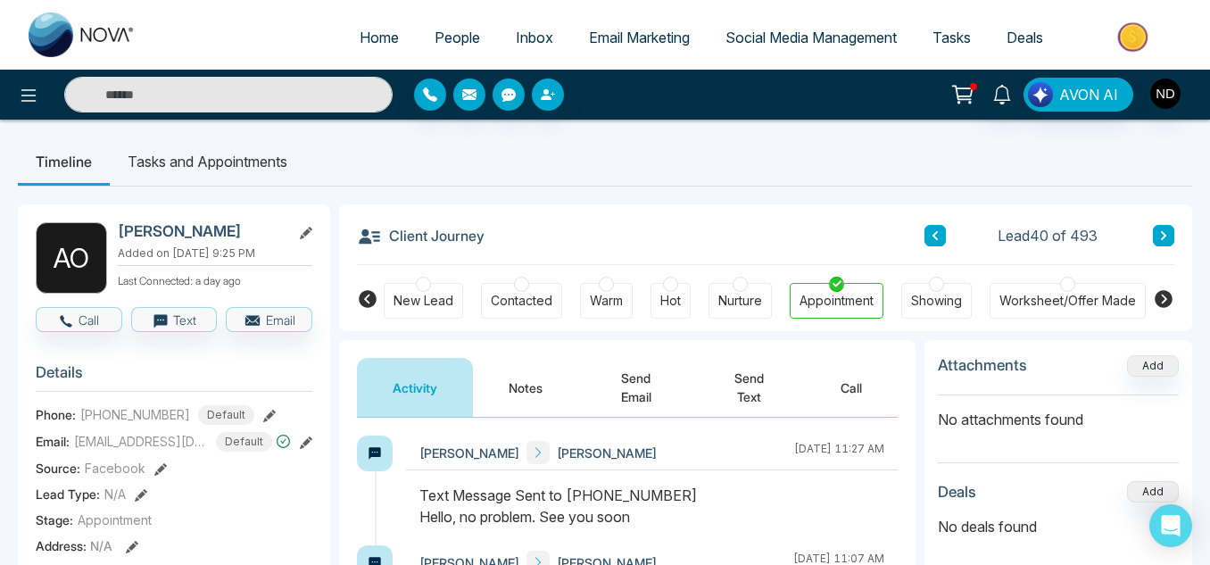
click at [457, 26] on link "People" at bounding box center [457, 38] width 81 height 34
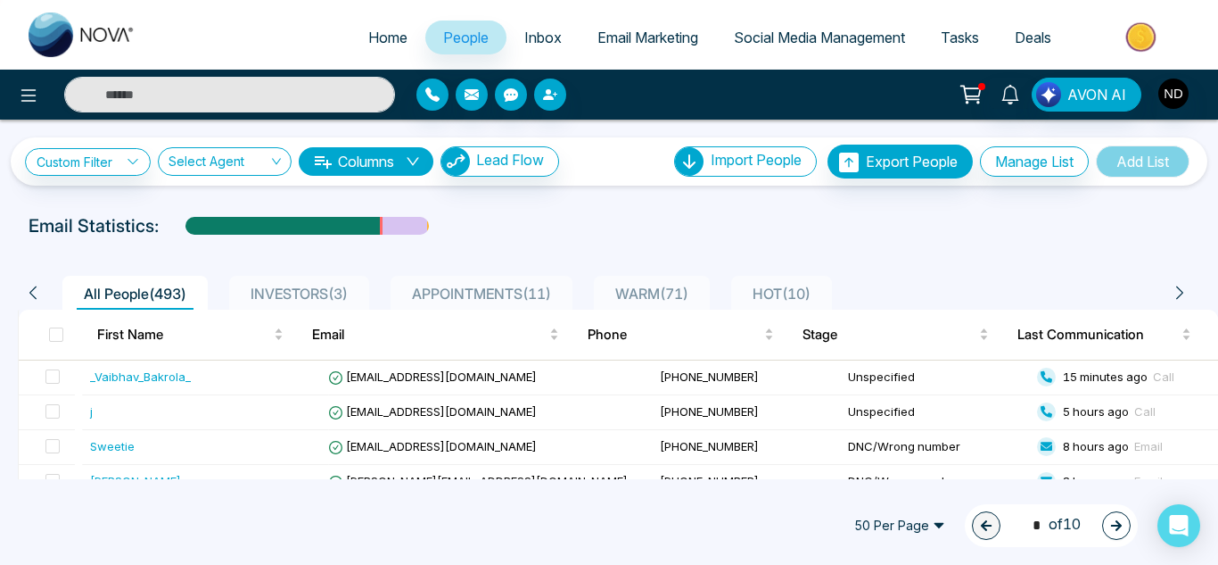
click at [557, 280] on li "APPOINTMENTS ( 11 )" at bounding box center [482, 293] width 182 height 34
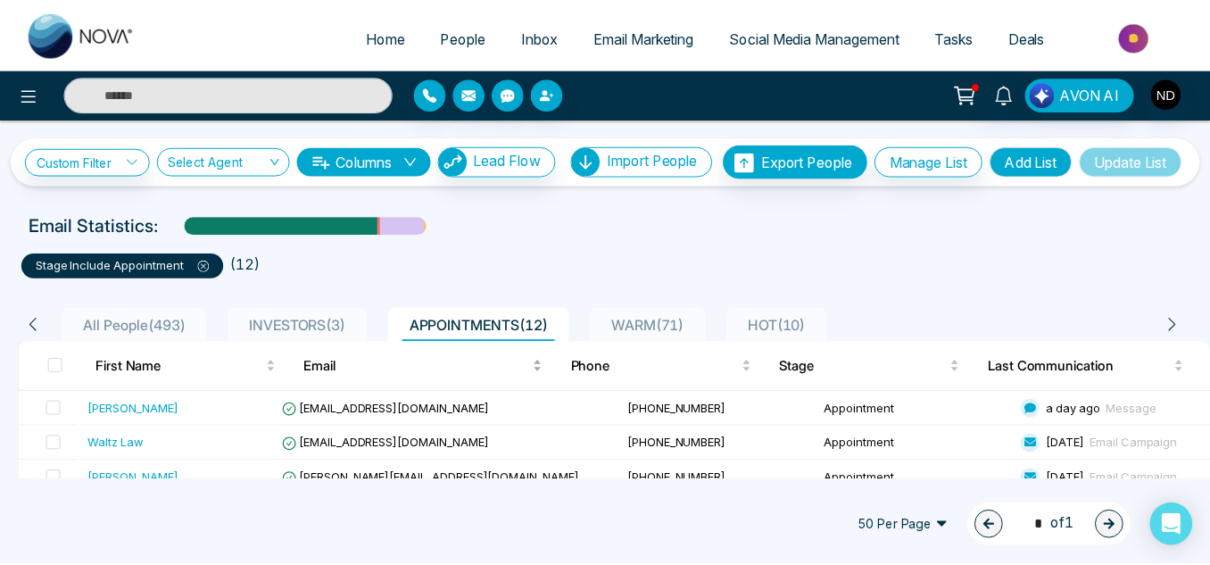
scroll to position [1, 0]
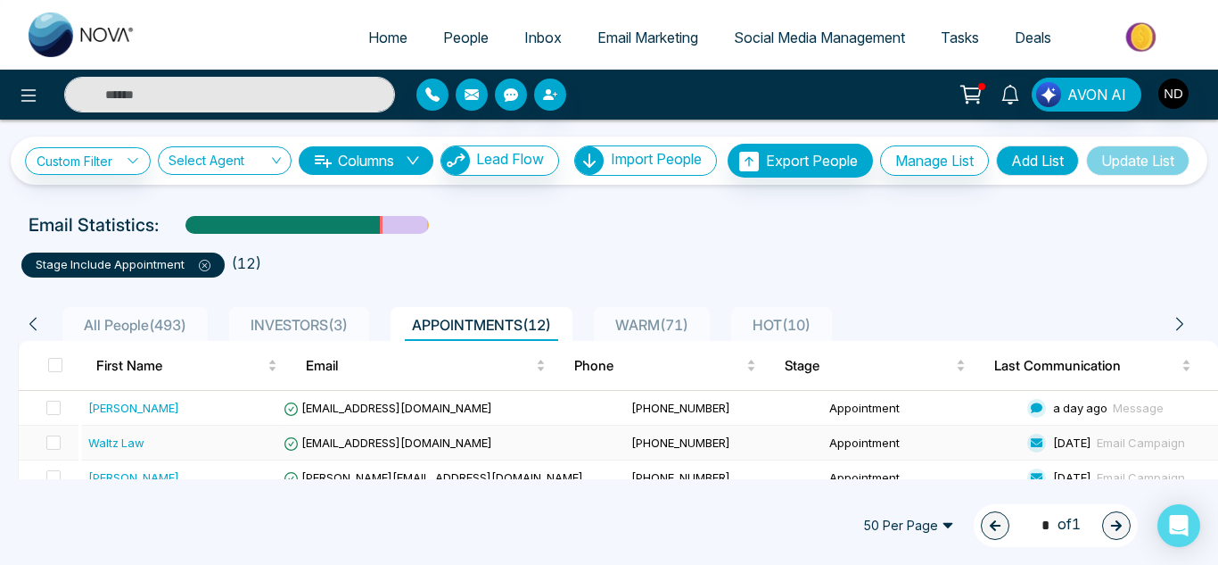
click at [234, 451] on div "Waltz Law" at bounding box center [180, 443] width 184 height 18
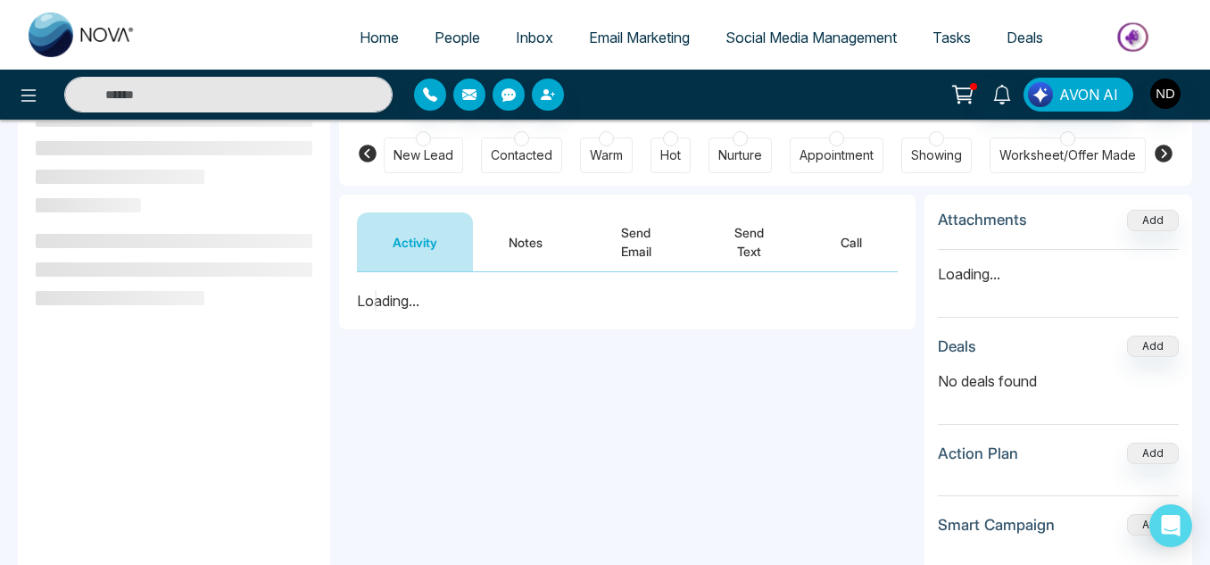
scroll to position [146, 0]
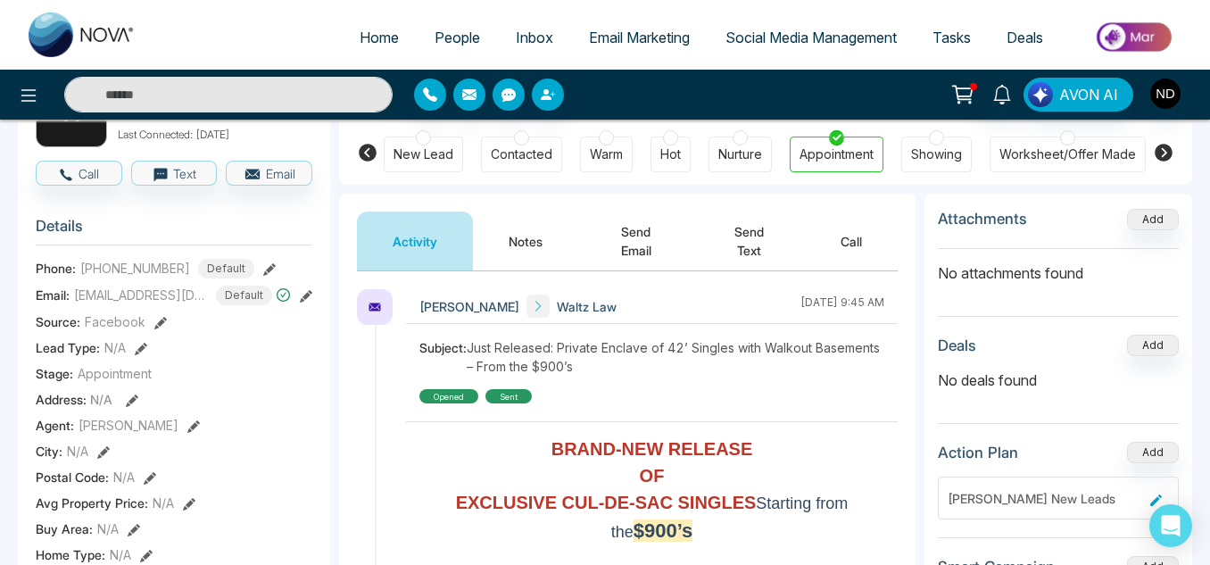
click at [514, 242] on button "Notes" at bounding box center [525, 240] width 105 height 59
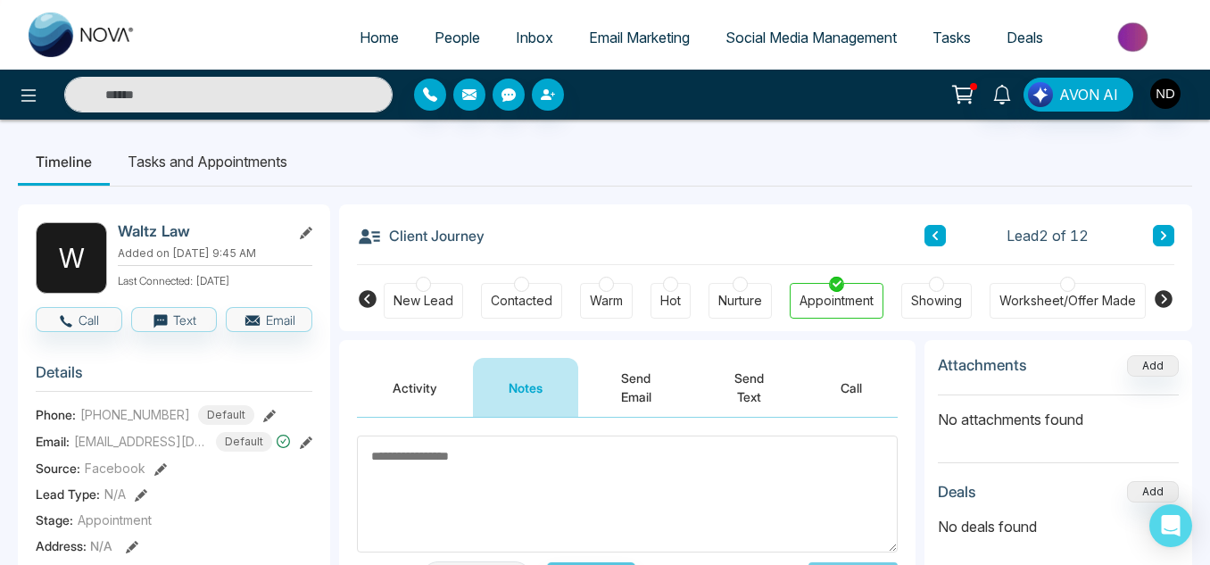
click at [465, 504] on textarea at bounding box center [627, 493] width 541 height 117
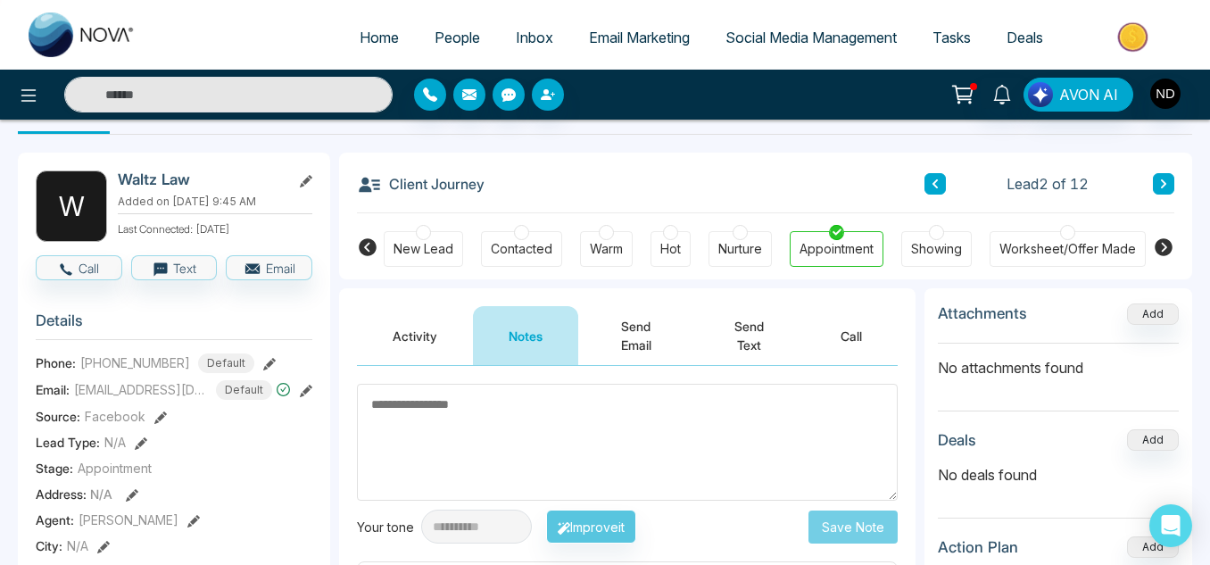
scroll to position [29, 0]
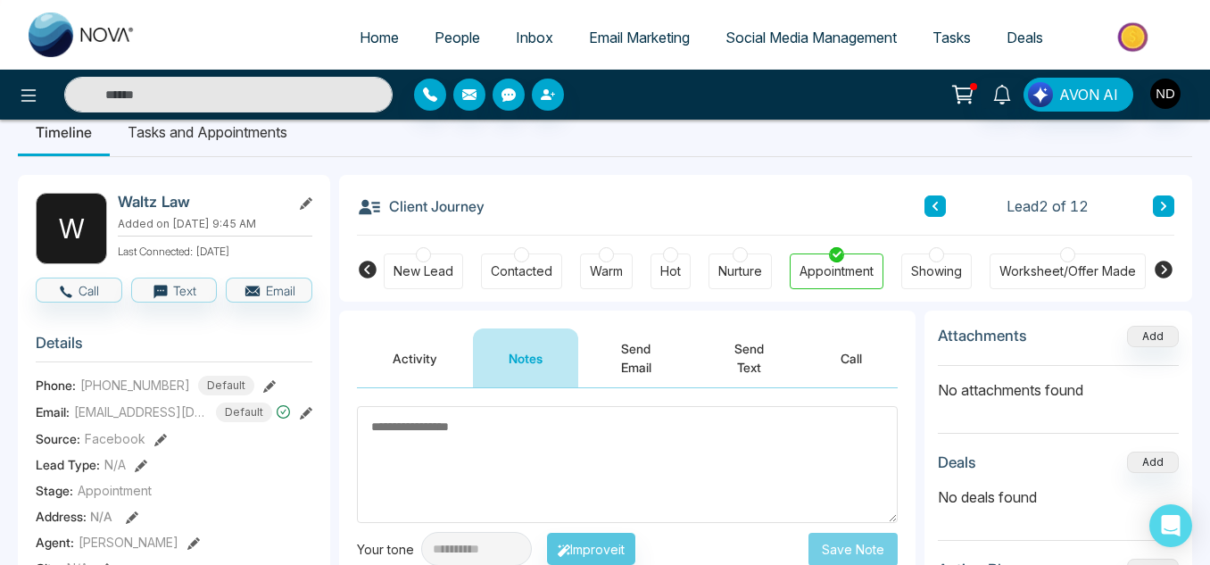
click at [751, 364] on button "Send Text" at bounding box center [748, 357] width 111 height 59
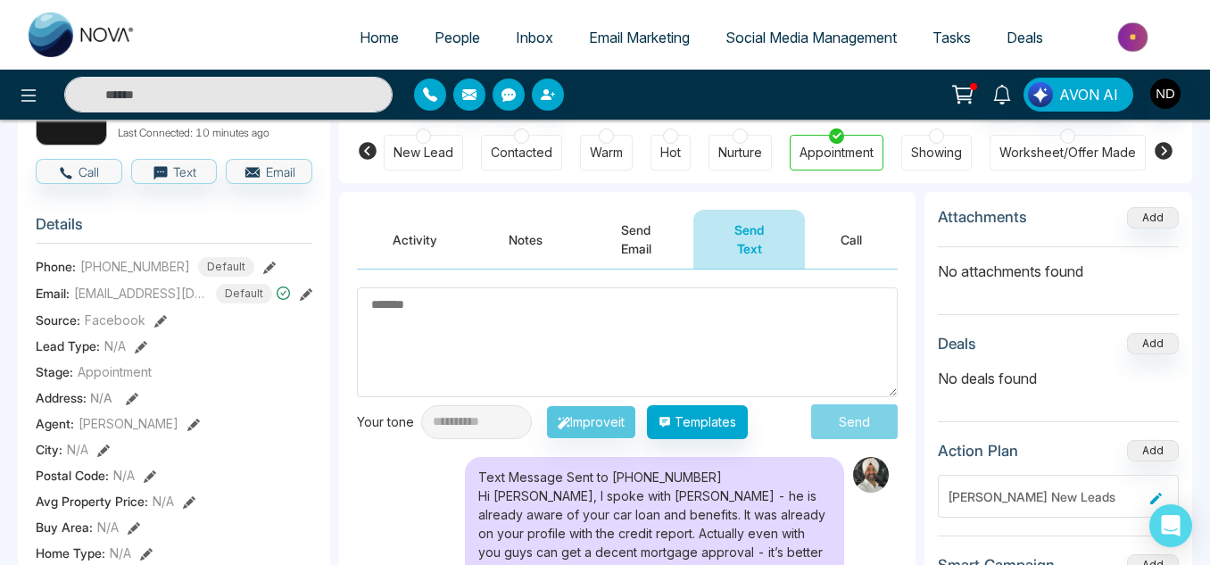
scroll to position [68, 0]
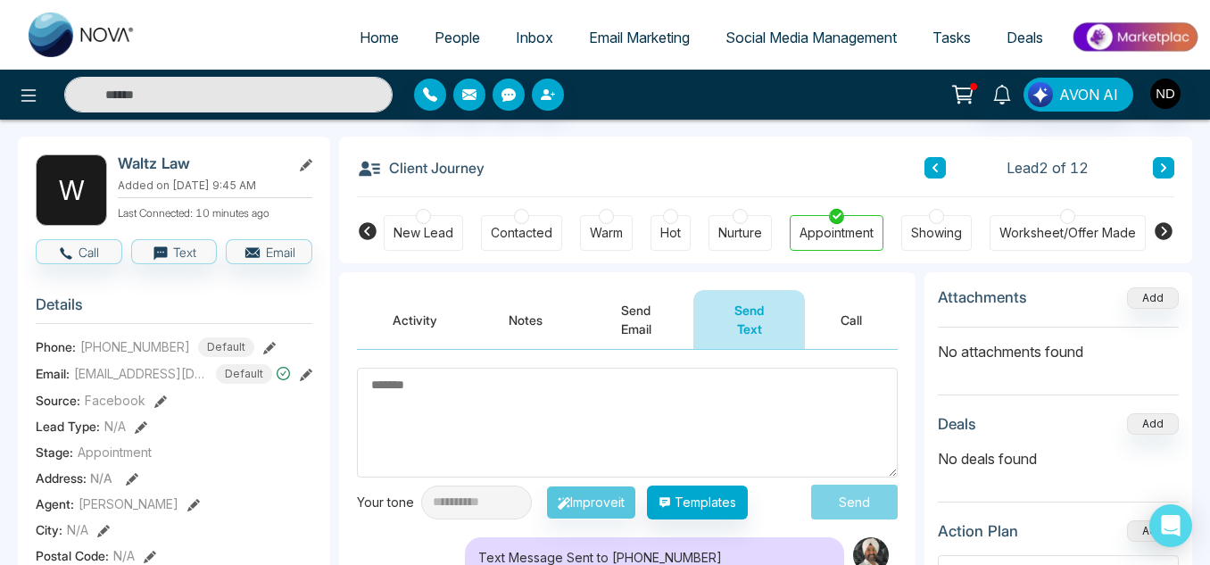
click at [1156, 166] on button at bounding box center [1162, 167] width 21 height 21
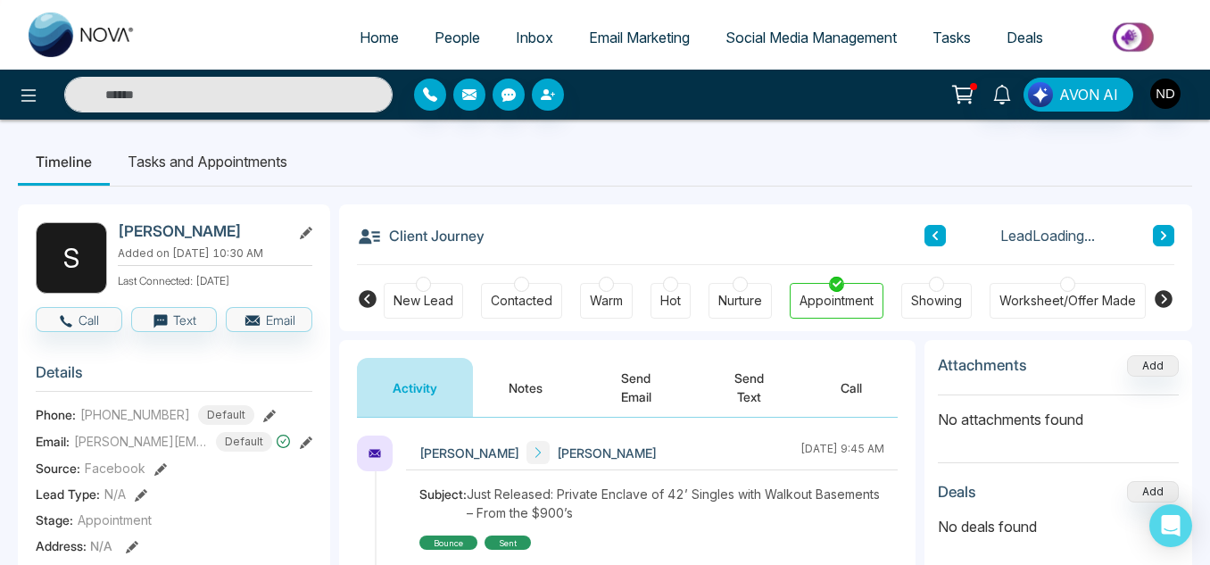
click at [491, 376] on button "Notes" at bounding box center [525, 387] width 105 height 59
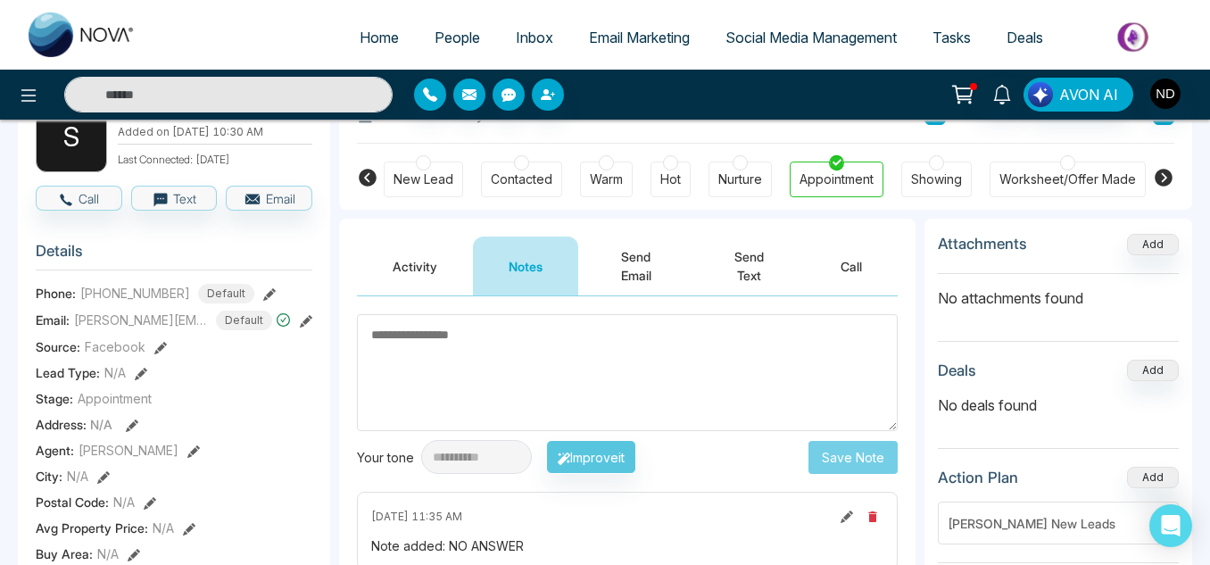
scroll to position [120, 0]
click at [426, 294] on button "Activity" at bounding box center [415, 266] width 116 height 59
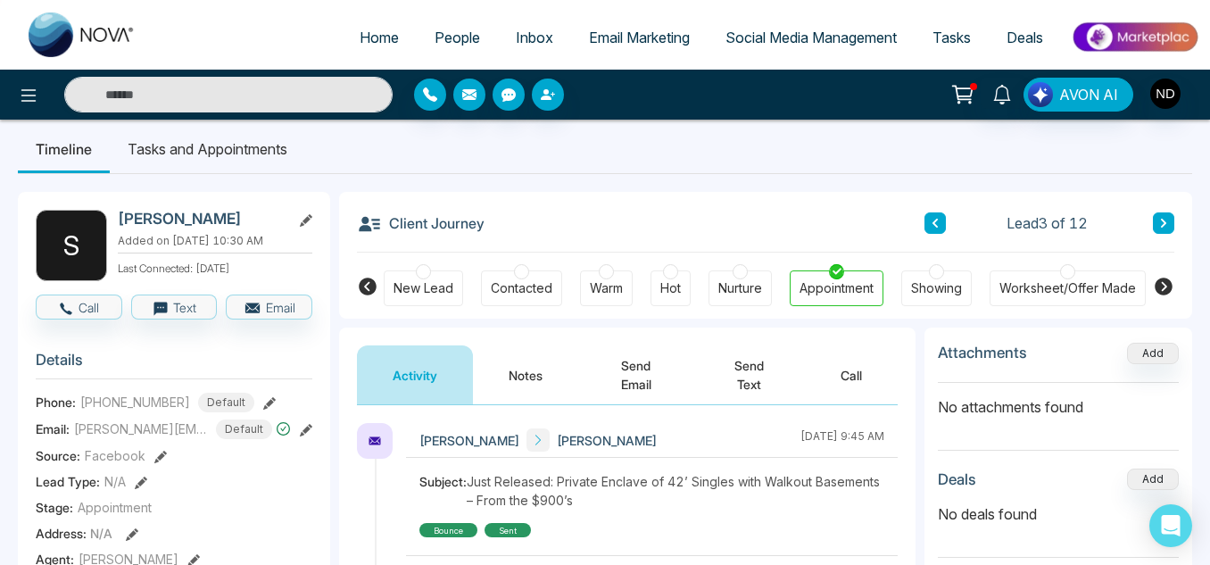
scroll to position [4, 0]
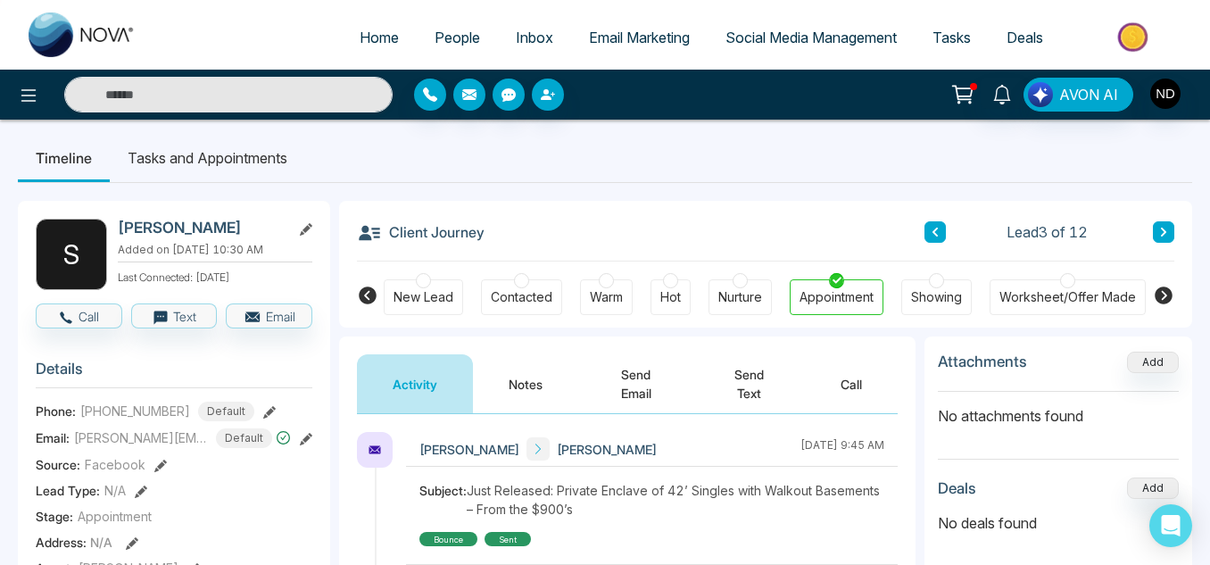
click at [724, 401] on button "Send Text" at bounding box center [748, 383] width 111 height 59
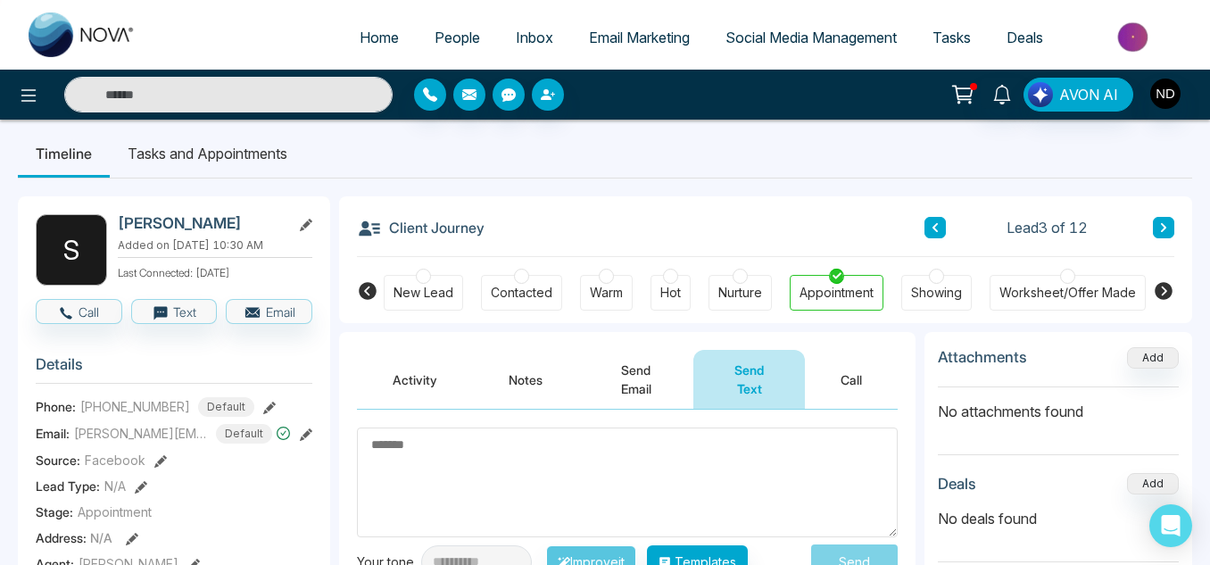
scroll to position [7, 0]
click at [1169, 231] on button at bounding box center [1162, 228] width 21 height 21
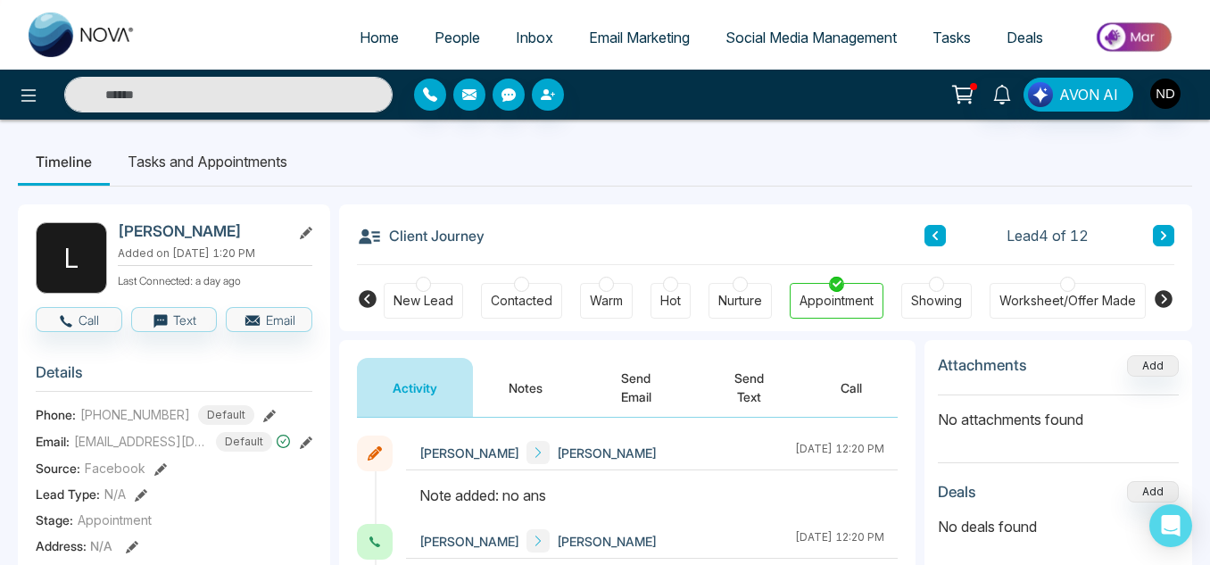
click at [1164, 237] on icon at bounding box center [1162, 235] width 5 height 9
click at [1160, 233] on icon at bounding box center [1163, 235] width 9 height 11
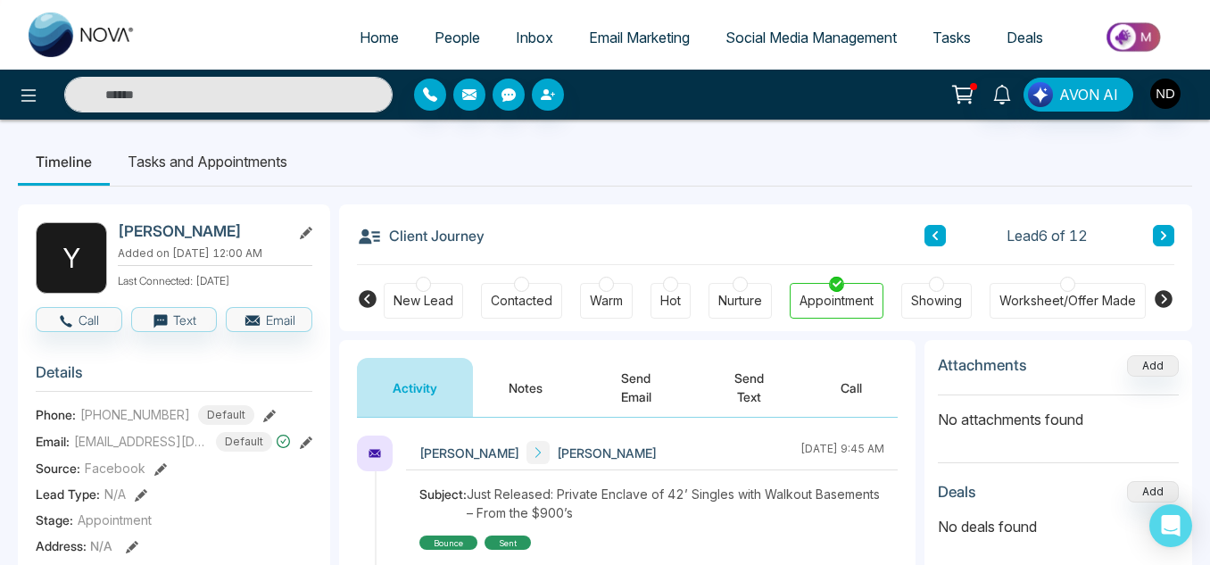
click at [516, 389] on button "Notes" at bounding box center [525, 387] width 105 height 59
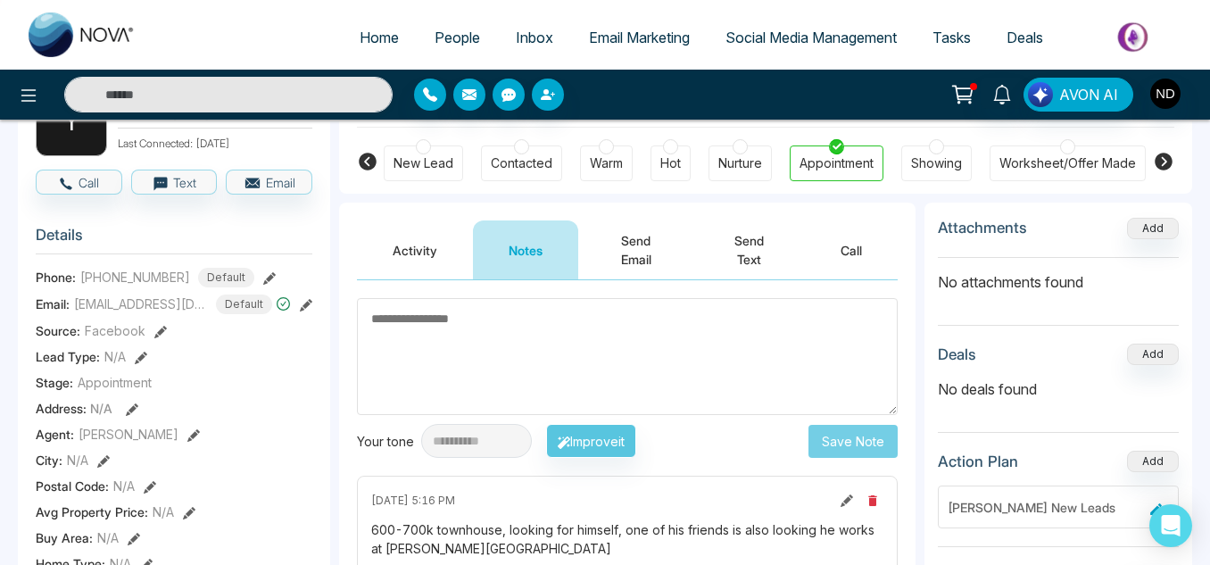
scroll to position [135, 0]
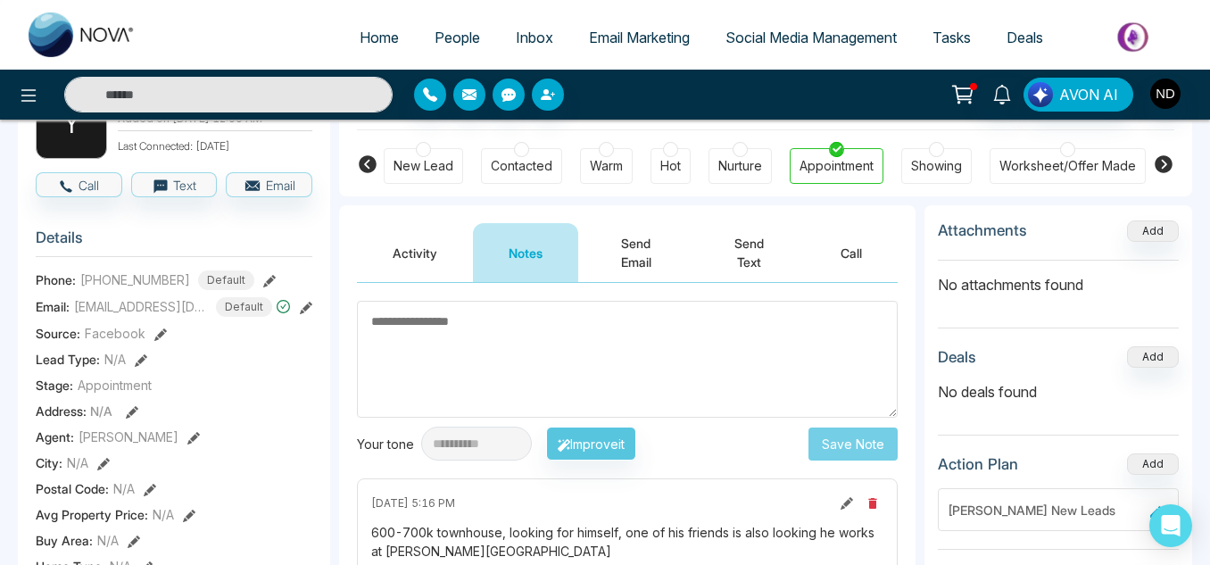
click at [445, 338] on textarea at bounding box center [627, 359] width 541 height 117
type textarea "******"
click at [865, 438] on button "Save Note" at bounding box center [852, 443] width 89 height 33
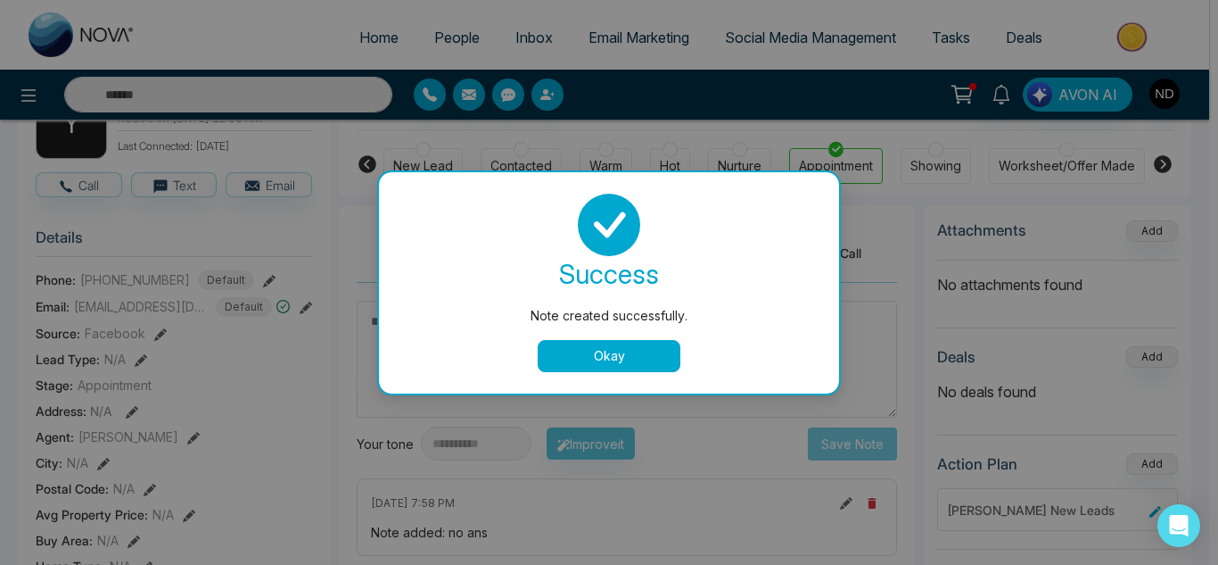
click at [607, 363] on button "Okay" at bounding box center [609, 356] width 143 height 32
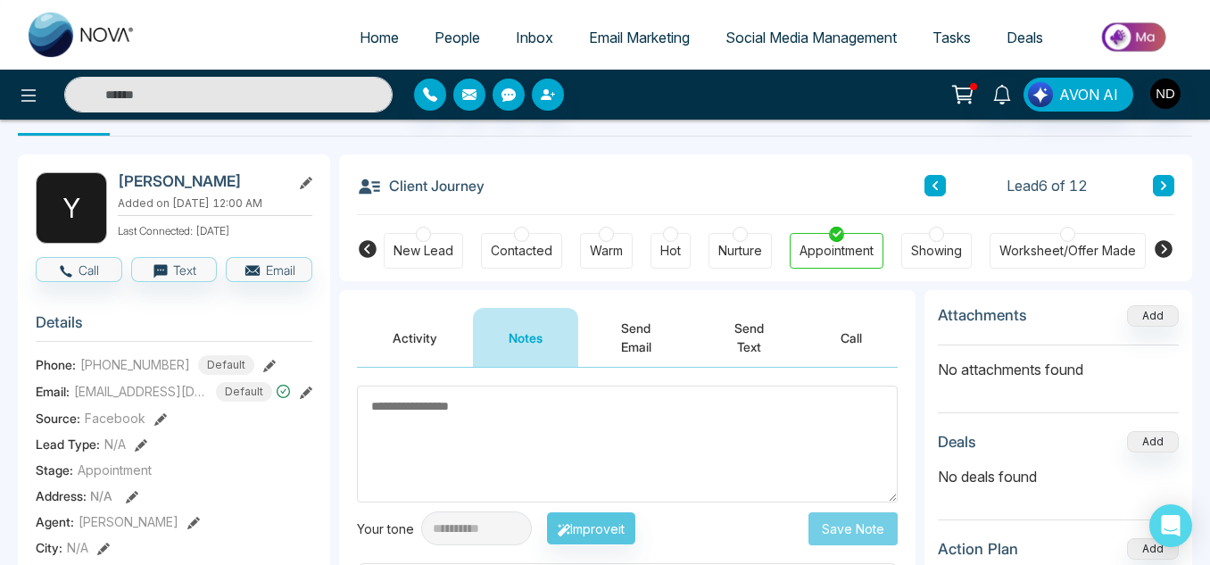
scroll to position [48, 0]
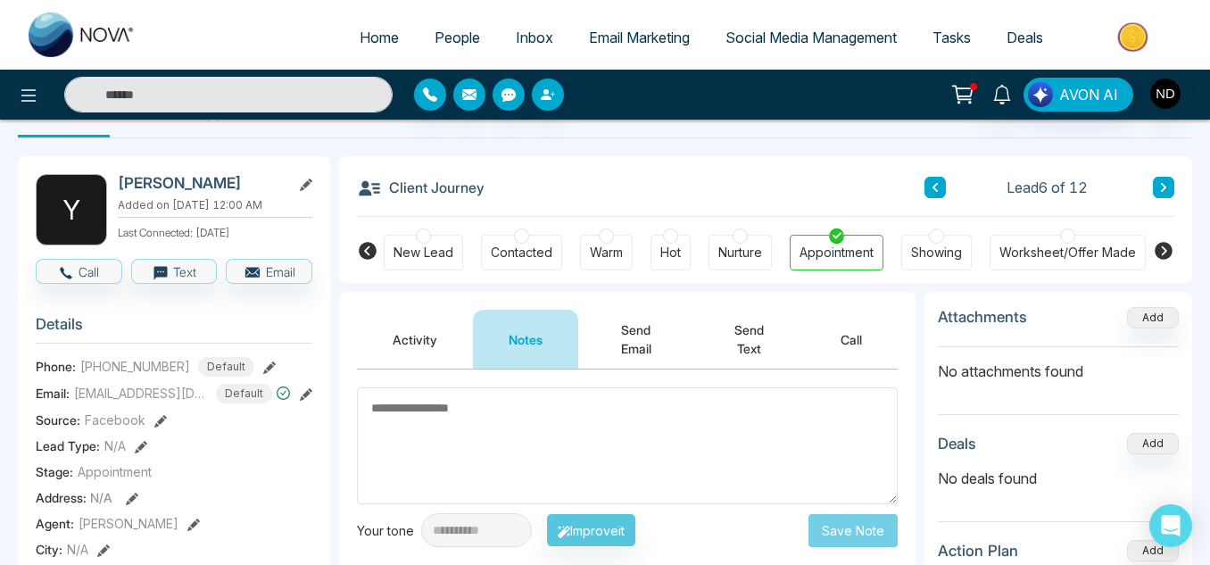
click at [1162, 181] on button at bounding box center [1162, 187] width 21 height 21
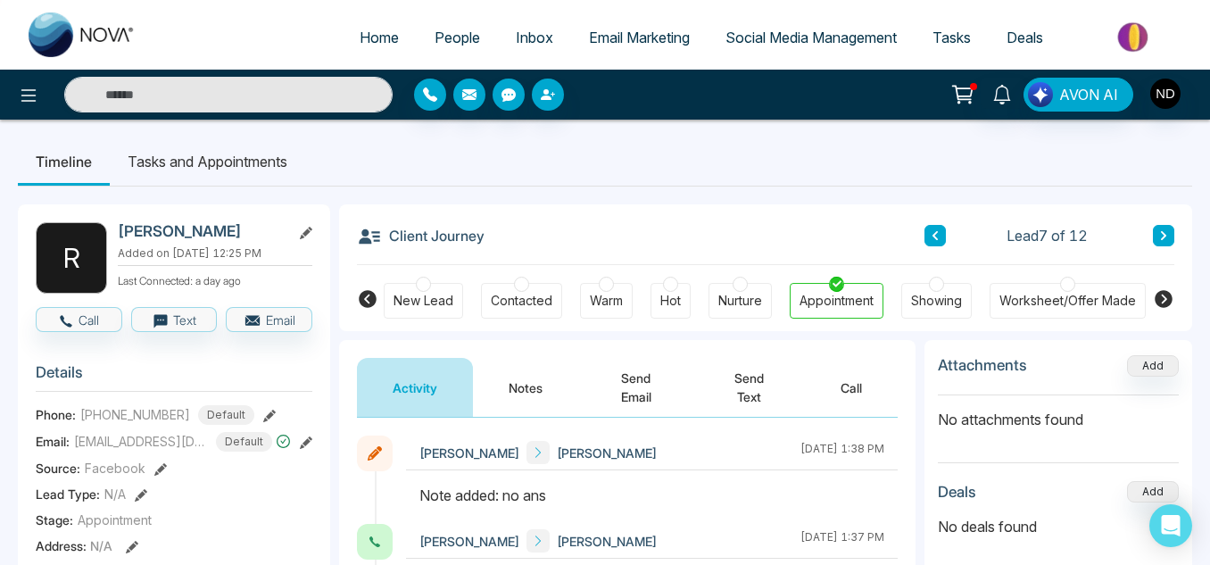
click at [1172, 228] on button at bounding box center [1162, 235] width 21 height 21
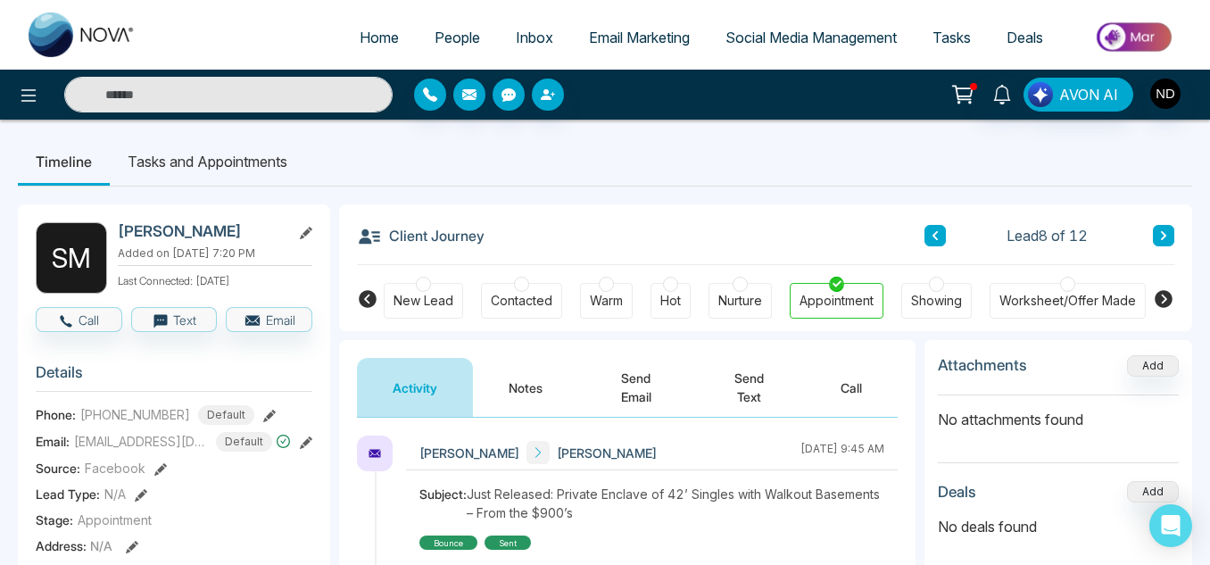
click at [359, 37] on span "Home" at bounding box center [378, 38] width 39 height 18
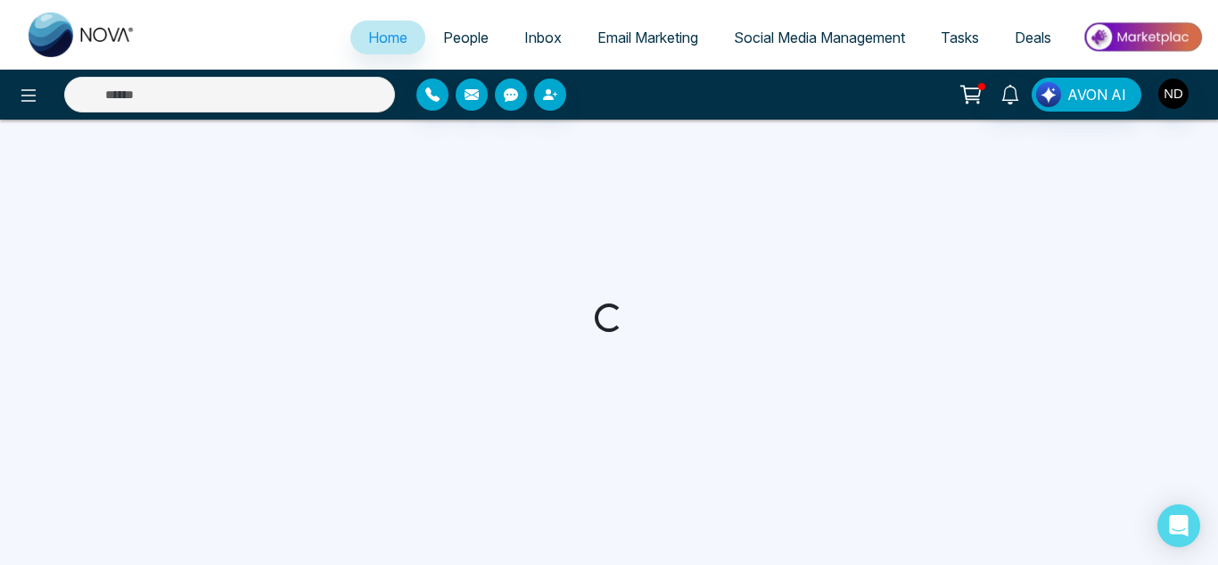
select select "*"
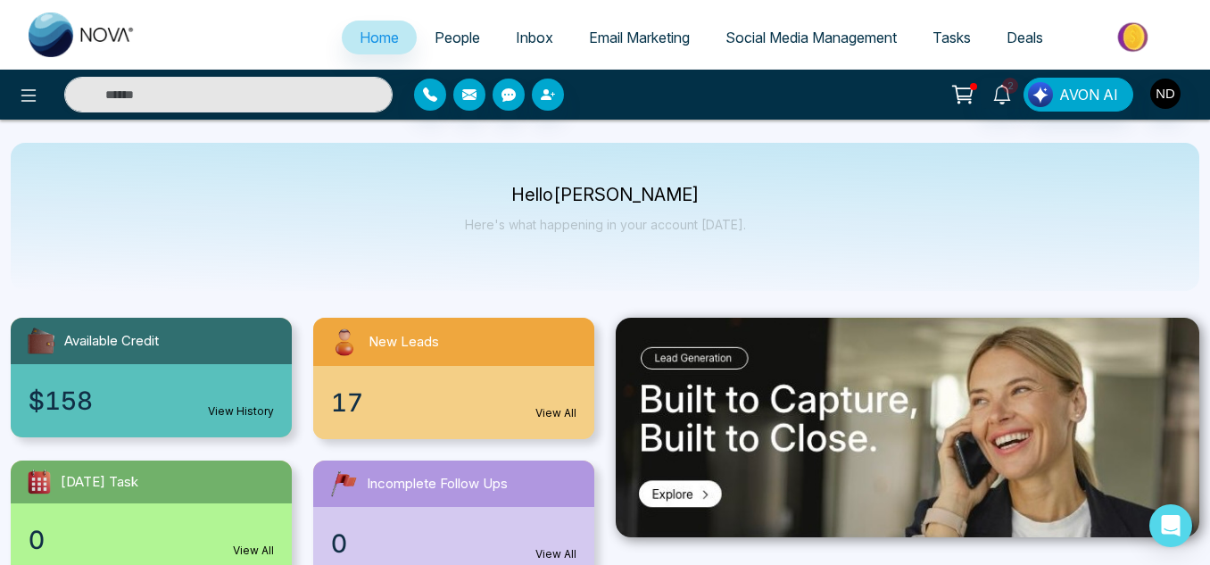
click at [469, 35] on link "People" at bounding box center [457, 38] width 81 height 34
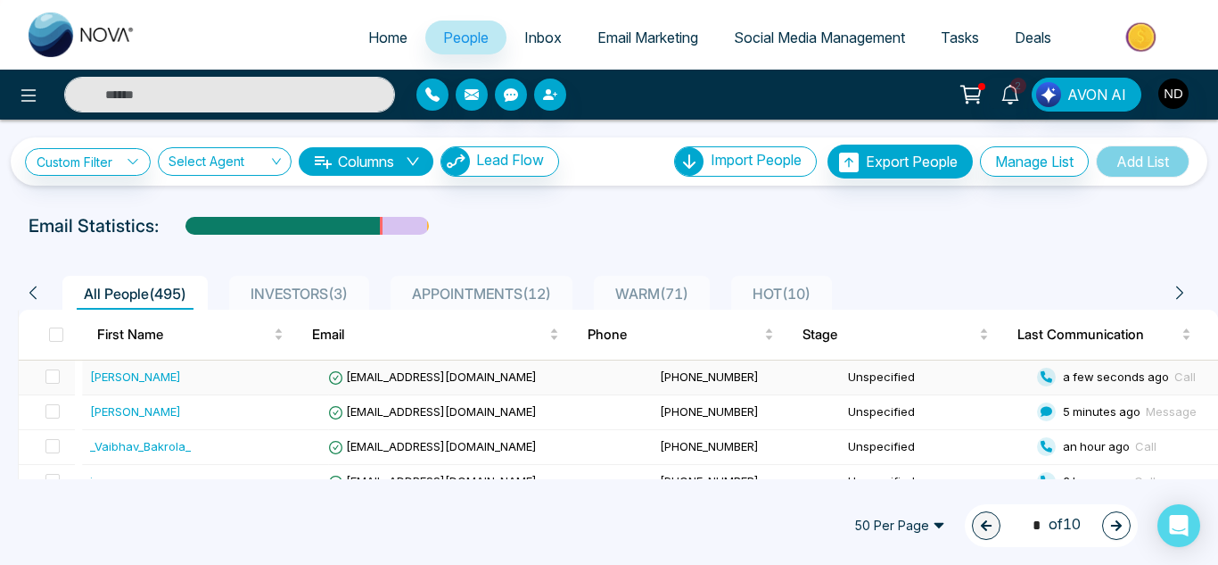
click at [225, 368] on div "[PERSON_NAME]" at bounding box center [206, 377] width 232 height 18
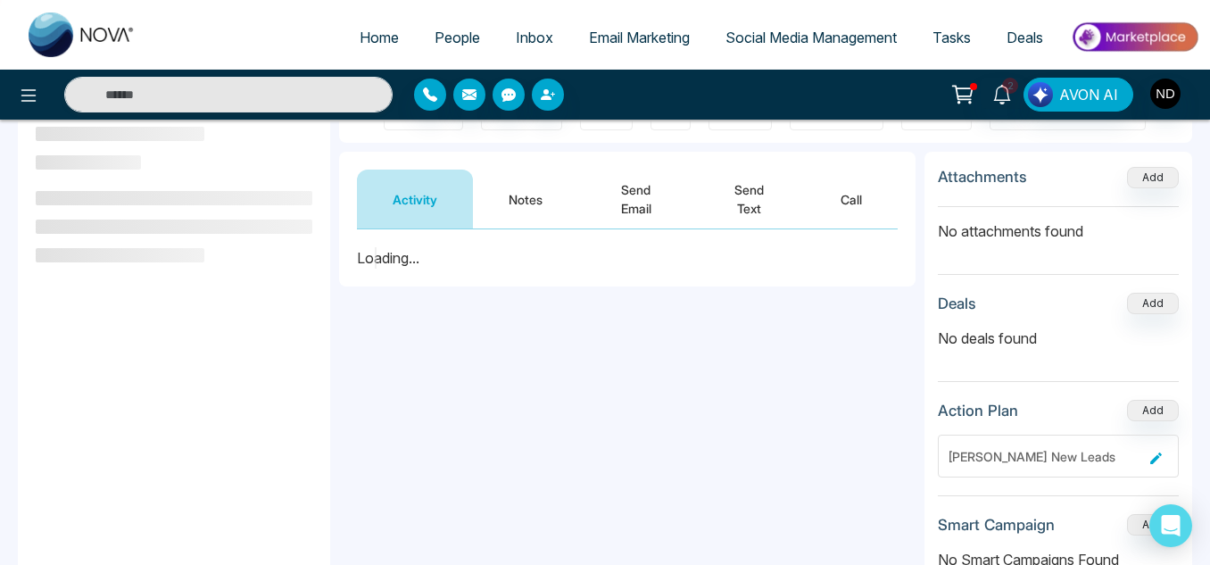
scroll to position [189, 0]
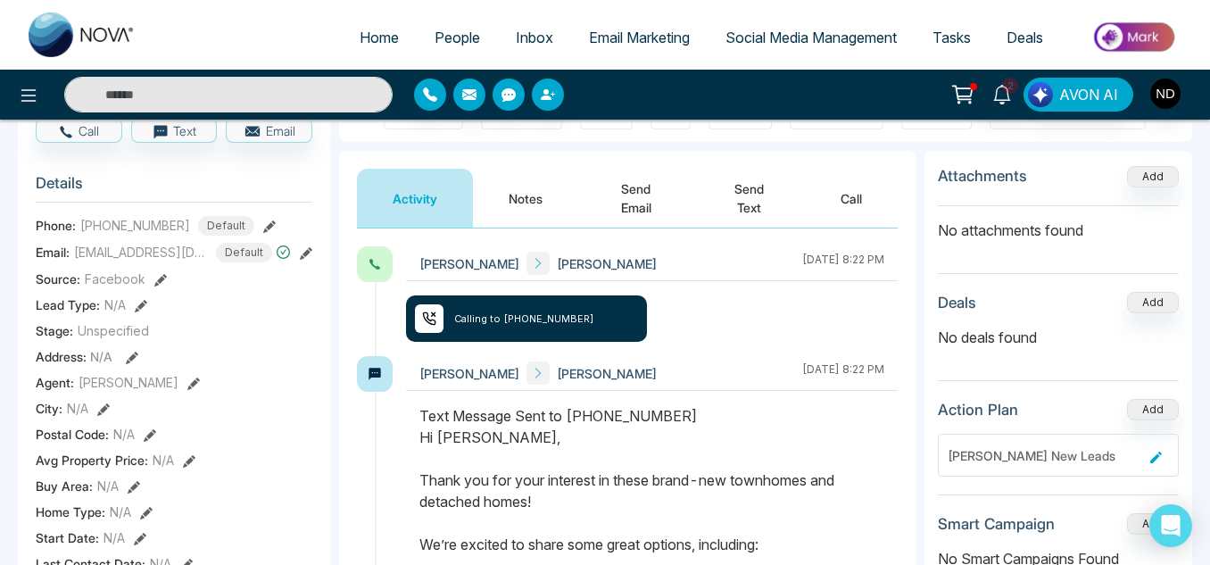
click at [508, 222] on button "Notes" at bounding box center [525, 198] width 105 height 59
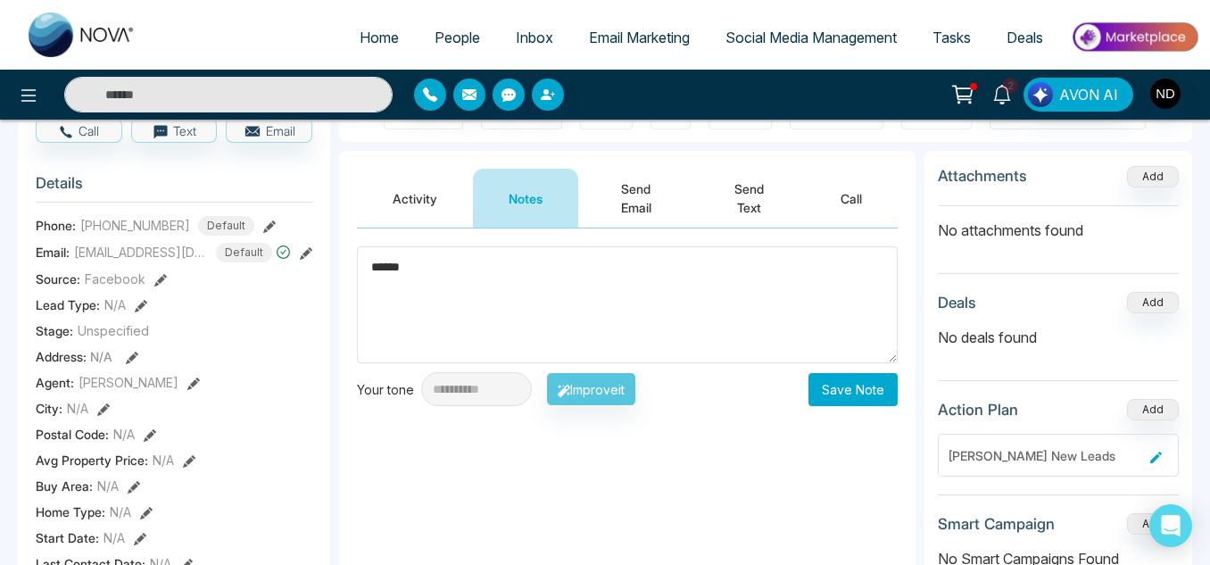
type textarea "******"
click at [833, 395] on button "Save Note" at bounding box center [852, 389] width 89 height 33
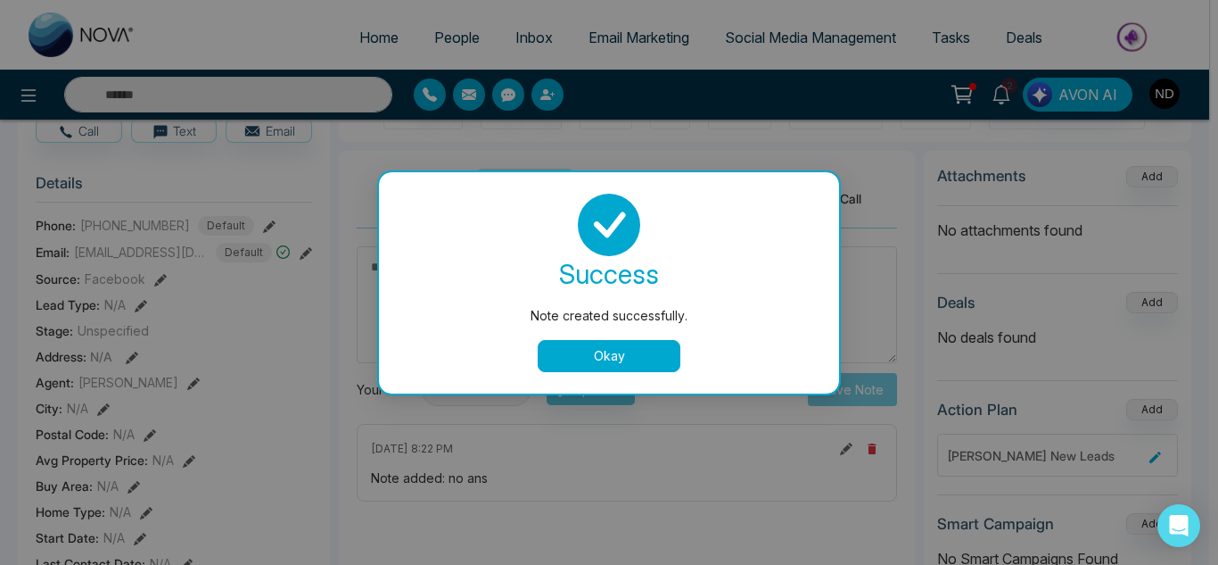
click at [573, 366] on button "Okay" at bounding box center [609, 356] width 143 height 32
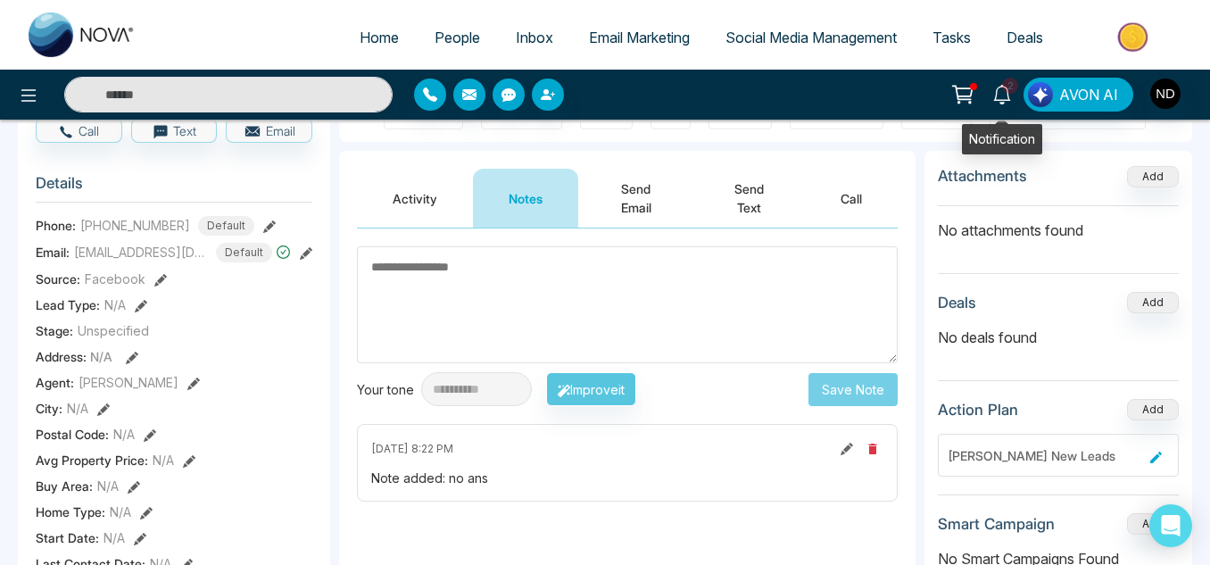
click at [1020, 94] on link "2" at bounding box center [1001, 93] width 43 height 31
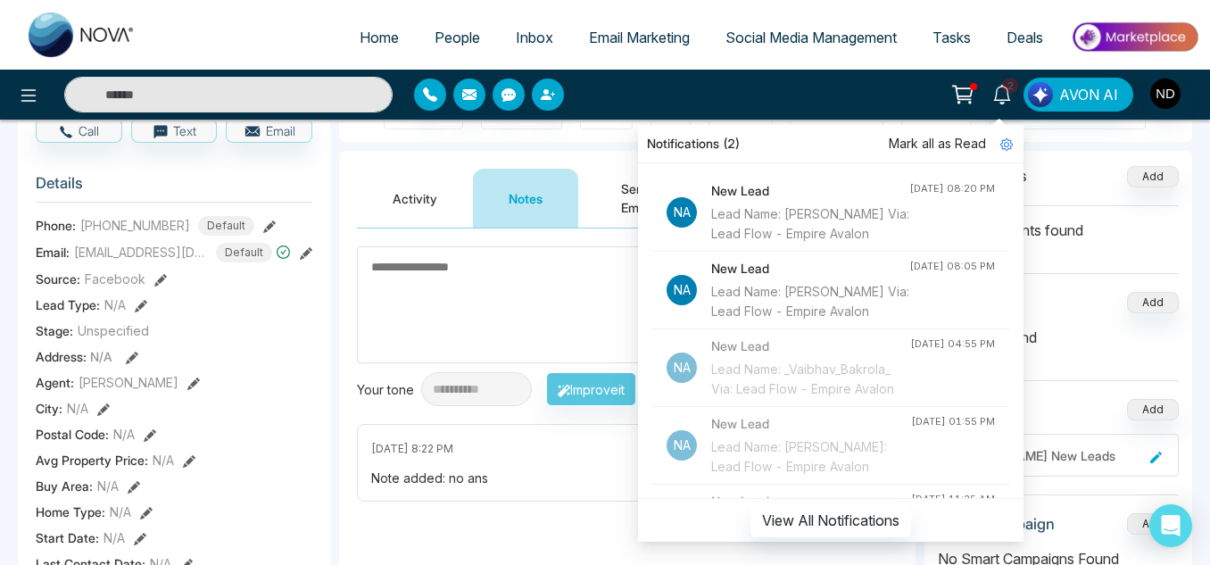
click at [910, 150] on span "Mark all as Read" at bounding box center [936, 144] width 97 height 20
